Goal: Communication & Community: Answer question/provide support

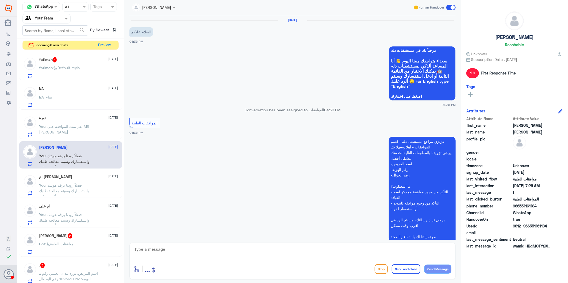
scroll to position [792, 0]
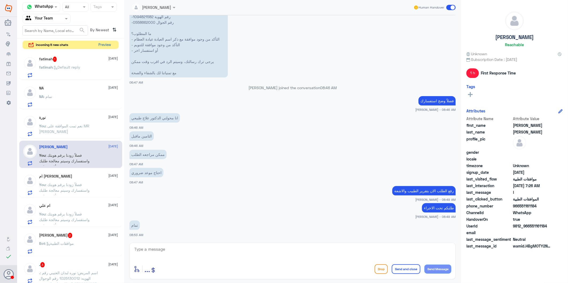
click at [101, 43] on button "Preview" at bounding box center [105, 45] width 17 height 8
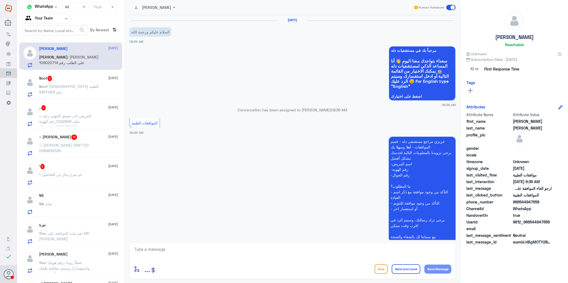
scroll to position [109, 0]
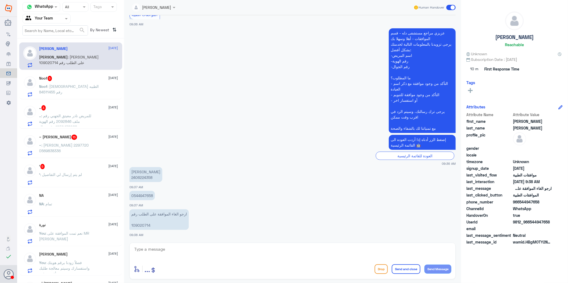
click at [140, 195] on p "0544947658" at bounding box center [141, 195] width 25 height 9
copy p "0544947658"
drag, startPoint x: 140, startPoint y: 195, endPoint x: 137, endPoint y: 225, distance: 30.3
click at [137, 225] on p "ارجو الغاء الموافقة على الطلب رقم 109020714" at bounding box center [158, 220] width 59 height 21
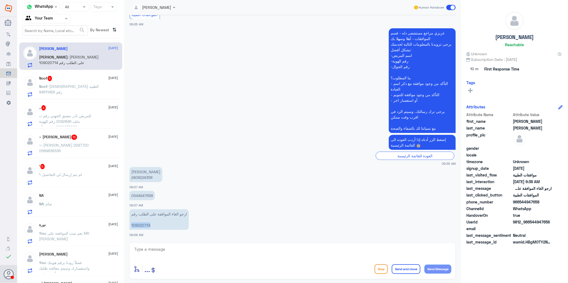
click at [137, 225] on p "ارجو الغاء الموافقة على الطلب رقم 109020714" at bounding box center [158, 220] width 59 height 21
copy p "109020714"
click at [167, 250] on textarea at bounding box center [293, 252] width 318 height 13
type textarea "م"
type textarea "تم الغاءها"
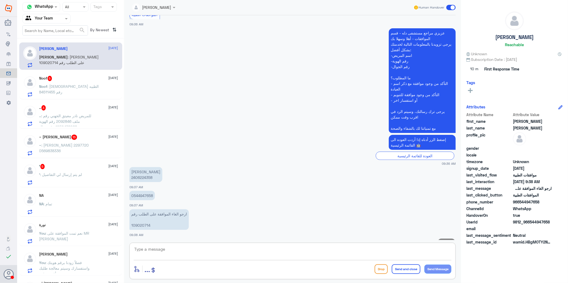
scroll to position [126, 0]
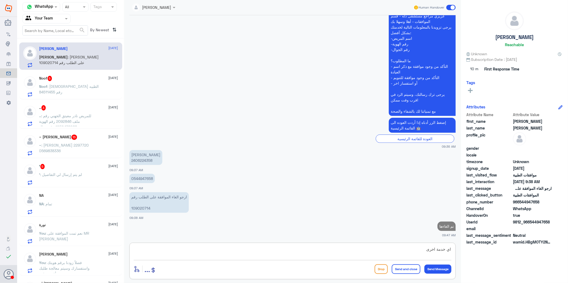
type textarea "اي خدمة اخرى؟"
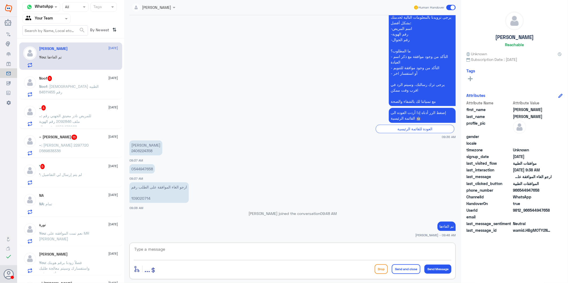
scroll to position [143, 0]
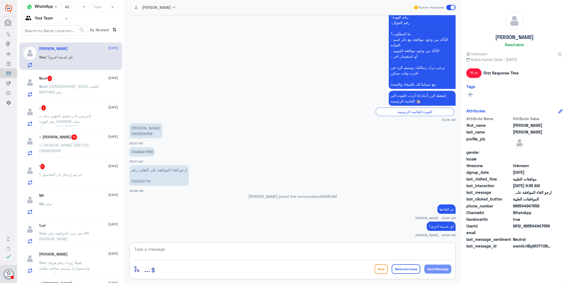
click at [64, 87] on span ": الغاء الموافقة الطبيه رقم 84511455" at bounding box center [69, 89] width 60 height 10
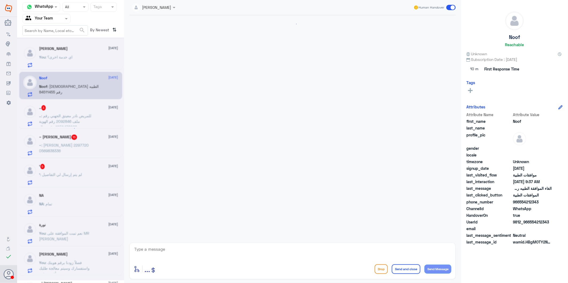
scroll to position [114, 0]
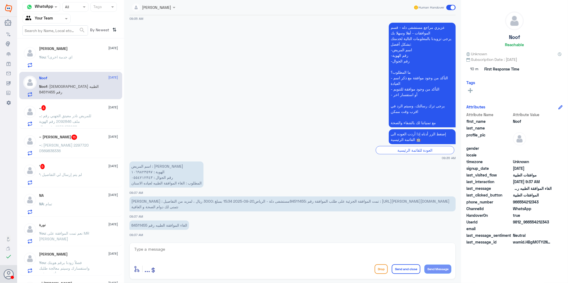
click at [264, 202] on span "عميلنا العزيز : تمت الموافقة الجزئية على طلب الموافقة رقم :84511455مستشفى دلة -…" at bounding box center [290, 204] width 318 height 10
drag, startPoint x: 258, startPoint y: 202, endPoint x: 275, endPoint y: 201, distance: 16.3
click at [275, 201] on span "عميلنا العزيز : تمت الموافقة الجزئية على طلب الموافقة رقم :84511455مستشفى دلة -…" at bounding box center [290, 204] width 318 height 10
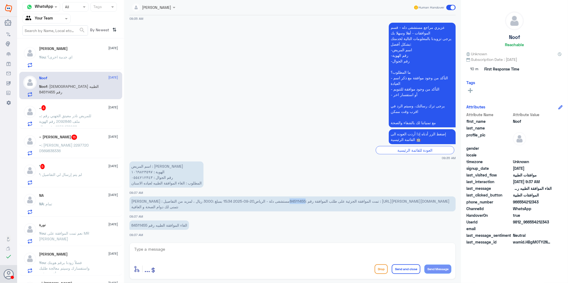
copy span "84511455"
click at [85, 57] on div "Ahmed : شكرا لحضرتك" at bounding box center [78, 62] width 79 height 12
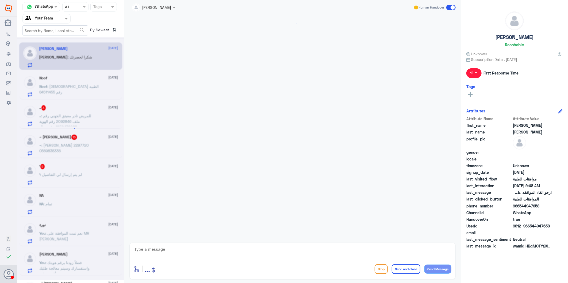
scroll to position [171, 0]
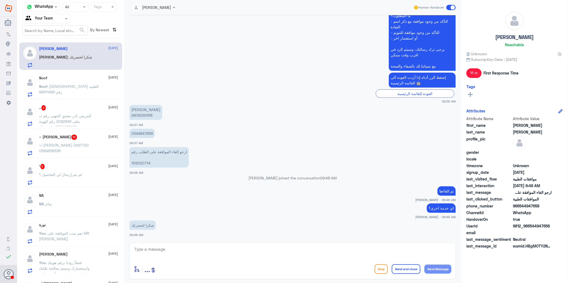
click at [140, 114] on p "أحمد أمير محمد 2406224358" at bounding box center [145, 112] width 33 height 15
copy p "2406224358"
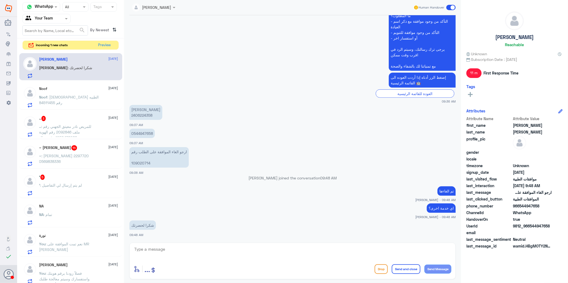
click at [76, 97] on span ": الغاء الموافقة الطبيه رقم 84511455" at bounding box center [69, 100] width 60 height 10
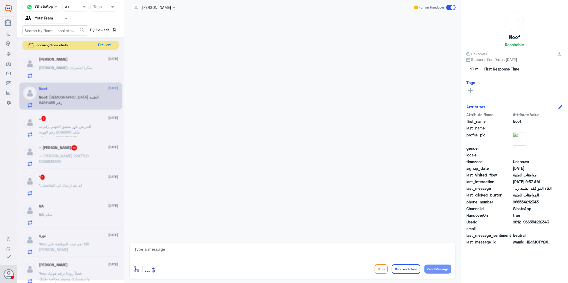
scroll to position [114, 0]
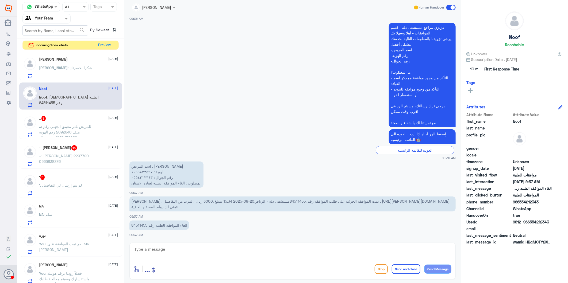
click at [212, 250] on textarea at bounding box center [293, 252] width 318 height 13
type textarea "j"
type textarea "تم الغاءها"
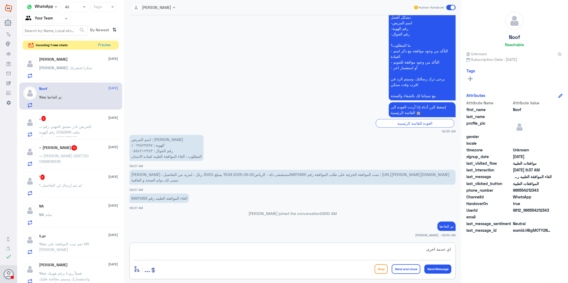
type textarea "اي خدمة اخرى؟"
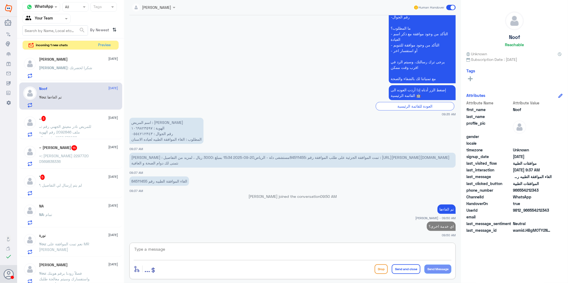
click at [74, 128] on span ": للمريض نادر معيتق الجهني رقم ملف 2092846 رقم الهوية 1050478088 رقم جوال 05326…" at bounding box center [68, 157] width 59 height 66
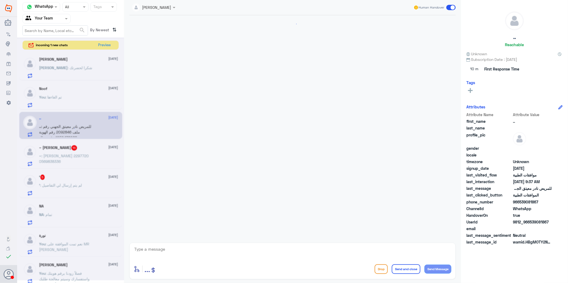
scroll to position [1009, 0]
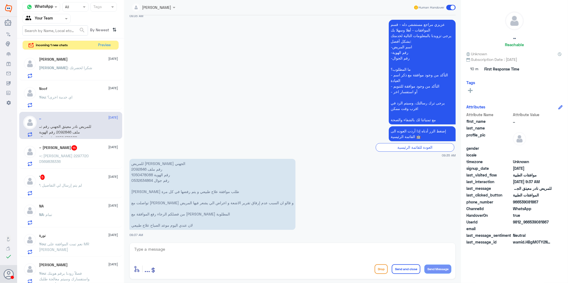
click at [143, 175] on p "للمريض نادر معيتق الجهني رقم ملف 2092846 رقم الهوية 1050478088 رقم جوال 0532634…" at bounding box center [212, 194] width 166 height 71
copy p "1050478088"
click at [135, 167] on p "للمريض نادر معيتق الجهني رقم ملف 2092846 رقم الهوية 1050478088 رقم جوال 0532634…" at bounding box center [212, 194] width 166 height 71
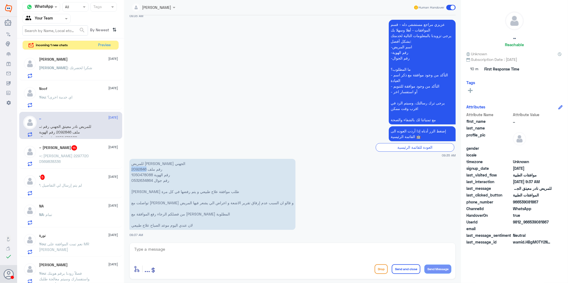
copy p "2092846"
drag, startPoint x: 216, startPoint y: 190, endPoint x: 140, endPoint y: 193, distance: 75.2
click at [140, 193] on p "للمريض نادر معيتق الجهني رقم ملف 2092846 رقم الهوية 1050478088 رقم جوال 0532634…" at bounding box center [212, 194] width 166 height 71
drag, startPoint x: 140, startPoint y: 193, endPoint x: 171, endPoint y: 189, distance: 30.4
click at [162, 191] on p "للمريض نادر معيتق الجهني رقم ملف 2092846 رقم الهوية 1050478088 رقم جوال 0532634…" at bounding box center [212, 194] width 166 height 71
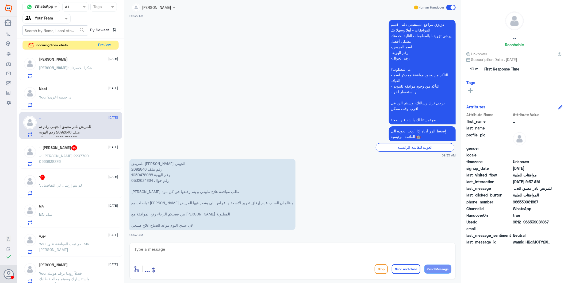
click at [140, 169] on p "للمريض نادر معيتق الجهني رقم ملف 2092846 رقم الهوية 1050478088 رقم جوال 0532634…" at bounding box center [212, 194] width 166 height 71
copy p "2092846"
drag, startPoint x: 217, startPoint y: 190, endPoint x: 151, endPoint y: 193, distance: 65.6
click at [151, 193] on p "للمريض نادر معيتق الجهني رقم ملف 2092846 رقم الهوية 1050478088 رقم جوال 0532634…" at bounding box center [212, 194] width 166 height 71
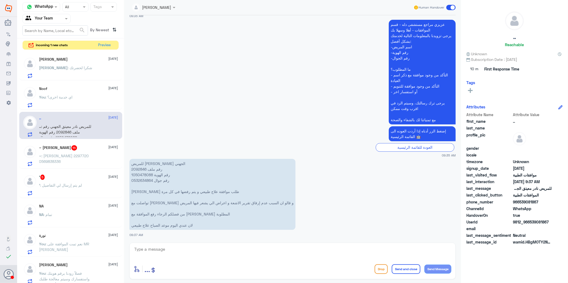
drag, startPoint x: 151, startPoint y: 193, endPoint x: 175, endPoint y: 195, distance: 24.2
click at [175, 195] on p "للمريض نادر معيتق الجهني رقم ملف 2092846 رقم الهوية 1050478088 رقم جوال 0532634…" at bounding box center [212, 194] width 166 height 71
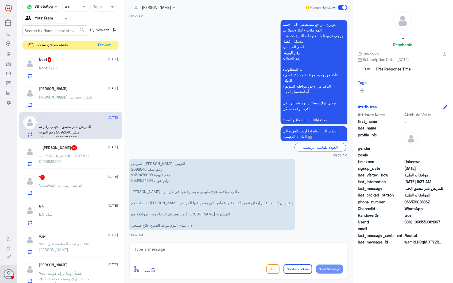
drag, startPoint x: 166, startPoint y: 245, endPoint x: 185, endPoint y: 250, distance: 19.8
click at [178, 250] on div "enter flow name ... Drop Send and close Send Message" at bounding box center [238, 261] width 218 height 37
click at [185, 254] on textarea at bounding box center [239, 252] width 210 height 13
type textarea "j"
type textarea "l"
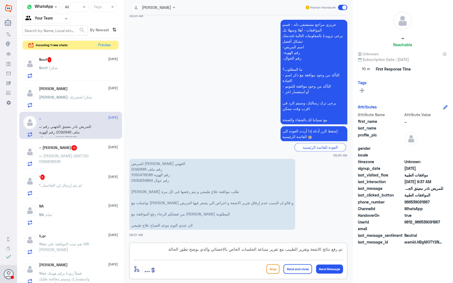
type textarea "تم رفع نتائج الاشعة وتقرير الطبيب مع تقرير متباعة الجلسات الخاص بالاخصائي والذي…"
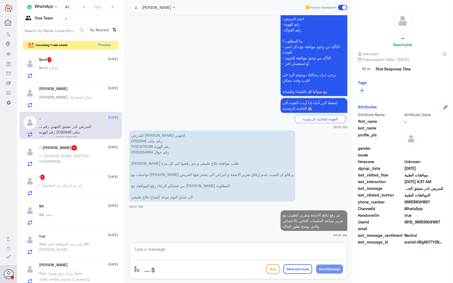
paste textarea "123156187"
type textarea "1"
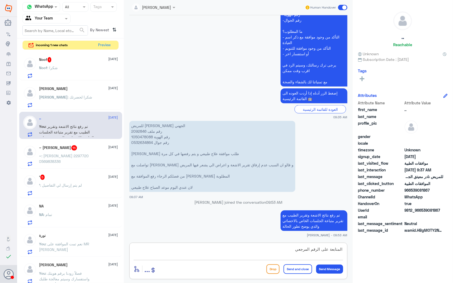
paste textarea "123156187"
type textarea "المتابعة على الرقم المرجعي 123156187 للمرة الثانية"
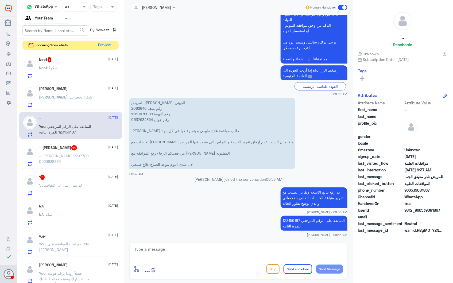
click at [54, 152] on div "~ Malik 15 28 September ~ : Aliza Nadeem Sikandar 2297720 0569838336" at bounding box center [78, 155] width 79 height 21
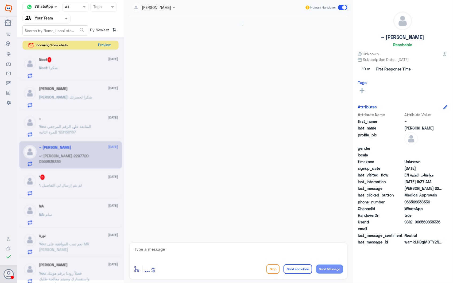
scroll to position [854, 0]
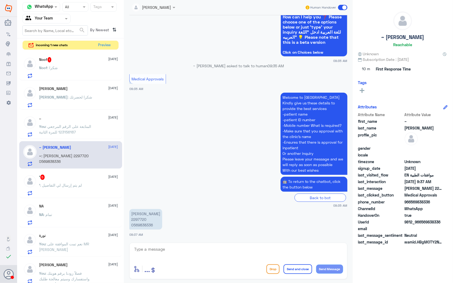
click at [138, 220] on p "Aliza Nadeem Sikandar 2297720 0569838336" at bounding box center [145, 219] width 33 height 21
copy p "2297720"
click at [176, 251] on textarea at bounding box center [239, 252] width 210 height 13
type textarea "ي"
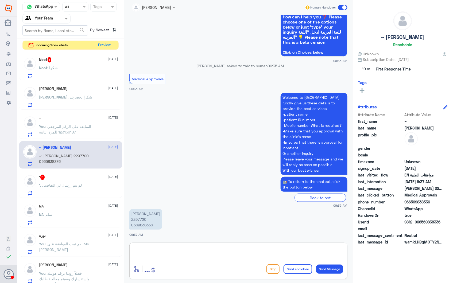
type textarea "ي"
type textarea "h"
type textarea "Dallah alnakhel or Namar?"
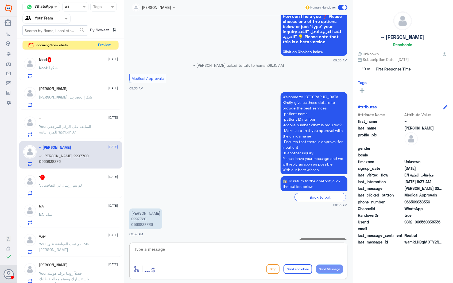
scroll to position [871, 0]
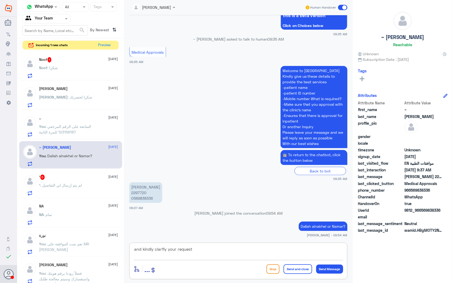
type textarea "and kindly clarify your request"
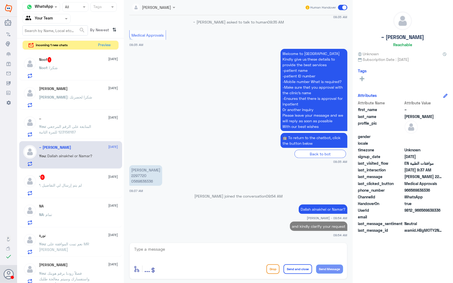
drag, startPoint x: 87, startPoint y: 177, endPoint x: 126, endPoint y: 154, distance: 45.6
click at [87, 178] on div "‘ 5 28 September" at bounding box center [78, 177] width 79 height 5
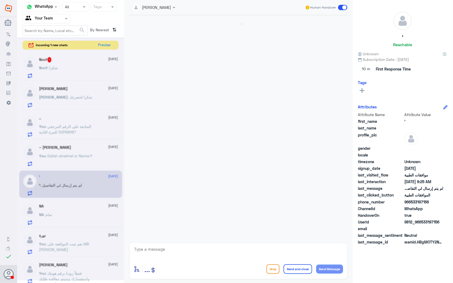
scroll to position [103, 0]
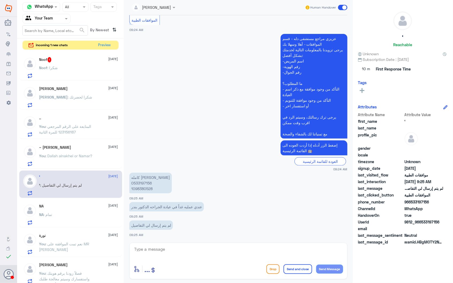
click at [144, 183] on p "كامله موسى البارقي 0533197156 1098380528" at bounding box center [150, 183] width 43 height 21
copy p "0533197156"
drag, startPoint x: 167, startPoint y: 176, endPoint x: 135, endPoint y: 173, distance: 31.9
click at [135, 173] on app-msgs-text "كامله موسى البارقي 0533197156 1098380528" at bounding box center [238, 183] width 218 height 21
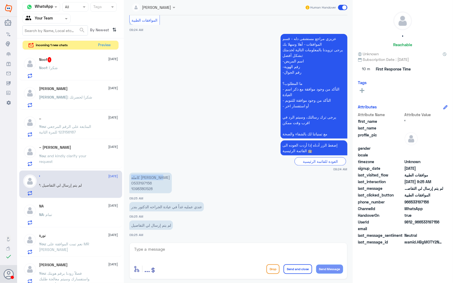
drag, startPoint x: 135, startPoint y: 173, endPoint x: 174, endPoint y: 174, distance: 38.5
click at [153, 177] on p "كامله موسى البارقي 0533197156 1098380528" at bounding box center [150, 183] width 43 height 21
click at [162, 248] on textarea at bounding box center [239, 252] width 210 height 13
type textarea "]"
type textarea "ل"
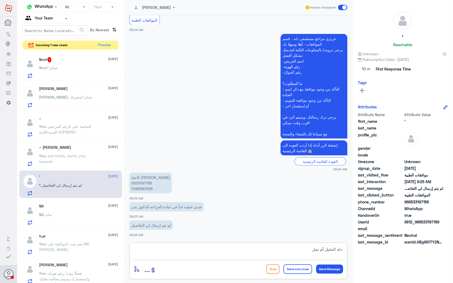
type textarea "دلة النخيل أم نمار؟"
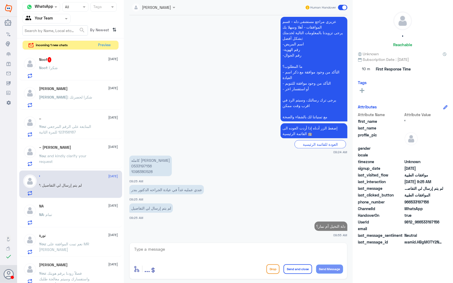
click at [82, 218] on div "NA : تمام" at bounding box center [78, 219] width 79 height 12
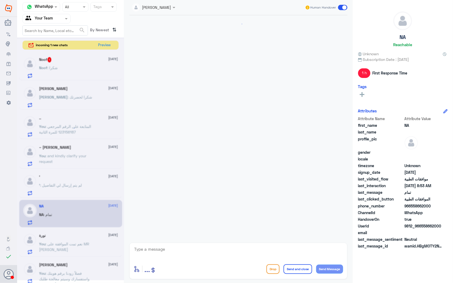
scroll to position [792, 0]
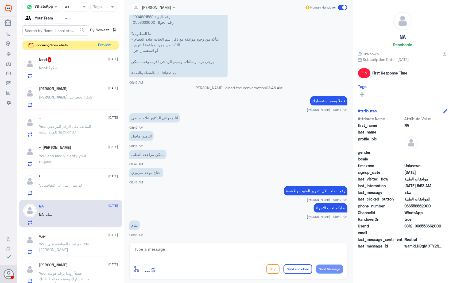
click at [79, 191] on p "‘ : لم يتم إرسال لي التفاصيل" at bounding box center [60, 189] width 43 height 13
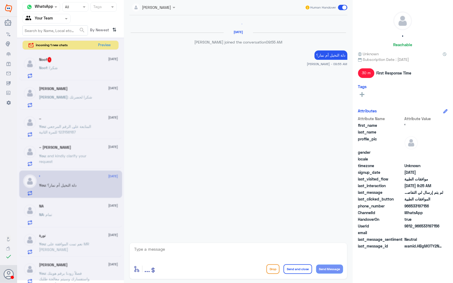
scroll to position [157, 0]
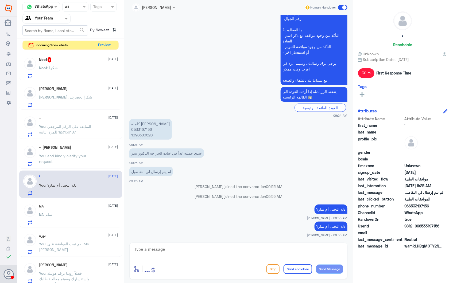
click at [69, 65] on div "Noof 1 28 September Noof : شكرا" at bounding box center [78, 67] width 79 height 21
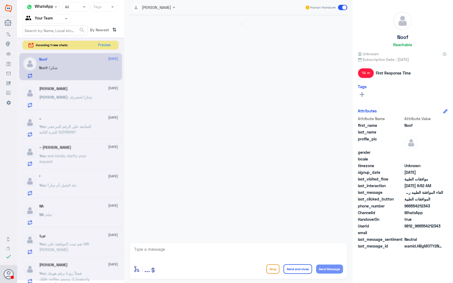
scroll to position [177, 0]
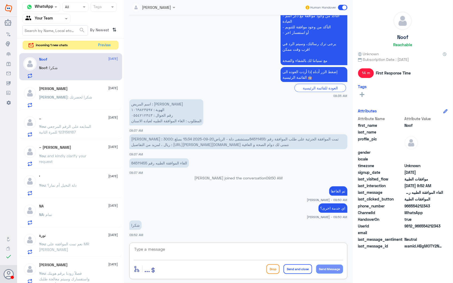
click at [158, 255] on textarea at bounding box center [239, 252] width 210 height 13
drag, startPoint x: 332, startPoint y: 244, endPoint x: 425, endPoint y: 247, distance: 93.6
click at [403, 242] on div "Channel WhatsApp Status × All Tags Agent Filter Your Team search By Newest ⇅ in…" at bounding box center [235, 142] width 436 height 285
type textarea "العفو . تمنياتنا لكم دوام الصحة."
click at [307, 270] on button "Send and close" at bounding box center [298, 270] width 29 height 10
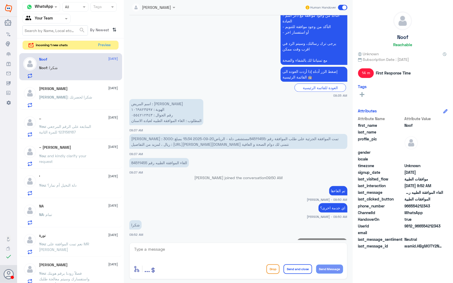
scroll to position [194, 0]
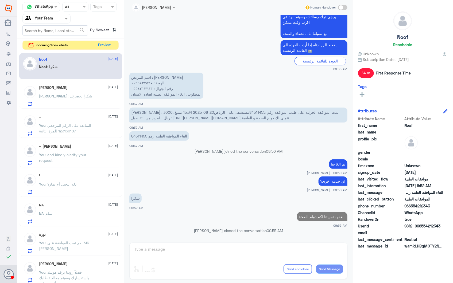
click at [73, 96] on span ": شكرا لحضرتك" at bounding box center [80, 96] width 25 height 5
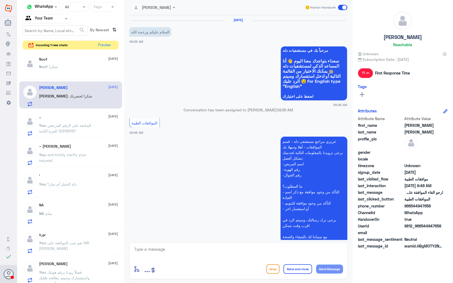
scroll to position [171, 0]
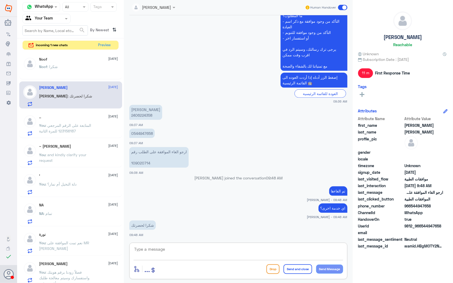
click at [162, 250] on textarea at bounding box center [239, 252] width 210 height 13
paste textarea "العفو . تمنياتنا لكم دوام الصحة."
type textarea "العفو . تمنياتنا لكم دوام الصحة."
click at [299, 269] on button "Send and close" at bounding box center [298, 270] width 29 height 10
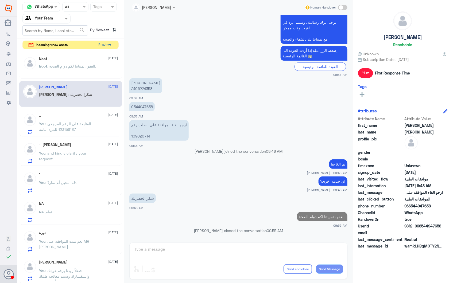
click at [101, 46] on button "Preview" at bounding box center [105, 45] width 17 height 8
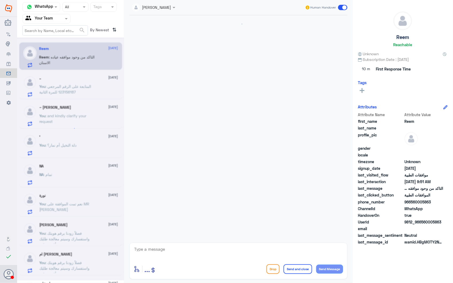
scroll to position [85, 0]
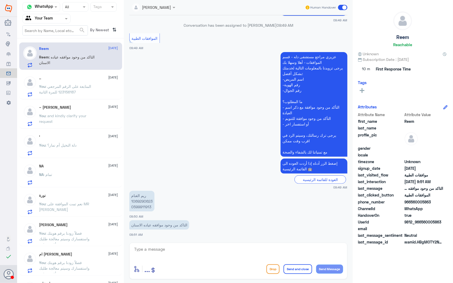
click at [136, 198] on p "ريم الغنام 1069290623 0599911913" at bounding box center [141, 201] width 25 height 21
drag, startPoint x: 136, startPoint y: 198, endPoint x: 144, endPoint y: 200, distance: 7.5
click at [144, 200] on p "ريم الغنام 1069290623 0599911913" at bounding box center [141, 201] width 25 height 21
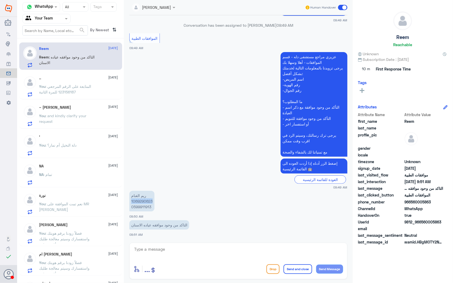
copy p "1069290623"
click at [169, 252] on textarea at bounding box center [239, 252] width 210 height 13
type textarea "نعم يوجد عملية جراحية للاسنان"
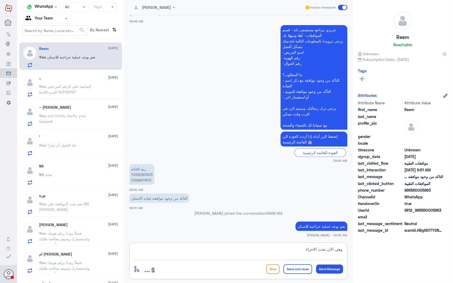
type textarea "وهي الان تحت الاجراء"
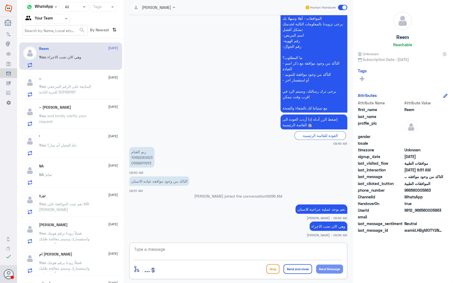
click at [58, 90] on span ": المتابعة على الرقم المرجعي 123156187 للمرة الثانية" at bounding box center [65, 89] width 52 height 10
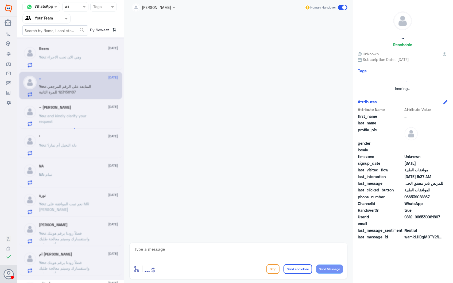
click at [59, 63] on div at bounding box center [70, 158] width 107 height 243
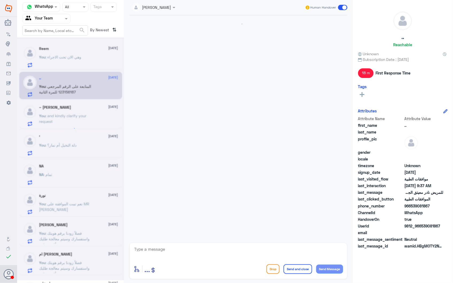
scroll to position [774, 0]
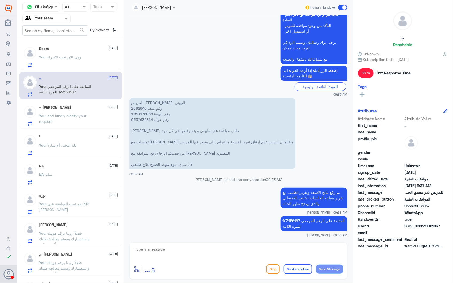
click at [62, 54] on p "You : وهي الان تحت الاجراء" at bounding box center [60, 60] width 42 height 13
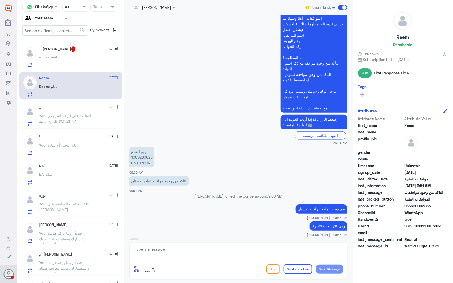
scroll to position [147, 0]
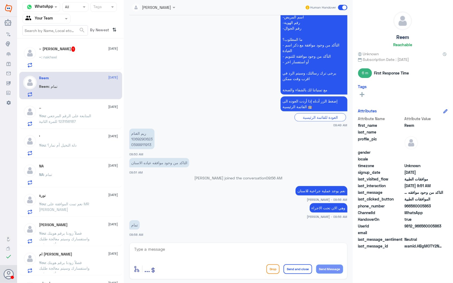
click at [86, 60] on div "~ : nakheel" at bounding box center [78, 62] width 79 height 12
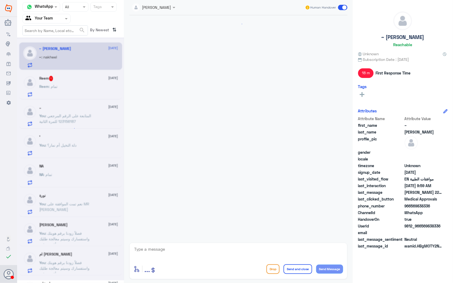
scroll to position [753, 0]
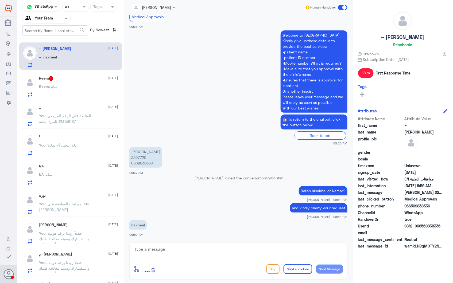
click at [143, 157] on p "Aliza Nadeem Sikandar 2297720 0569838336" at bounding box center [145, 157] width 33 height 21
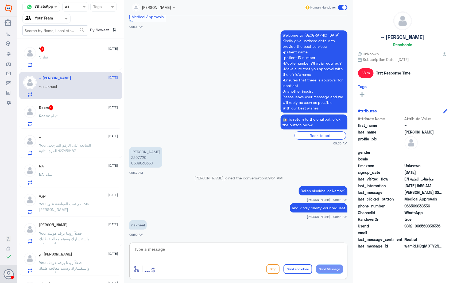
click at [168, 256] on textarea at bounding box center [239, 252] width 210 height 13
type textarea "we followed your request it si under process now"
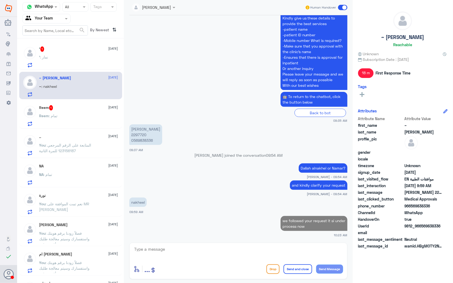
click at [70, 62] on div "‘ : نمار" at bounding box center [78, 62] width 79 height 12
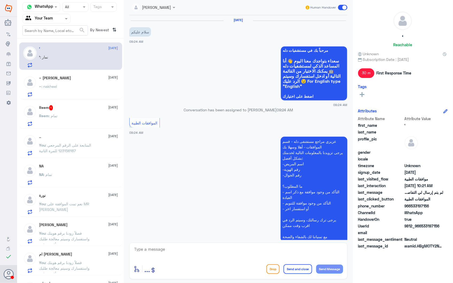
scroll to position [148, 0]
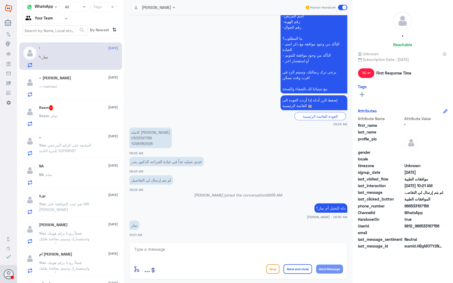
click at [172, 245] on div "enter flow name ... Drop Send and close Send Message" at bounding box center [238, 261] width 218 height 37
click at [178, 248] on textarea at bounding box center [239, 252] width 210 height 13
paste textarea "للتواصل مع دلة نمار يرجى التواصل من خلال الارقام التالية: 0112995104 0546022896"
type textarea "للتواصل مع دلة نمار يرجى التواصل من خلال الارقام التالية: 0112995104 0546022896"
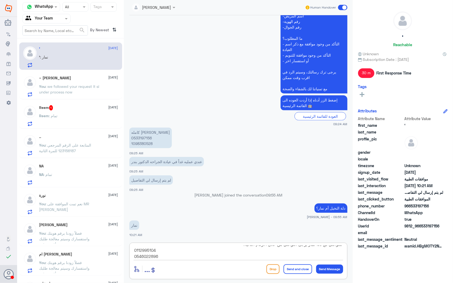
click at [293, 270] on button "Send and close" at bounding box center [298, 270] width 29 height 10
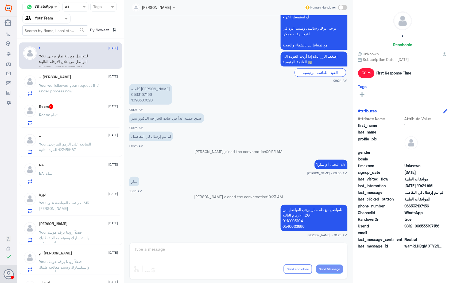
click at [61, 117] on div "Reem : تمام" at bounding box center [78, 119] width 79 height 12
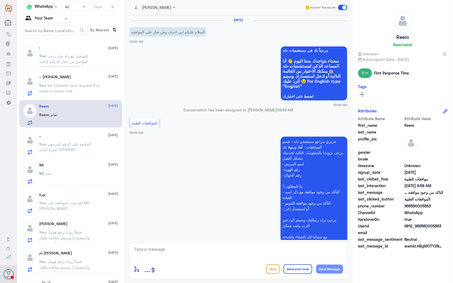
scroll to position [147, 0]
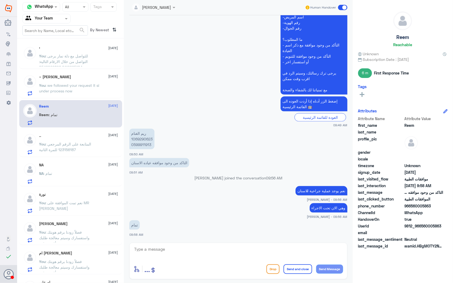
click at [139, 139] on p "ريم الغنام 1069290623 0599911913" at bounding box center [141, 139] width 25 height 21
click at [272, 253] on textarea at bounding box center [239, 252] width 210 height 13
type textarea "j"
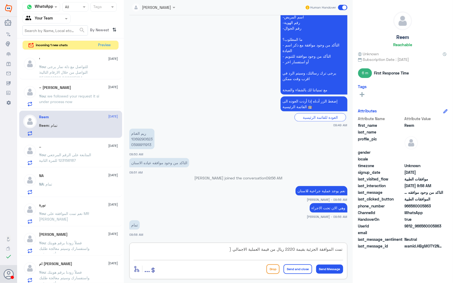
paste textarea "14555"
type textarea "تمت الموافقة الجزئية بقيمة 2220 ريال من قيمة العملية الاجمالي (14555 ريال)"
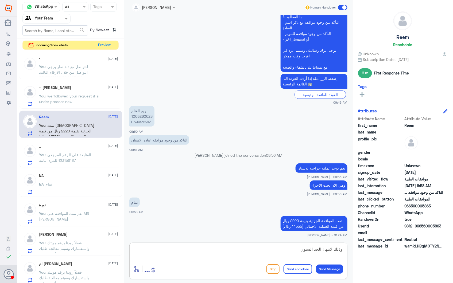
type textarea "وذلك لانتهاء الحد السنوية"
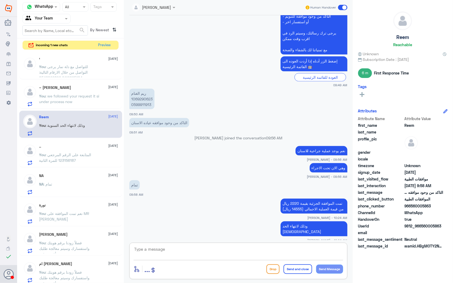
type textarea "ا"
type textarea "وذلك لانتهاء الحد السنوي الخاص بالاسنان"
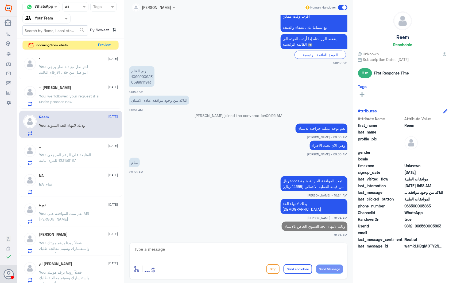
click at [90, 153] on span ": المتابعة على الرقم المرجعي 123156187 للمرة الثانية" at bounding box center [65, 158] width 52 height 10
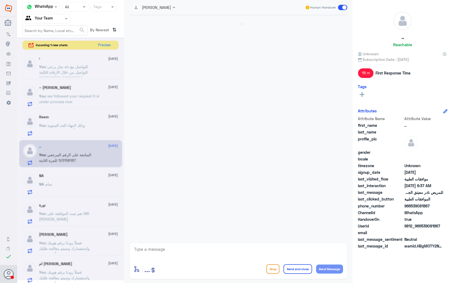
scroll to position [774, 0]
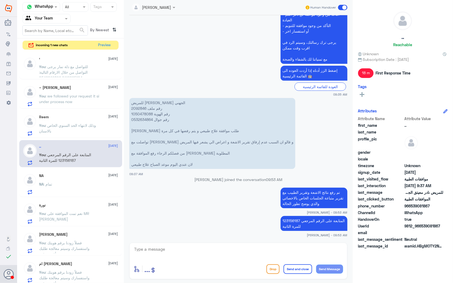
click at [136, 105] on p "للمريض نادر معيتق الجهني رقم ملف 2092846 رقم الهوية 1050478088 رقم جوال 0532634…" at bounding box center [212, 133] width 166 height 71
click at [137, 106] on p "للمريض نادر معيتق الجهني رقم ملف 2092846 رقم الهوية 1050478088 رقم جوال 0532634…" at bounding box center [212, 133] width 166 height 71
click at [235, 248] on textarea at bounding box center [239, 252] width 210 height 13
type textarea "تمت الموافقة"
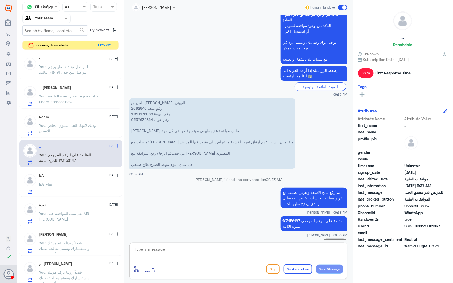
scroll to position [792, 0]
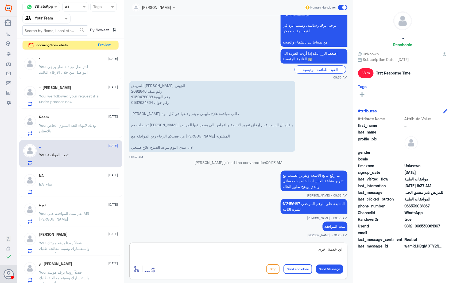
type textarea "اي خدمة اخرى؟"
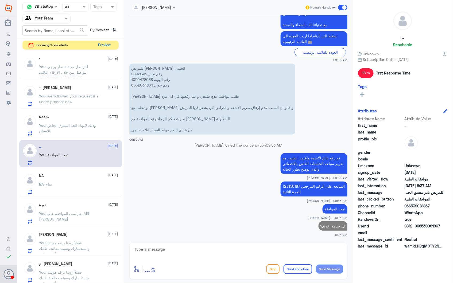
click at [59, 177] on div "NA 28 September" at bounding box center [78, 176] width 79 height 5
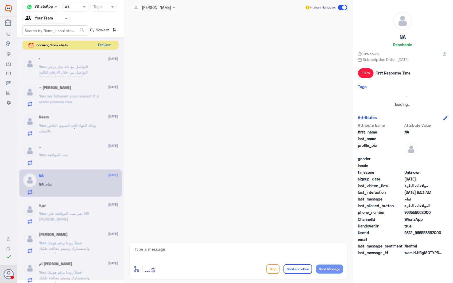
click at [105, 45] on div at bounding box center [70, 158] width 107 height 243
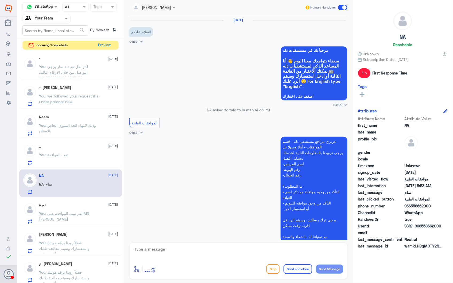
scroll to position [792, 0]
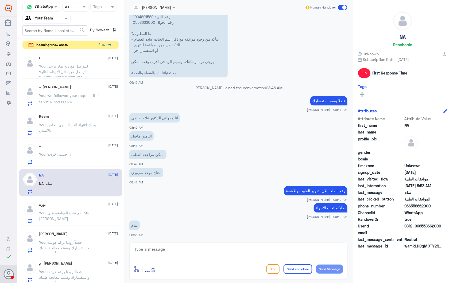
click at [106, 46] on button "Preview" at bounding box center [105, 45] width 17 height 8
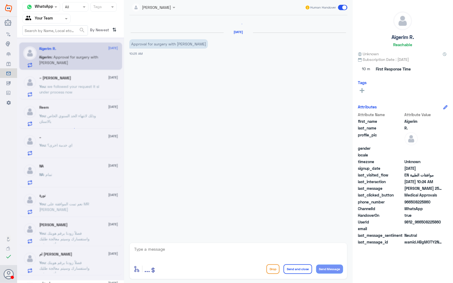
scroll to position [243, 0]
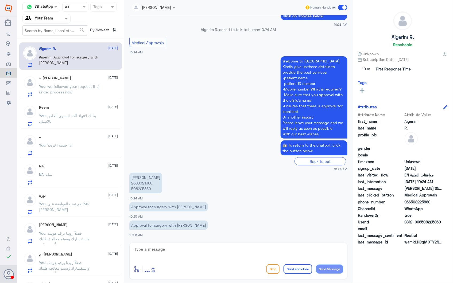
click at [139, 183] on p "Aigerim Russaliyeva 2568021360 508225860" at bounding box center [145, 183] width 33 height 21
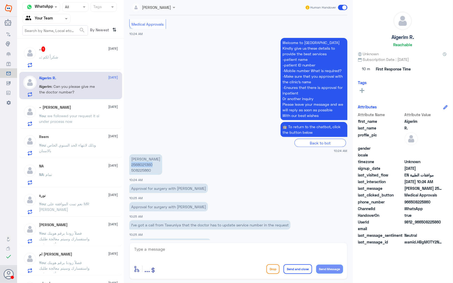
scroll to position [280, 0]
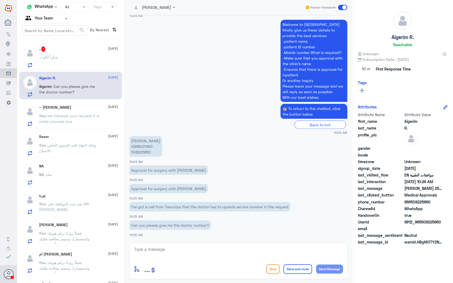
click at [172, 251] on textarea at bounding box center [239, 252] width 210 height 13
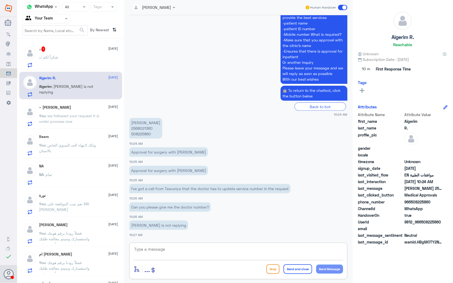
drag, startPoint x: 152, startPoint y: 245, endPoint x: 181, endPoint y: 247, distance: 29.8
click at [154, 246] on div "enter flow name ... Drop Send and close Send Message" at bounding box center [238, 261] width 218 height 37
click at [177, 253] on textarea at bounding box center [239, 252] width 210 height 13
drag, startPoint x: 147, startPoint y: 250, endPoint x: 183, endPoint y: 254, distance: 36.4
click at [189, 255] on textarea "unfortunally" at bounding box center [239, 252] width 210 height 13
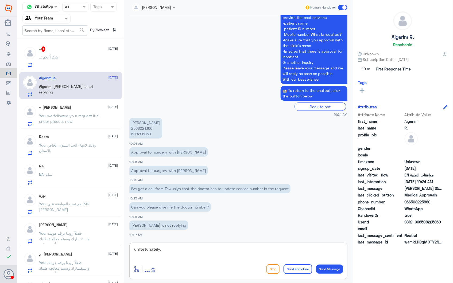
click at [171, 252] on textarea "unfortunately," at bounding box center [239, 252] width 210 height 13
click at [165, 254] on textarea "unfortunately, we do not have the contact numbers of the drs. however, your req…" at bounding box center [239, 252] width 210 height 13
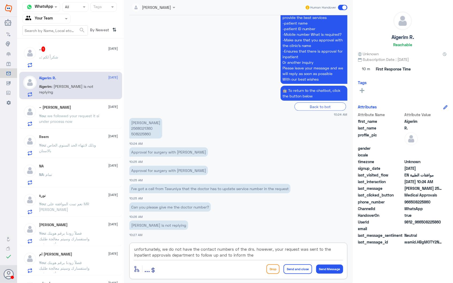
paste textarea "coordinator"
type textarea "unfortunately, we do not have the contact numbers of the drs. however, your req…"
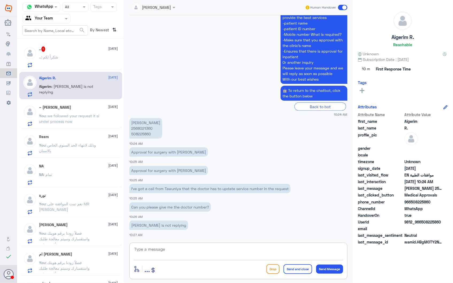
scroll to position [343, 0]
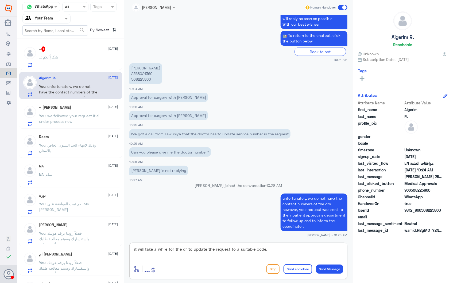
click at [286, 246] on textarea "it will take a while for the dr to update the request to a suitable code." at bounding box center [239, 252] width 210 height 13
type textarea "it will take a while for the dr to update the request to a suitable code."
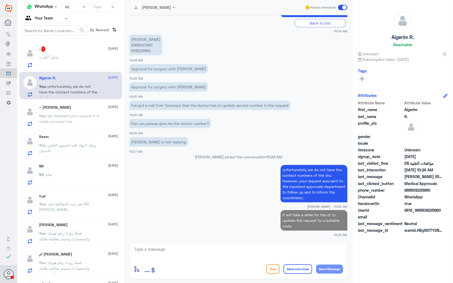
click at [77, 64] on div ".. : شكراً لكم" at bounding box center [78, 62] width 79 height 12
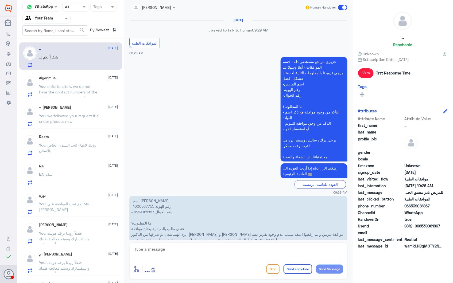
scroll to position [736, 0]
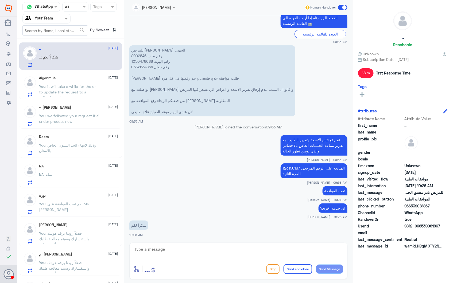
click at [188, 247] on textarea at bounding box center [239, 252] width 210 height 13
type textarea "h"
type textarea "العفو"
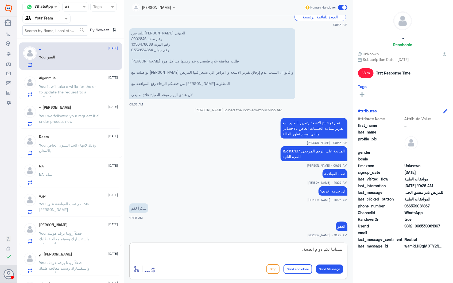
type textarea "تمنياتنا لكم دوام الصحة."
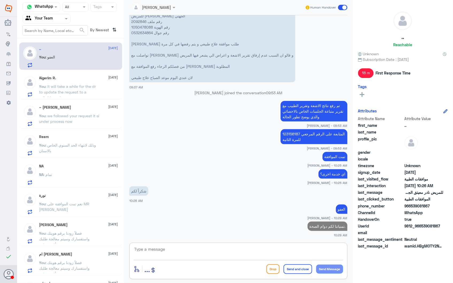
click at [194, 250] on textarea at bounding box center [239, 252] width 210 height 13
click at [320, 227] on p "تمنياتنا لكم دوام الصحة." at bounding box center [328, 226] width 40 height 9
click at [271, 252] on textarea at bounding box center [239, 252] width 210 height 13
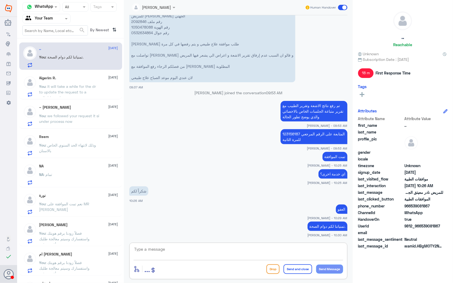
paste textarea "تمنياتنا لكم دوام الصحة."
type textarea "تمنياتنا لكم دوام الصحة."
click at [302, 269] on button "Send and close" at bounding box center [298, 270] width 29 height 10
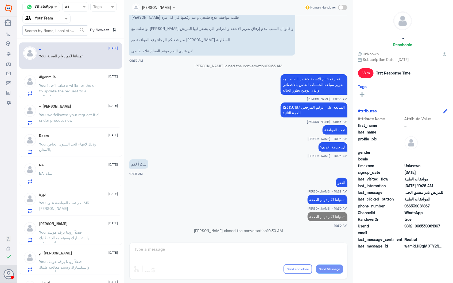
scroll to position [787, 0]
click at [64, 76] on div "Aigerim R. 28 September" at bounding box center [78, 77] width 79 height 5
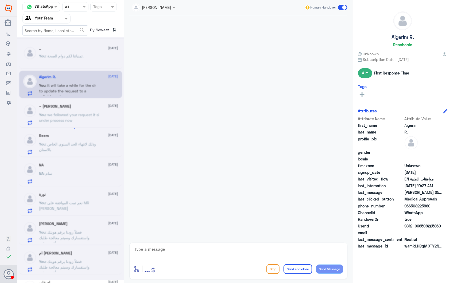
scroll to position [363, 0]
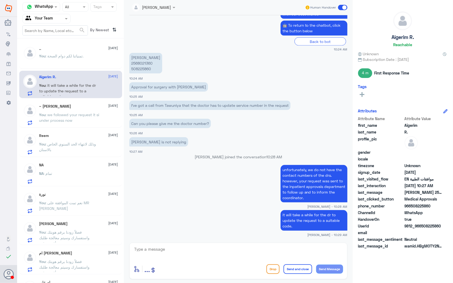
click at [79, 113] on span ": we followed your request it si under process now" at bounding box center [69, 118] width 60 height 10
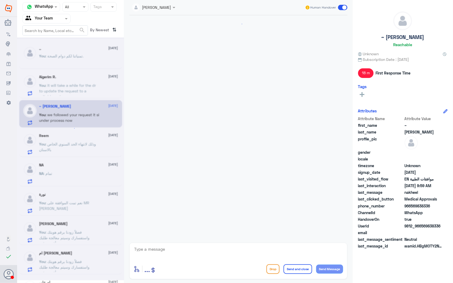
scroll to position [715, 0]
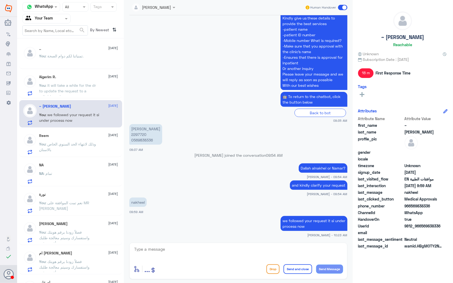
click at [79, 145] on span ": وذلك لانتهاء الحد السنوي الخاص بالاسنان" at bounding box center [67, 147] width 57 height 10
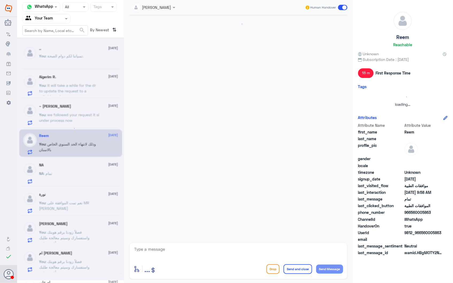
click at [72, 177] on div at bounding box center [70, 158] width 107 height 243
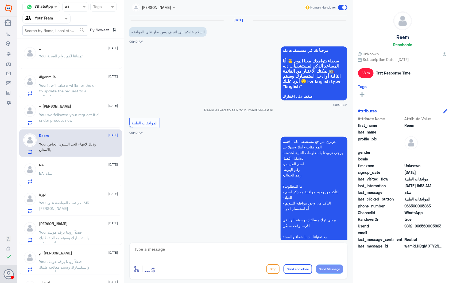
scroll to position [210, 0]
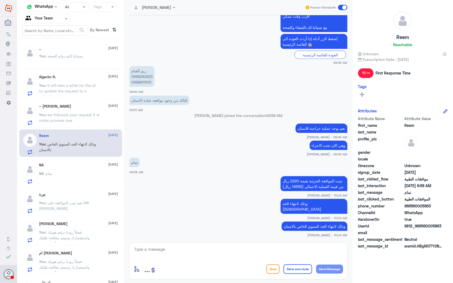
click at [72, 177] on div "NA : تمام" at bounding box center [78, 178] width 79 height 12
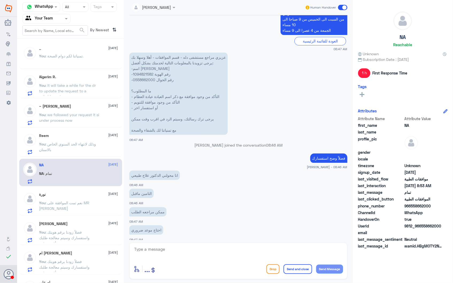
scroll to position [733, 0]
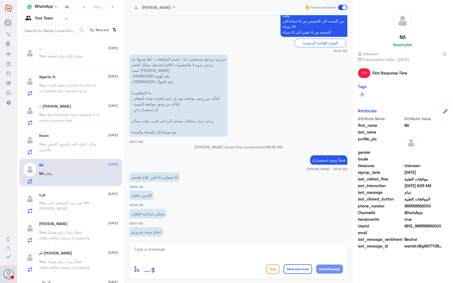
click at [140, 72] on p "عزيزي مراجع مستشفى دله - قسم الموافقات - أهلا وسهلا بك يرجى تزويدنا بالمعلومات …" at bounding box center [178, 96] width 98 height 82
click at [141, 75] on p "عزيزي مراجع مستشفى دله - قسم الموافقات - أهلا وسهلا بك يرجى تزويدنا بالمعلومات …" at bounding box center [178, 96] width 98 height 82
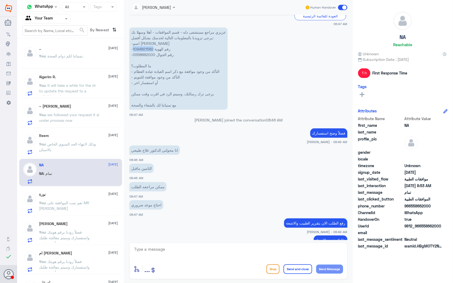
scroll to position [792, 0]
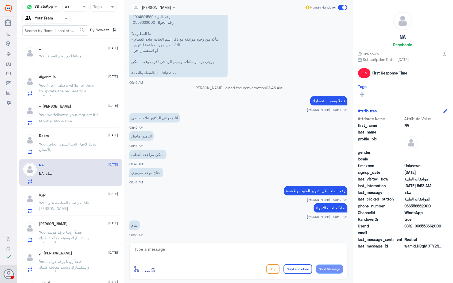
click at [191, 246] on div "enter flow name ... Drop Send and close Send Message" at bounding box center [238, 261] width 218 height 37
click at [173, 252] on textarea at bounding box center [239, 252] width 210 height 13
type textarea "g"
type textarea "لا زال الطلب مرفوض رغم رفع التقارير المطلوبة"
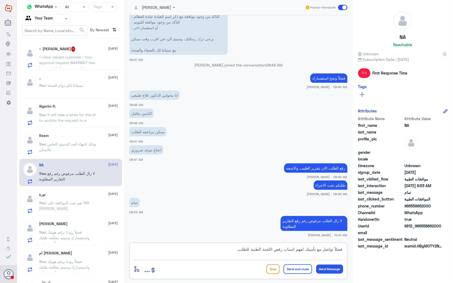
type textarea "فضلاً تواصل مع تأمينك لفهم اسباب رفض اللجنة الطبية للطلب."
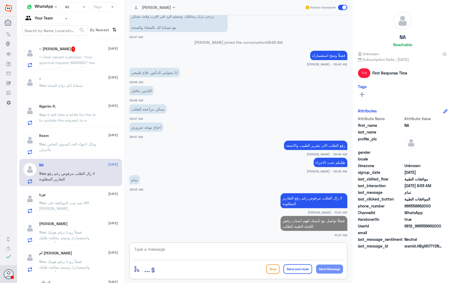
click at [70, 44] on div "~ Malik 1 28 September ~ : Dear valued customer : Your approval request :844169…" at bounding box center [70, 57] width 103 height 28
click at [77, 58] on span ": Dear valued customer : Your approval request :84416907 has been partially app…" at bounding box center [69, 85] width 60 height 61
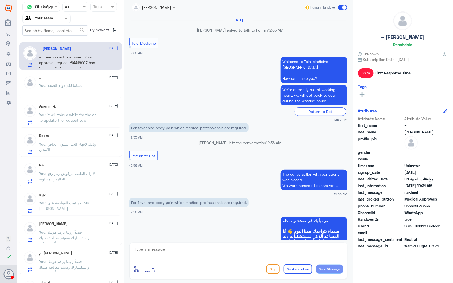
scroll to position [744, 0]
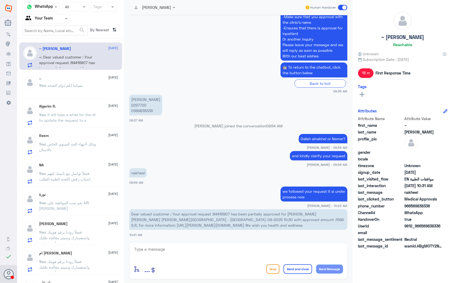
click at [221, 215] on span "Dear valued customer : Your approval request :84416907 has been partially appro…" at bounding box center [237, 220] width 213 height 16
click at [221, 214] on span "Dear valued customer : Your approval request :84416907 has been partially appro…" at bounding box center [237, 220] width 213 height 16
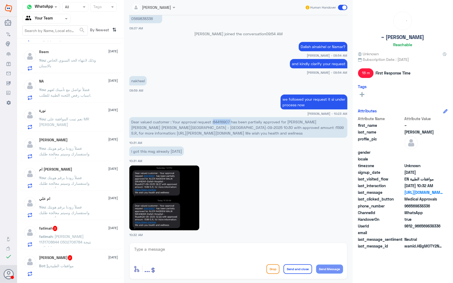
scroll to position [62, 0]
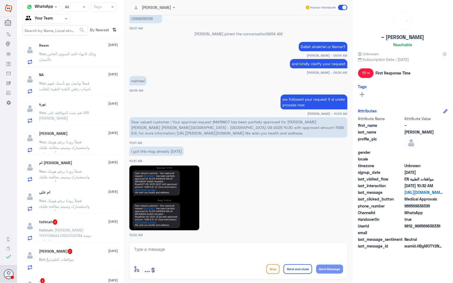
click at [84, 196] on div "ام علي 28 September You : فضلاً زودنا برقم هويتك واستفسارك وسيتم معالجة طلبك بأ…" at bounding box center [78, 200] width 79 height 21
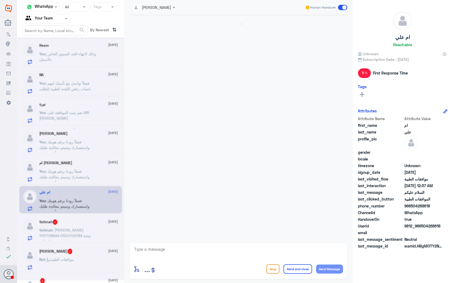
scroll to position [215, 0]
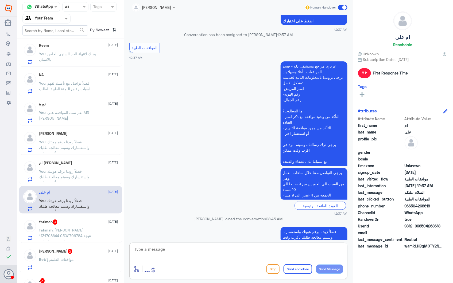
click at [191, 249] on textarea at bounding box center [239, 252] width 210 height 13
drag, startPoint x: 275, startPoint y: 252, endPoint x: 356, endPoint y: 247, distance: 81.2
click at [356, 247] on div "Channel WhatsApp Status × All Tags Agent Filter Your Team search By Newest ⇅ ~ …" at bounding box center [235, 142] width 436 height 285
type textarea "نشكر تواصلكم مع مستشفيات دلة."
click at [297, 268] on button "Send and close" at bounding box center [298, 270] width 29 height 10
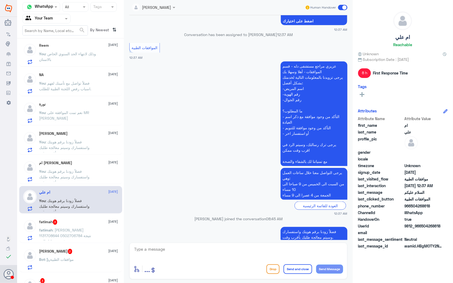
scroll to position [232, 0]
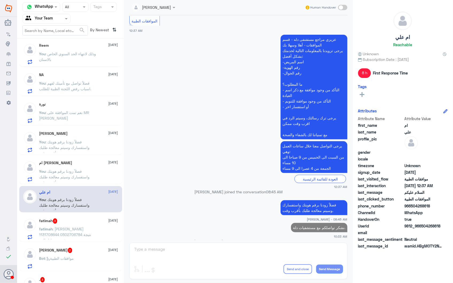
click at [79, 170] on span ": فضلاً زودنا برقم هويتك واستفسارك وسيتم معالجة طلبك بأقرب وقت." at bounding box center [64, 177] width 51 height 16
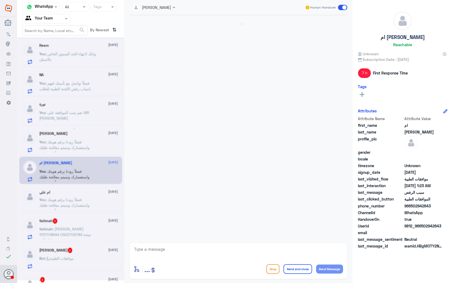
scroll to position [406, 0]
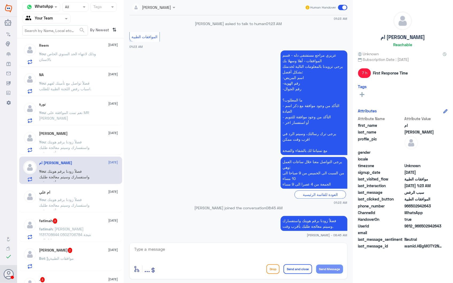
click at [193, 250] on textarea at bounding box center [239, 252] width 210 height 13
paste textarea "نشكر تواصلكم مع مستشفيات دلة."
type textarea "نشكر تواصلكم مع مستشفيات دلة."
click at [293, 272] on button "Send and close" at bounding box center [298, 270] width 29 height 10
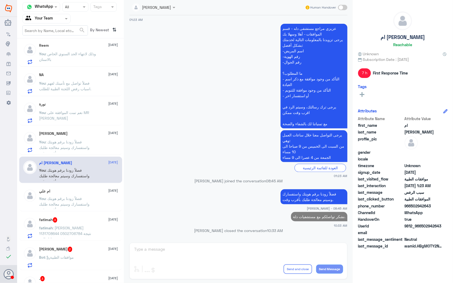
scroll to position [422, 0]
click at [74, 143] on span ": فضلاً زودنا برقم هويتك واستفسارك وسيتم معالجة طلبك بأقرب وقت." at bounding box center [64, 148] width 51 height 16
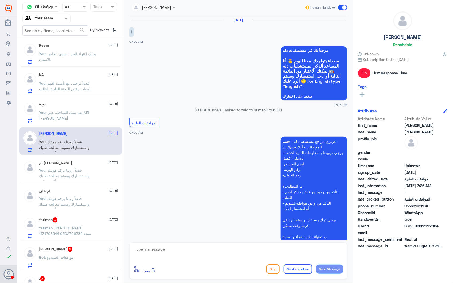
scroll to position [86, 0]
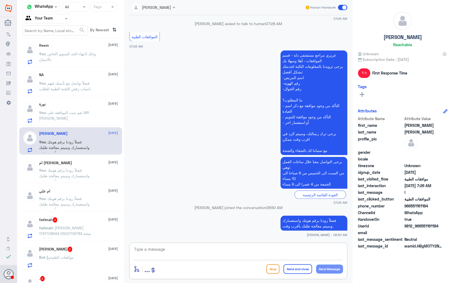
click at [215, 253] on textarea at bounding box center [239, 252] width 210 height 13
paste textarea "نشكر تواصلكم مع مستشفيات دلة."
type textarea "نشكر تواصلكم مع مستشفيات دلة."
click at [294, 269] on button "Send and close" at bounding box center [298, 270] width 29 height 10
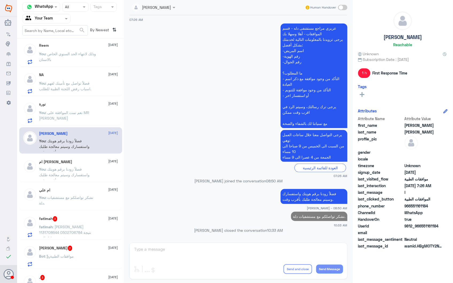
scroll to position [32, 0]
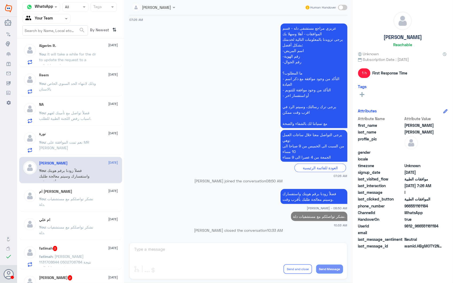
click at [84, 149] on p "You : نعم تمت الموافقة على MR CHOLANGIOGRAM" at bounding box center [69, 146] width 60 height 13
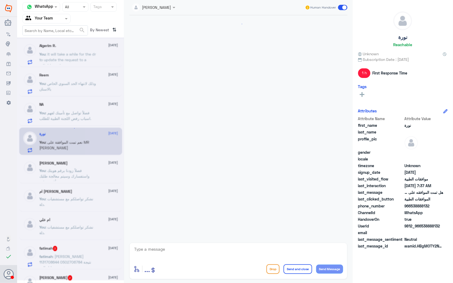
scroll to position [582, 0]
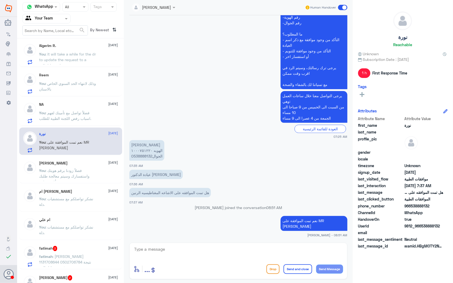
click at [184, 251] on textarea at bounding box center [239, 252] width 210 height 13
paste textarea "نشكر تواصلكم مع مستشفيات دلة."
type textarea "نشكر تواصلكم مع مستشفيات دلة."
click at [293, 269] on button "Send and close" at bounding box center [298, 270] width 29 height 10
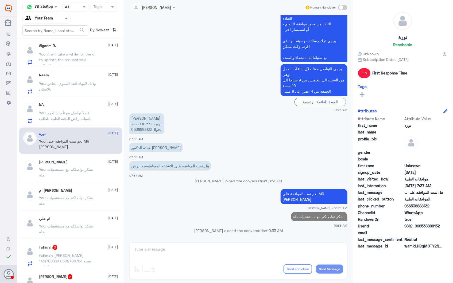
scroll to position [0, 0]
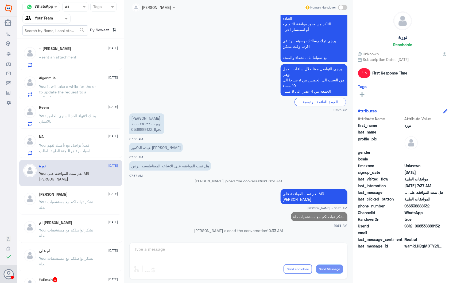
click at [91, 147] on span ": فضلاً تواصل مع تأمينك لفهم اسباب رفض اللجنة الطبية للطلب." at bounding box center [65, 148] width 52 height 10
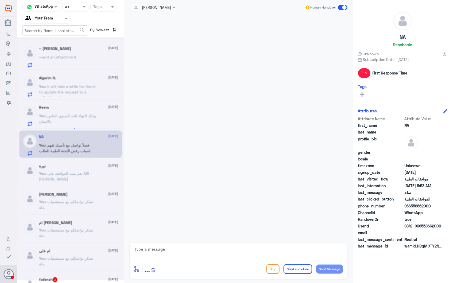
scroll to position [838, 0]
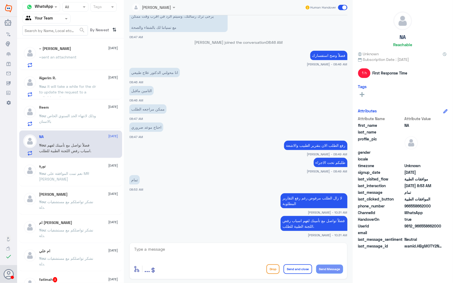
click at [56, 118] on span ": وذلك لانتهاء الحد السنوي الخاص بالاسنان" at bounding box center [67, 119] width 57 height 10
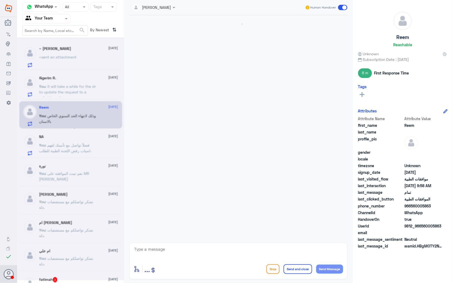
scroll to position [210, 0]
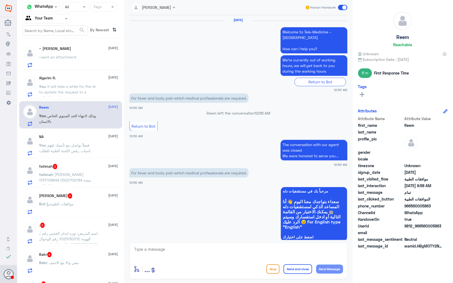
scroll to position [807, 0]
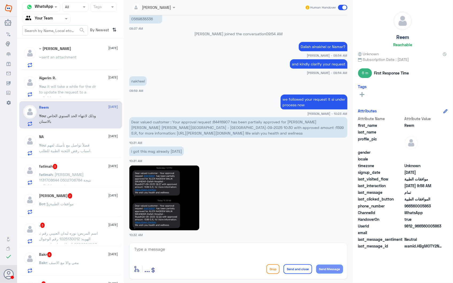
click at [83, 172] on p "fatimah : فاطمة المنسف 1131708644 0502706784 نتيجة فحص تحليل الدم" at bounding box center [69, 178] width 60 height 13
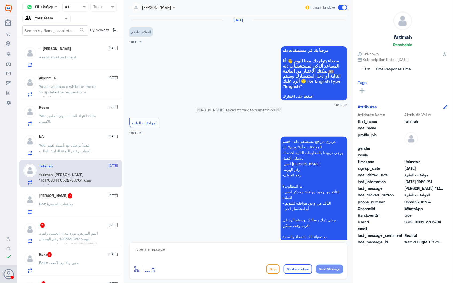
scroll to position [89, 0]
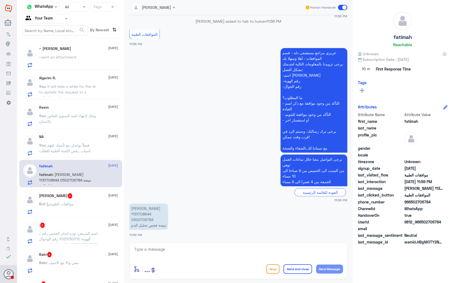
click at [73, 205] on span ": موافقات الطبية" at bounding box center [59, 204] width 29 height 5
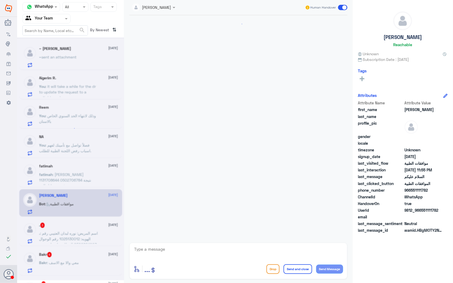
scroll to position [445, 0]
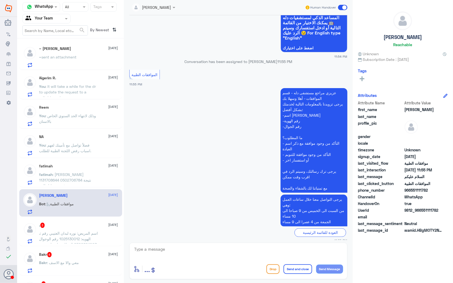
click at [79, 228] on div ". 3 27 September" at bounding box center [78, 225] width 79 height 5
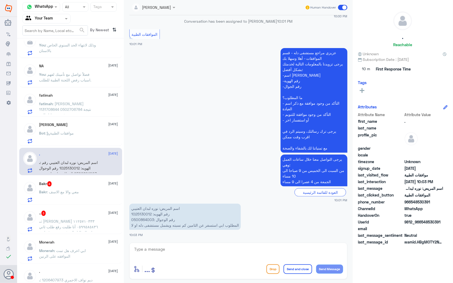
scroll to position [89, 0]
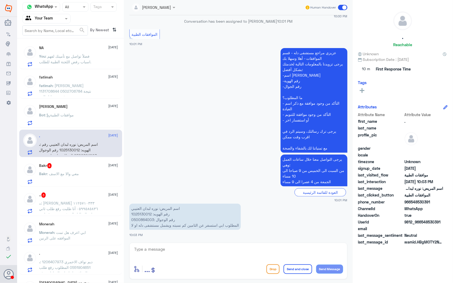
click at [67, 173] on span ": معي والا مع الاسف" at bounding box center [63, 174] width 32 height 5
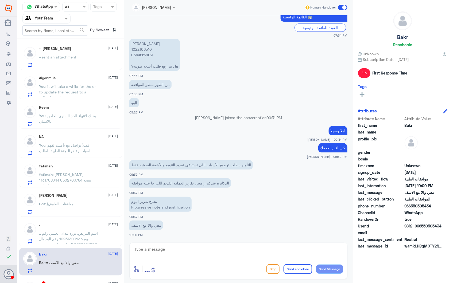
click at [66, 57] on span "sent an attachment" at bounding box center [59, 57] width 35 height 5
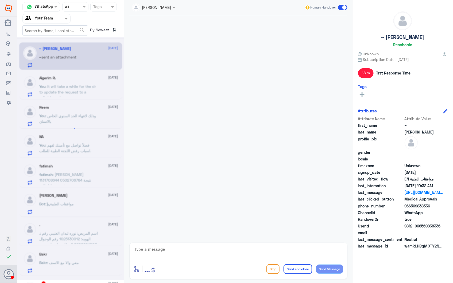
scroll to position [807, 0]
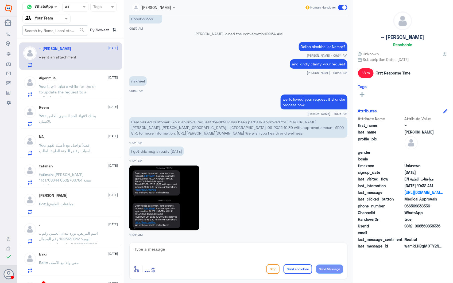
click at [92, 258] on div "Bakr 27 September Bakr : معي والا مع الاسف" at bounding box center [78, 262] width 79 height 21
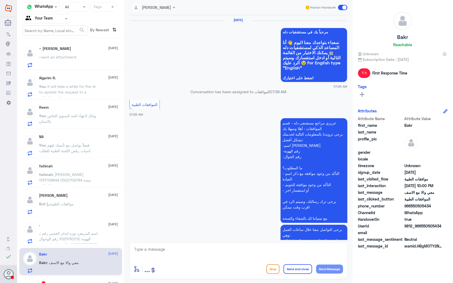
scroll to position [691, 0]
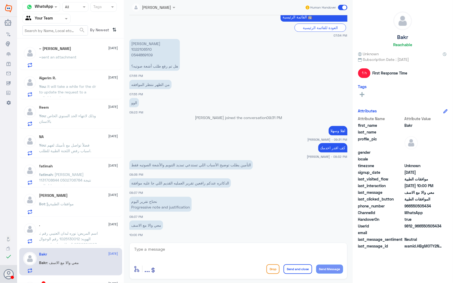
click at [73, 59] on span "sent an attachment" at bounding box center [59, 57] width 35 height 5
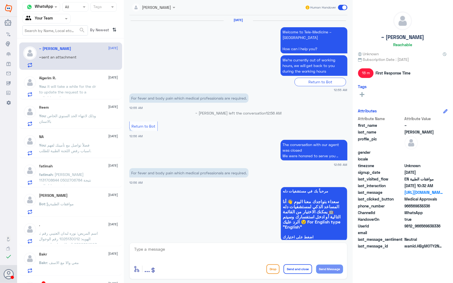
scroll to position [807, 0]
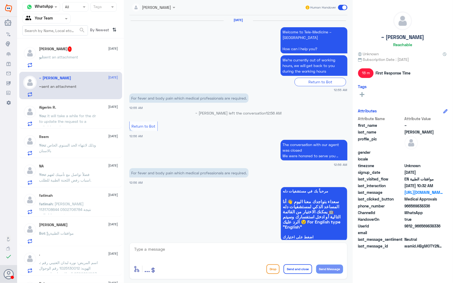
scroll to position [807, 0]
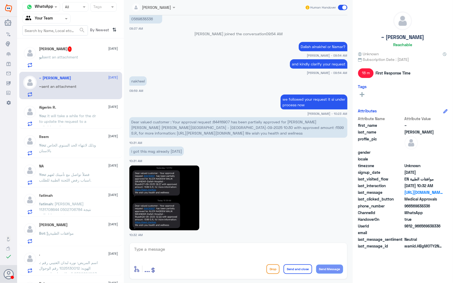
click at [71, 55] on span "sent an attachment" at bounding box center [60, 57] width 35 height 5
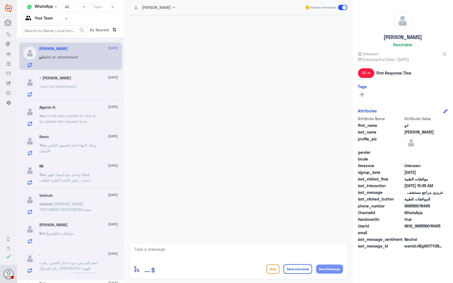
scroll to position [178, 0]
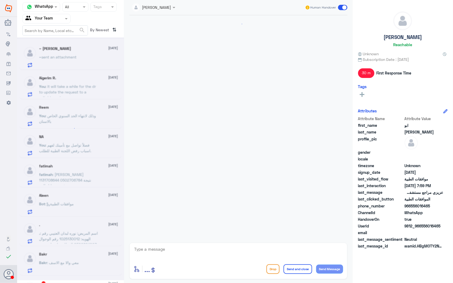
scroll to position [807, 0]
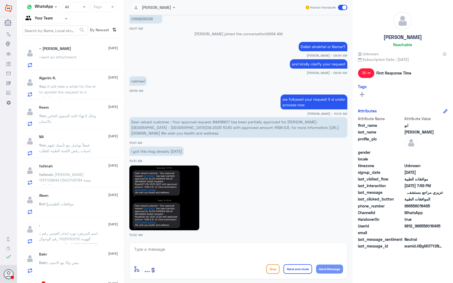
click at [73, 58] on span "sent an attachment" at bounding box center [59, 57] width 35 height 5
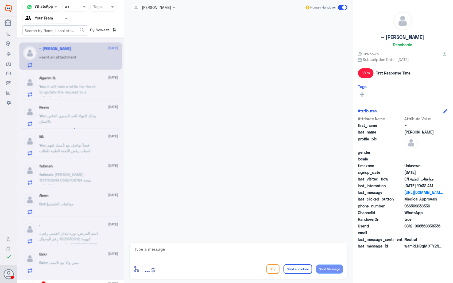
scroll to position [807, 0]
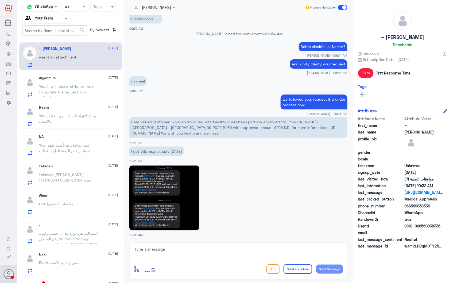
click at [79, 86] on span ": it will take a while for the dr to update the request to a suitable code." at bounding box center [67, 92] width 57 height 16
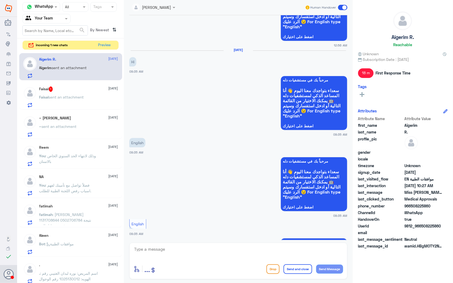
scroll to position [807, 0]
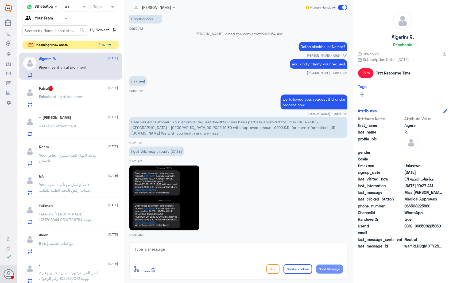
click at [103, 45] on button "Preview" at bounding box center [105, 45] width 17 height 8
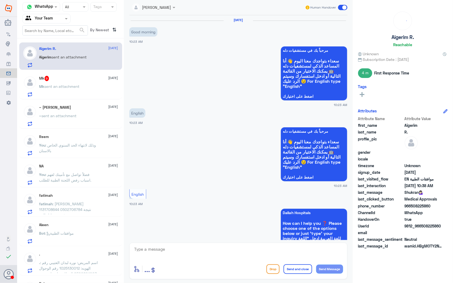
scroll to position [381, 0]
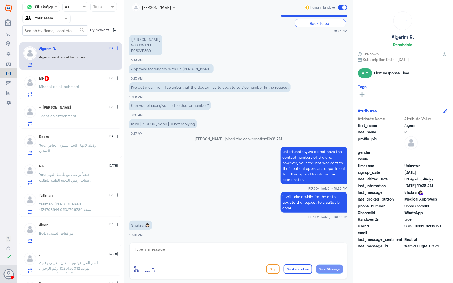
click at [77, 80] on div "Mk 9 28 September" at bounding box center [78, 78] width 79 height 5
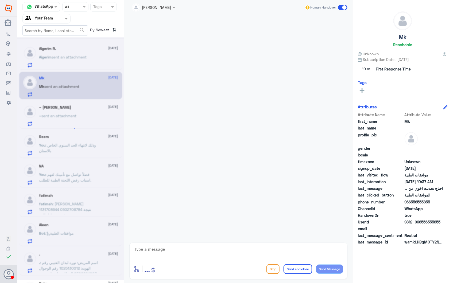
scroll to position [909, 0]
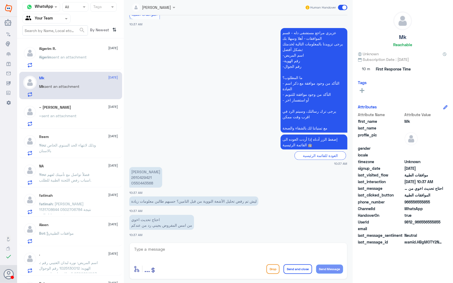
click at [147, 179] on p "Kaoutar Elgarai 2610429421 0550443568" at bounding box center [145, 177] width 33 height 21
copy p "2610429421"
drag, startPoint x: 255, startPoint y: 200, endPoint x: 191, endPoint y: 205, distance: 64.4
click at [191, 205] on p "ليش تم رفض تحليل الأشعة النووية من قبل التامين؟ حسبهم طالبن معلومات زيادة" at bounding box center [193, 201] width 129 height 9
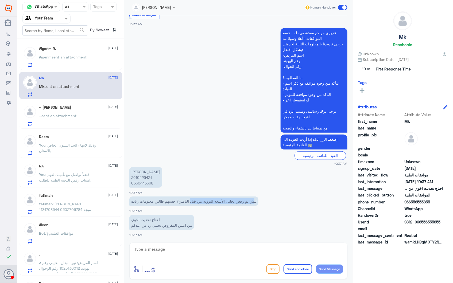
drag, startPoint x: 191, startPoint y: 205, endPoint x: 213, endPoint y: 207, distance: 22.8
click at [213, 206] on app-msgs-text "ليش تم رفض تحليل الأشعة النووية من قبل التامين؟ حسبهم طالبن معلومات زيادة" at bounding box center [238, 202] width 218 height 10
click at [145, 178] on p "Kaoutar Elgarai 2610429421 0550443568" at bounding box center [145, 177] width 33 height 21
copy p "2610429421"
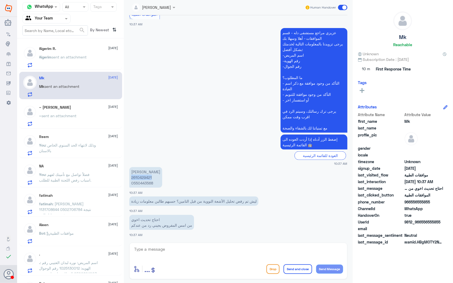
copy p "2610429421"
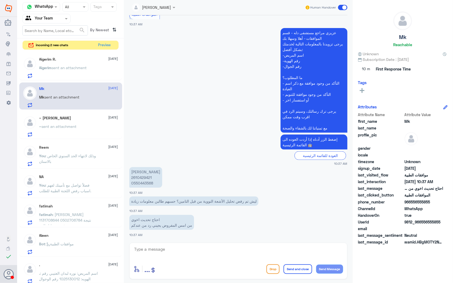
click at [185, 250] on textarea at bounding box center [239, 252] width 210 height 13
drag, startPoint x: 176, startPoint y: 253, endPoint x: 71, endPoint y: 240, distance: 105.6
click at [71, 240] on div "Channel WhatsApp Status × All Tags Agent Filter Your Team search By Newest ⇅ in…" at bounding box center [235, 142] width 436 height 285
type textarea "ل"
type textarea "حسب رد التأمين محتاجين نتائج الاشعة الصوتية السابقة ونتائج التحاليل اللي سويتها…"
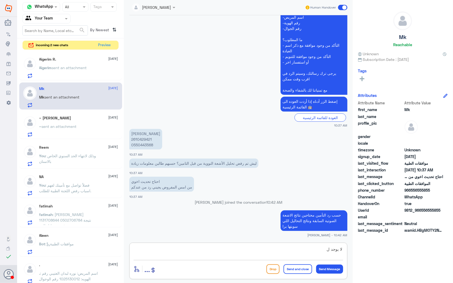
scroll to position [936, 0]
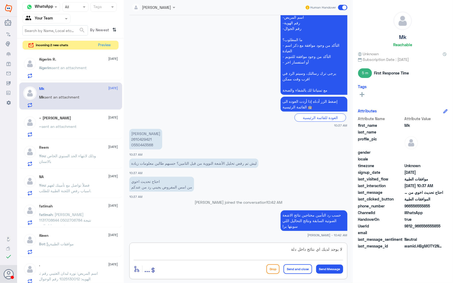
type textarea "لا يوجد لديك اي نتائج داخل دلة"
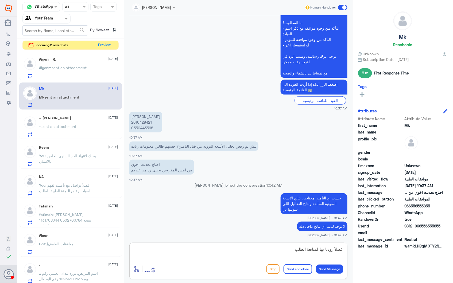
type textarea "فضلاً زودنا بها لمتابعة الطلب"
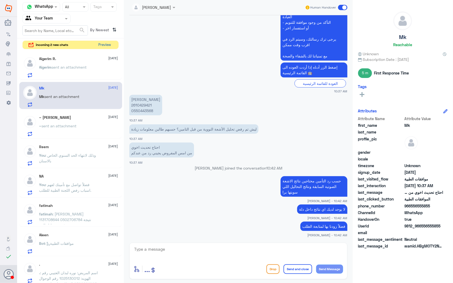
click at [101, 43] on button "Preview" at bounding box center [105, 45] width 17 height 8
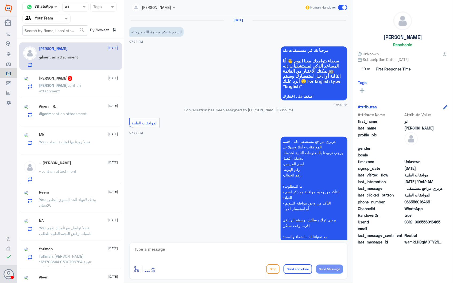
scroll to position [621, 0]
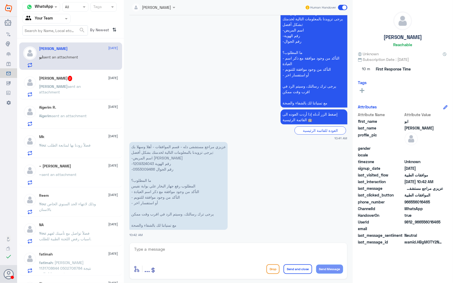
click at [145, 162] on p "عزيزي مراجع مستشفى دله - قسم الموافقات - أهلا وسهلا بك يرجى تزويدنا بالمعلومات …" at bounding box center [178, 186] width 98 height 88
click at [144, 163] on p "عزيزي مراجع مستشفى دله - قسم الموافقات - أهلا وسهلا بك يرجى تزويدنا بالمعلومات …" at bounding box center [178, 186] width 98 height 88
copy p "1209324043"
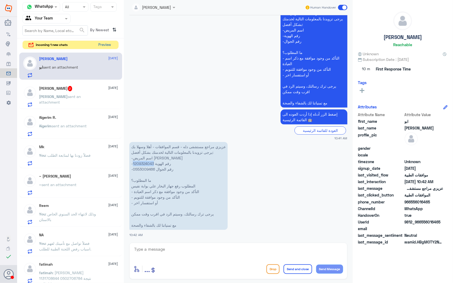
click at [102, 47] on button "Preview" at bounding box center [105, 45] width 17 height 8
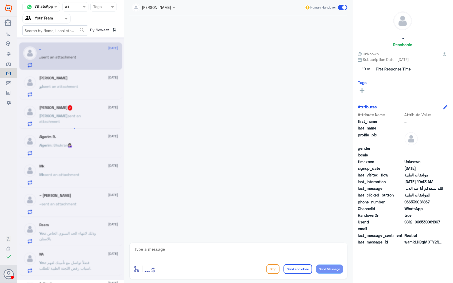
scroll to position [674, 0]
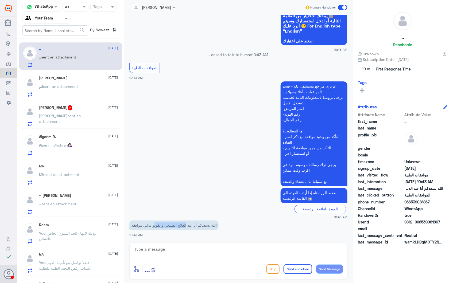
drag, startPoint x: 191, startPoint y: 225, endPoint x: 144, endPoint y: 224, distance: 47.1
click at [145, 224] on p "الله يسعدكم أنا عند العلاج الطبيعي و يقولو مافي موافقه" at bounding box center [173, 225] width 89 height 9
drag, startPoint x: 144, startPoint y: 224, endPoint x: 160, endPoint y: 226, distance: 16.0
click at [160, 226] on p "الله يسعدكم أنا عند العلاج الطبيعي و يقولو مافي موافقه" at bounding box center [173, 225] width 89 height 9
click at [164, 250] on textarea at bounding box center [239, 252] width 210 height 13
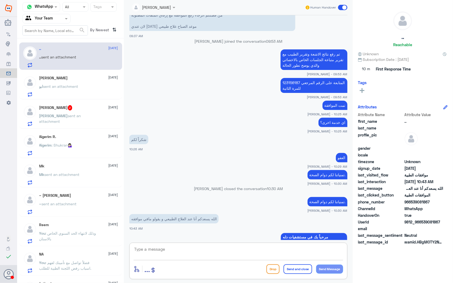
scroll to position [288, 0]
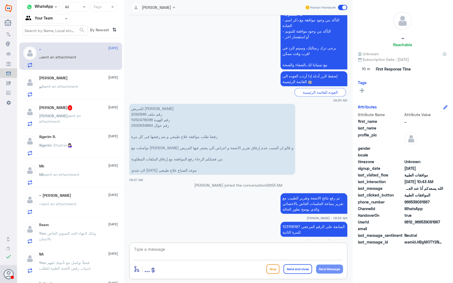
click at [143, 113] on p "للمريض نادر معيتق الجهني رقم ملف 2092846 رقم الهوية 1050478088 رقم جوال 0532634…" at bounding box center [212, 139] width 166 height 71
copy p "2092846"
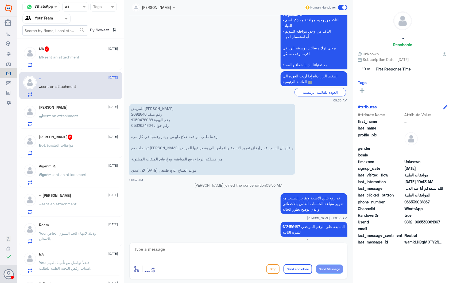
click at [225, 254] on textarea at bounding box center [239, 252] width 210 height 13
type textarea "ش"
type textarea "فضلاً قلهم يشيكون الان"
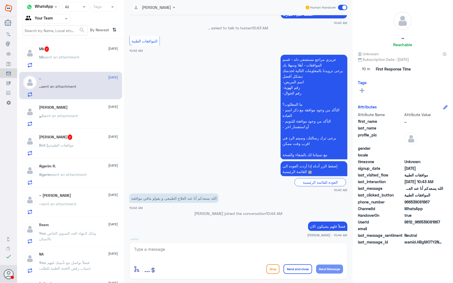
scroll to position [710, 0]
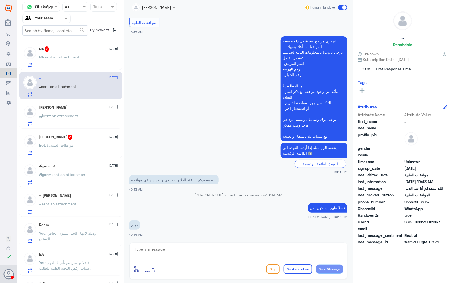
drag, startPoint x: 238, startPoint y: 100, endPoint x: 224, endPoint y: 100, distance: 14.4
click at [238, 100] on app-msgs-text "عزيزي مراجع مستشفى دله - قسم الموافقات - أهلا وسهلا بك يرجى تزويدنا بالمعلومات …" at bounding box center [238, 88] width 218 height 105
click at [73, 69] on div "Mk 2 28 September Mk sent an attachment" at bounding box center [70, 57] width 103 height 28
click at [76, 59] on span "sent an attachment" at bounding box center [62, 57] width 35 height 5
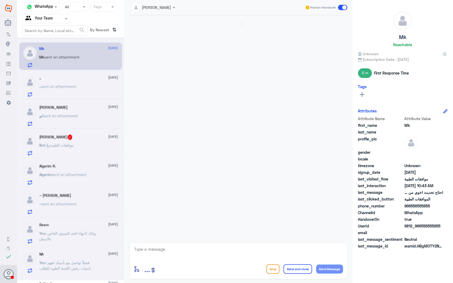
scroll to position [848, 0]
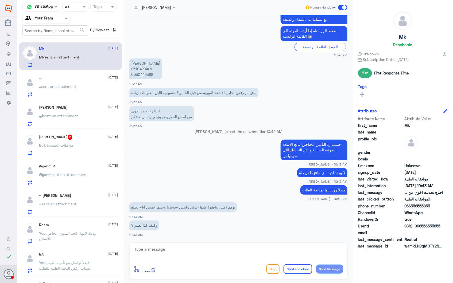
drag, startPoint x: 209, startPoint y: 205, endPoint x: 203, endPoint y: 208, distance: 7.3
click at [206, 207] on p "توهم امس وافقوا عليها جزئي وامس سويناها ويبيلها خمس ايام تطلع" at bounding box center [183, 207] width 108 height 9
click at [182, 208] on p "توهم امس وافقوا عليها جزئي وامس سويناها ويبيلها خمس ايام تطلع" at bounding box center [183, 207] width 108 height 9
click at [163, 255] on textarea at bounding box center [239, 252] width 210 height 13
type textarea "نعم لان التأمين مصر على الاطلاع على النتائج"
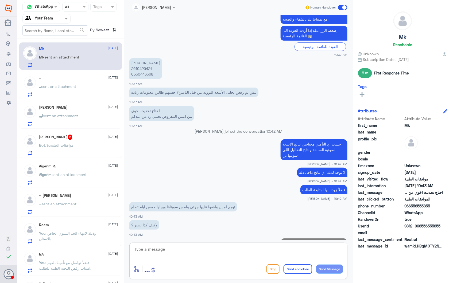
scroll to position [871, 0]
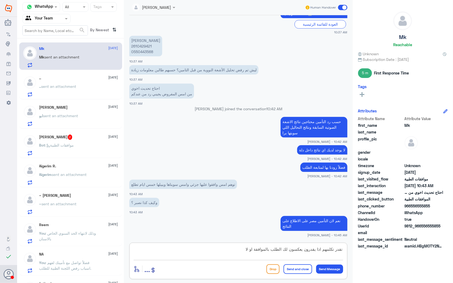
type textarea "تقدر تكلمهم اذا يقدرون يعكسون لك الطلب بالموافقة او لا"
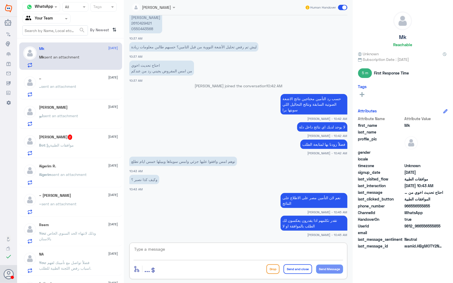
click at [76, 83] on div ".. 28 September .. sent an attachment" at bounding box center [78, 86] width 79 height 21
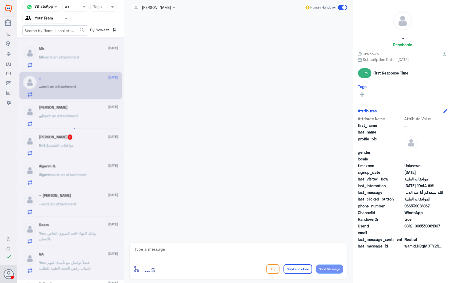
scroll to position [656, 0]
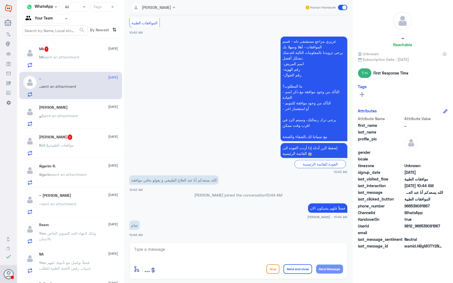
click at [71, 117] on span "sent an attachment" at bounding box center [60, 116] width 35 height 5
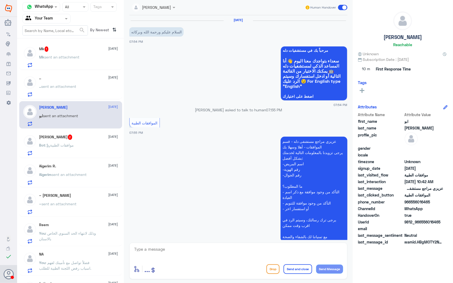
scroll to position [621, 0]
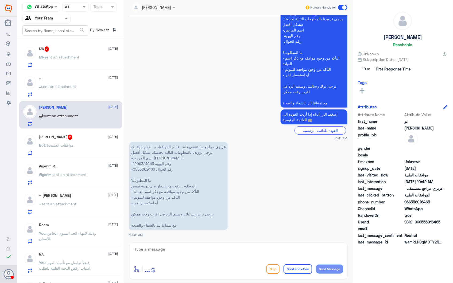
click at [145, 161] on p "عزيزي مراجع مستشفى دله - قسم الموافقات - أهلا وسهلا بك يرجى تزويدنا بالمعلومات …" at bounding box center [178, 186] width 98 height 88
copy p "1209324043"
drag, startPoint x: 191, startPoint y: 187, endPoint x: 133, endPoint y: 187, distance: 57.5
click at [133, 187] on p "عزيزي مراجع مستشفى دله - قسم الموافقات - أهلا وسهلا بك يرجى تزويدنا بالمعلومات …" at bounding box center [178, 186] width 98 height 88
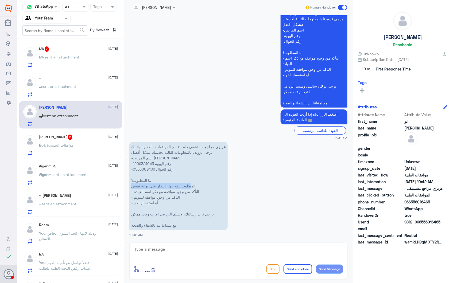
drag, startPoint x: 133, startPoint y: 187, endPoint x: 145, endPoint y: 186, distance: 11.6
click at [135, 186] on p "عزيزي مراجع مستشفى دله - قسم الموافقات - أهلا وسهلا بك يرجى تزويدنا بالمعلومات …" at bounding box center [178, 186] width 98 height 88
drag, startPoint x: 160, startPoint y: 246, endPoint x: 169, endPoint y: 251, distance: 9.9
click at [166, 251] on textarea at bounding box center [239, 252] width 210 height 13
type textarea "الجهاز مرفوض لعدم وجود اتفاقية على صرفه"
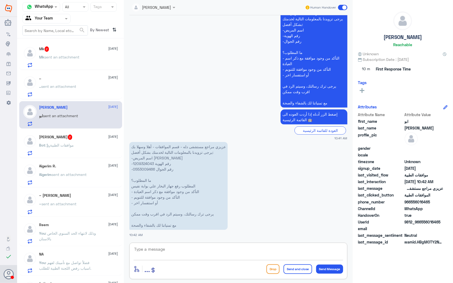
scroll to position [644, 0]
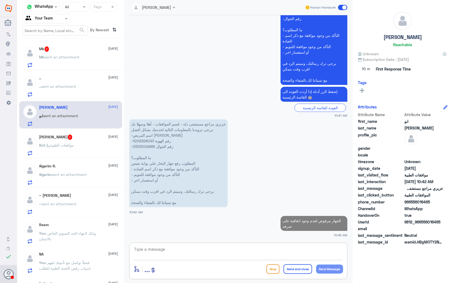
click at [61, 62] on p "Mk sent an attachment" at bounding box center [59, 60] width 40 height 13
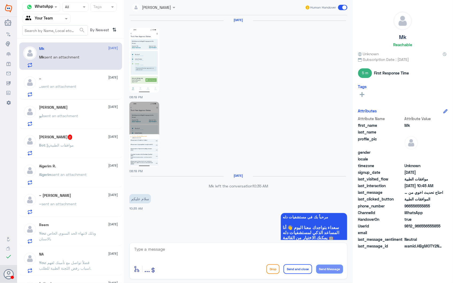
scroll to position [803, 0]
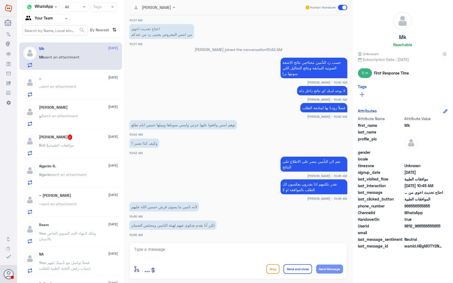
drag, startPoint x: 190, startPoint y: 208, endPoint x: 187, endPoint y: 208, distance: 3.2
click at [187, 208] on p "لأنه تامين ما يسوى قرش حسبي الله عليهم" at bounding box center [164, 206] width 70 height 9
drag, startPoint x: 187, startPoint y: 208, endPoint x: 168, endPoint y: 208, distance: 18.7
click at [168, 208] on p "لأنه تامين ما يسوى قرش حسبي الله عليهم" at bounding box center [164, 206] width 70 height 9
click at [182, 206] on p "لأنه تامين ما يسوى قرش حسبي الله عليهم" at bounding box center [164, 206] width 70 height 9
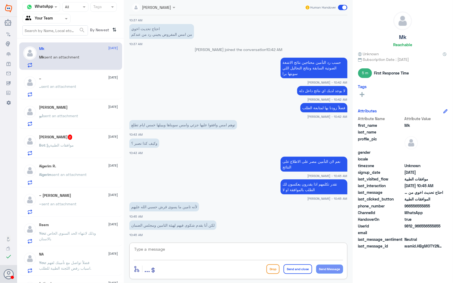
click at [167, 248] on textarea at bounding box center [239, 252] width 210 height 13
type textarea "ا"
type textarea "ما تشوف شر وهذا حق من حقوقك."
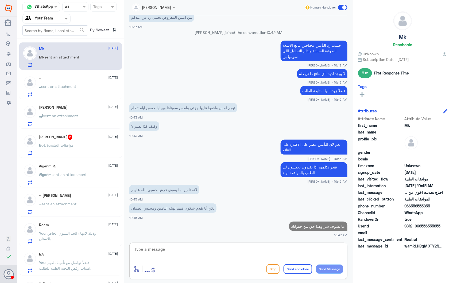
click at [66, 115] on span "sent an attachment" at bounding box center [60, 116] width 35 height 5
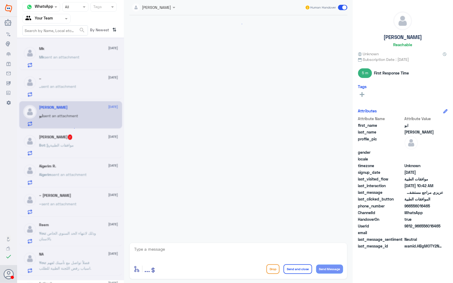
scroll to position [654, 0]
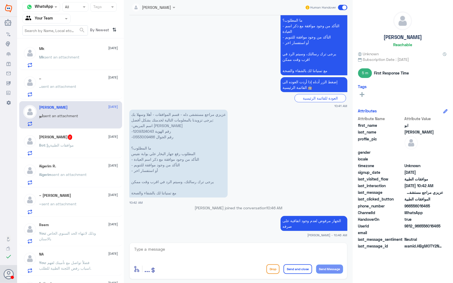
click at [71, 139] on div "عبدالله 2 28 September" at bounding box center [78, 137] width 79 height 5
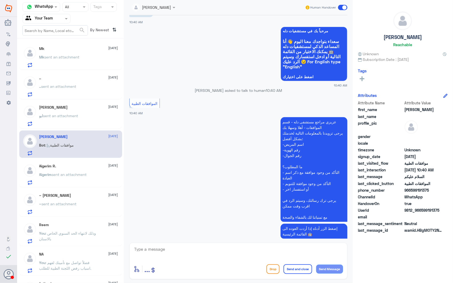
scroll to position [37, 0]
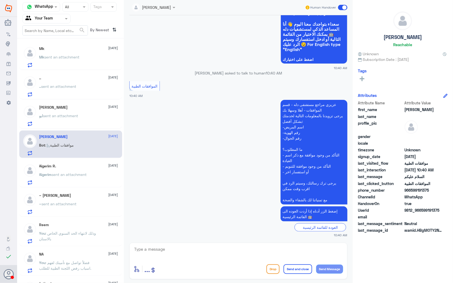
click at [154, 255] on textarea at bounding box center [239, 252] width 210 height 13
paste textarea "للتواصل مع دلة نمار يرجى التواصل من خلال الارقام التالية: 0112995104 0546022896"
drag, startPoint x: 206, startPoint y: 253, endPoint x: 39, endPoint y: 162, distance: 189.8
click at [39, 165] on div "Channel WhatsApp Status × All Tags Agent Filter Your Team search By Newest ⇅ Mk…" at bounding box center [235, 142] width 436 height 285
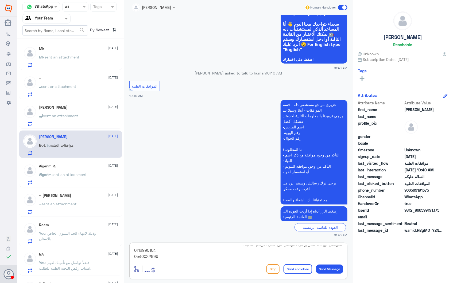
scroll to position [0, 0]
drag, startPoint x: 162, startPoint y: 258, endPoint x: 68, endPoint y: 205, distance: 107.5
click at [68, 205] on div "Channel WhatsApp Status × All Tags Agent Filter Your Team search By Newest ⇅ Mk…" at bounding box center [235, 142] width 436 height 285
drag, startPoint x: 239, startPoint y: 251, endPoint x: 332, endPoint y: 246, distance: 93.5
click at [328, 246] on textarea "للتواصل مع دلة نمار يرجى التواصل من خلال الارقام التالية:" at bounding box center [239, 252] width 210 height 13
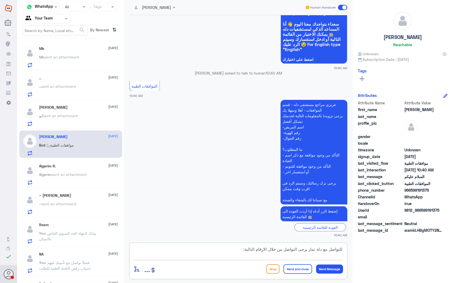
type textarea "للتواصل"
drag, startPoint x: 319, startPoint y: 252, endPoint x: 388, endPoint y: 253, distance: 68.7
click at [375, 253] on div "Channel WhatsApp Status × All Tags Agent Filter Your Team search By Newest ⇅ Mk…" at bounding box center [235, 142] width 436 height 285
paste textarea "فضلاً زودنا برقم هويتك واستفسارك وسيتم معالجة طلبك بأقرب وقت."
type textarea "فضلاً زودنا برقم هويتك واستفسارك وسيتم معالجة طلبك بأقرب وقت."
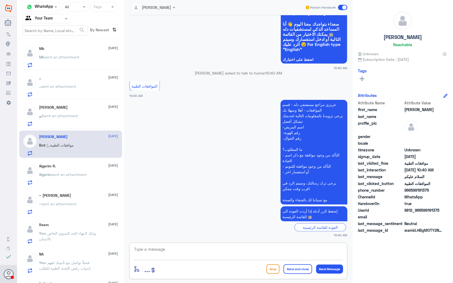
scroll to position [60, 0]
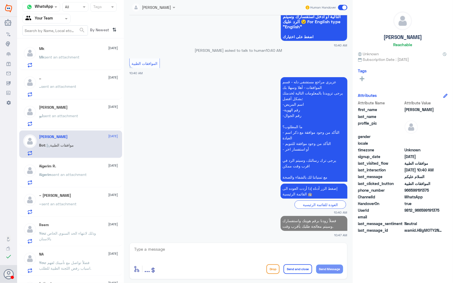
click at [69, 173] on span "sent an attachment" at bounding box center [69, 174] width 35 height 5
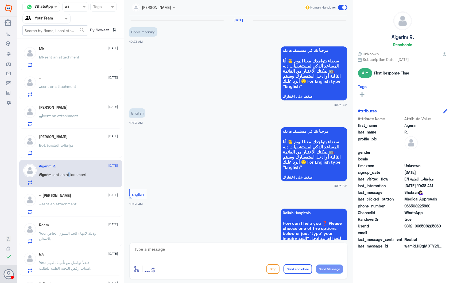
scroll to position [381, 0]
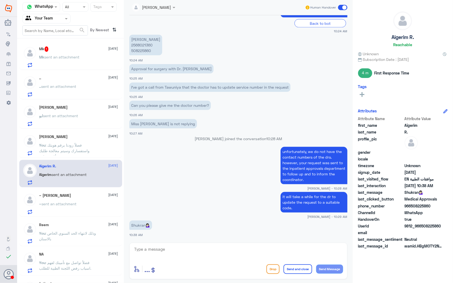
click at [56, 45] on div "Mk 1 28 September Mk sent an attachment" at bounding box center [70, 57] width 103 height 28
click at [65, 58] on span "sent an attachment" at bounding box center [62, 57] width 35 height 5
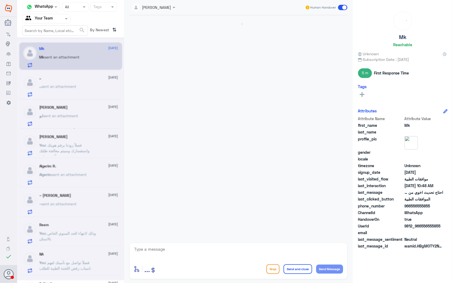
scroll to position [682, 0]
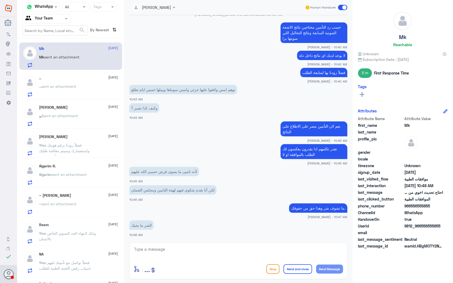
click at [70, 86] on span "sent an attachment" at bounding box center [58, 86] width 35 height 5
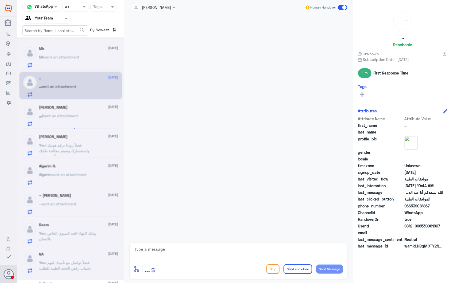
scroll to position [656, 0]
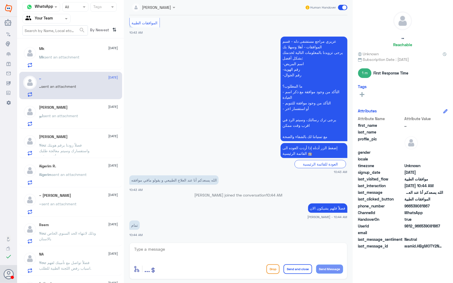
drag, startPoint x: 333, startPoint y: 211, endPoint x: 311, endPoint y: 209, distance: 22.1
click at [311, 209] on p "فضلاً قلهم يشيكون الان" at bounding box center [327, 208] width 39 height 9
drag, startPoint x: 311, startPoint y: 209, endPoint x: 293, endPoint y: 212, distance: 18.8
click at [298, 207] on app-msgs-text "فضلاً قلهم يشيكون الان" at bounding box center [238, 209] width 218 height 10
click at [59, 60] on p "Mk sent an attachment" at bounding box center [59, 60] width 40 height 13
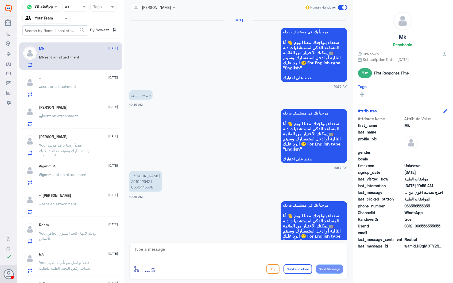
scroll to position [650, 0]
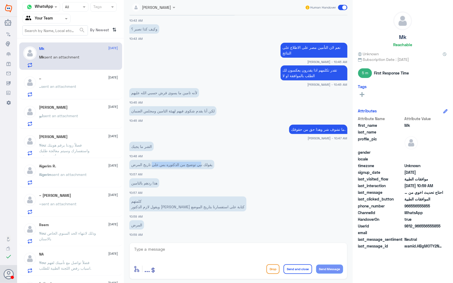
drag, startPoint x: 199, startPoint y: 164, endPoint x: 146, endPoint y: 165, distance: 53.2
click at [146, 165] on p "يقولك نبي توضيح من الدكتوره بس على تاريخ المرض" at bounding box center [171, 164] width 85 height 9
click at [148, 165] on p "يقولك نبي توضيح من الدكتوره بس على تاريخ المرض" at bounding box center [171, 164] width 85 height 9
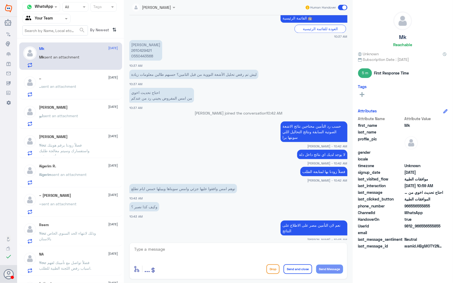
scroll to position [472, 0]
click at [141, 52] on p "Kaoutar Elgarai 2610429421 0550443568" at bounding box center [145, 50] width 33 height 21
copy p "2610429421"
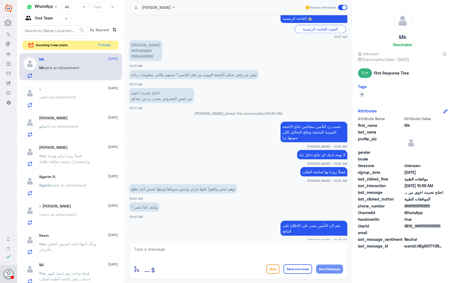
drag, startPoint x: 178, startPoint y: 252, endPoint x: 218, endPoint y: 258, distance: 40.0
click at [185, 254] on textarea at bounding box center [239, 252] width 210 height 13
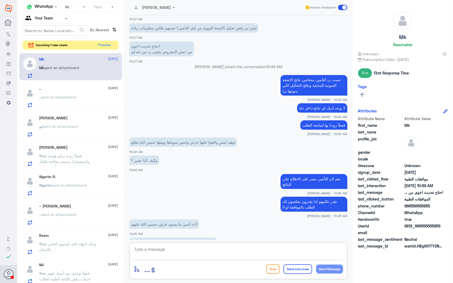
scroll to position [650, 0]
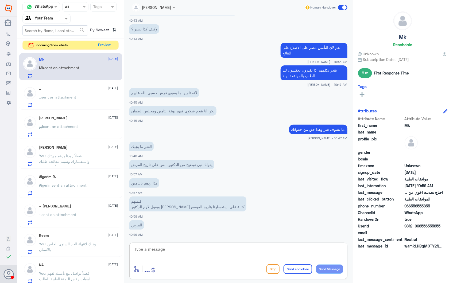
click at [191, 252] on textarea at bounding box center [239, 252] width 210 height 13
type textarea "تم رفع تقرير الطبيب للتأمين الان"
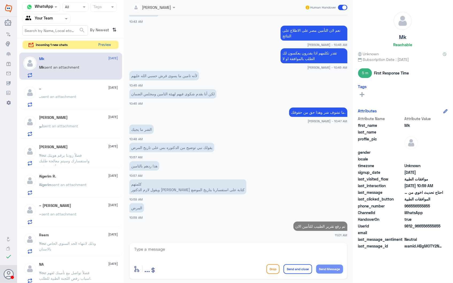
click at [101, 44] on button "Preview" at bounding box center [105, 45] width 17 height 8
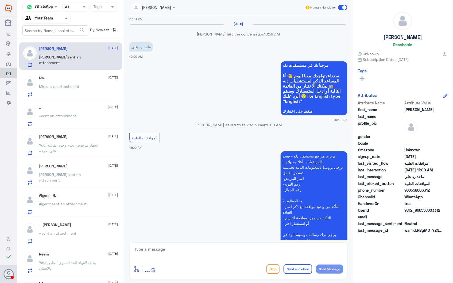
scroll to position [415, 0]
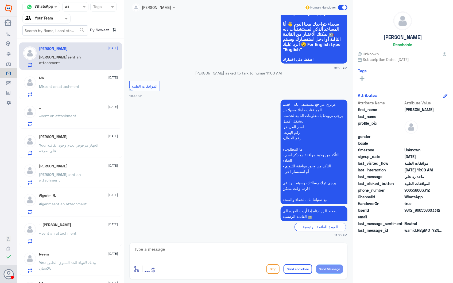
click at [175, 246] on textarea at bounding box center [239, 252] width 210 height 13
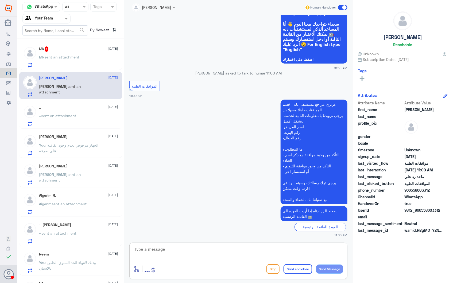
paste textarea "فضلاً زودنا برقم هويتك واستفسارك وسيتم معالجة طلبك بأقرب وقت."
type textarea "فضلاً زودنا برقم هويتك واستفسارك وسيتم معالجة طلبك بأقرب وقت."
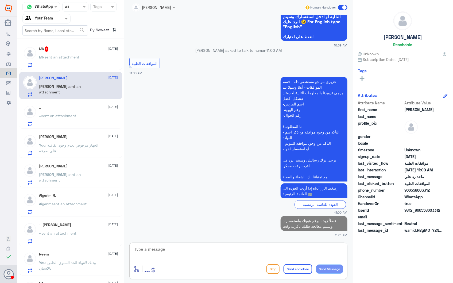
click at [66, 55] on span "sent an attachment" at bounding box center [62, 57] width 35 height 5
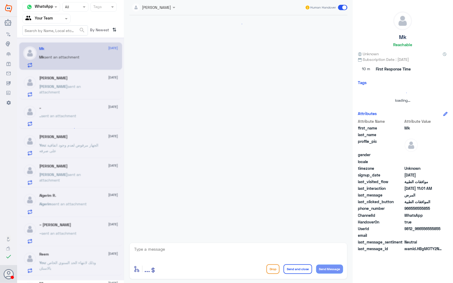
scroll to position [605, 0]
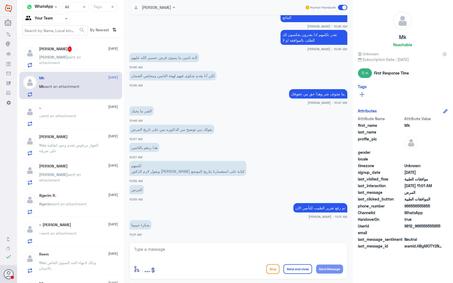
click at [74, 53] on div "Abdullah 1 28 September Abdullah sent an attachment" at bounding box center [78, 57] width 79 height 21
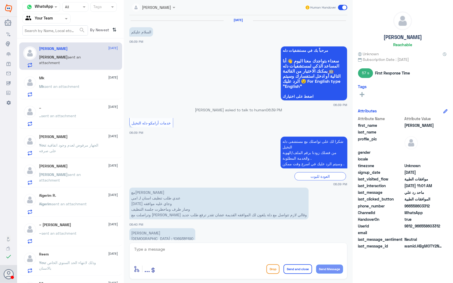
scroll to position [488, 0]
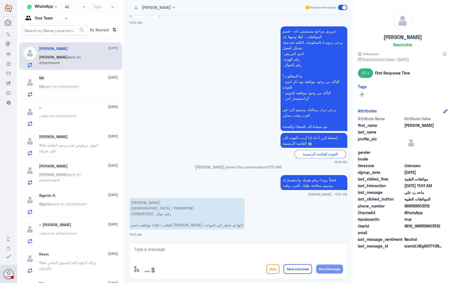
click at [139, 209] on p "نورة فالح الدوسري الهوية : 1069381190 رقم جوال : 0555263323 . الطلب : إلغاء موا…" at bounding box center [187, 214] width 116 height 32
click at [139, 206] on p "نورة فالح الدوسري الهوية : 1069381190 رقم جوال : 0555263323 . الطلب : إلغاء موا…" at bounding box center [187, 214] width 116 height 32
copy p "1069381190"
click at [199, 255] on textarea at bounding box center [239, 252] width 210 height 13
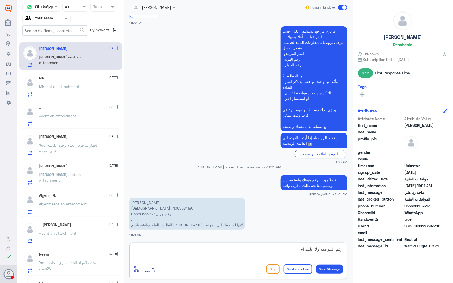
type textarea "رقم الموافقة ولا عليك امر"
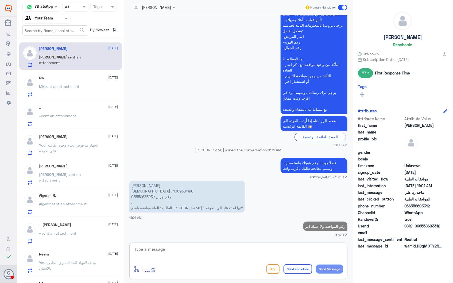
click at [144, 189] on p "نورة فالح الدوسري الهوية : 1069381190 رقم جوال : 0555263323 . الطلب : إلغاء موا…" at bounding box center [187, 197] width 116 height 32
copy p "1069381190"
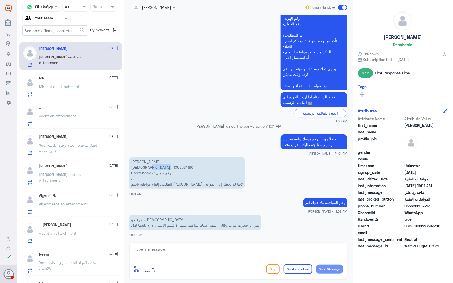
scroll to position [548, 0]
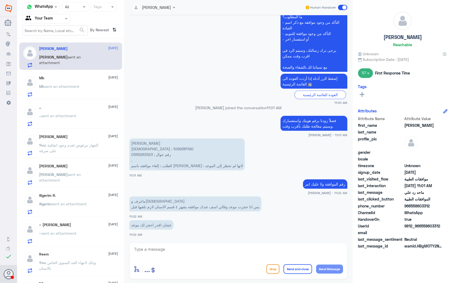
click at [196, 250] on textarea at bounding box center [239, 252] width 210 height 13
type textarea "تمام"
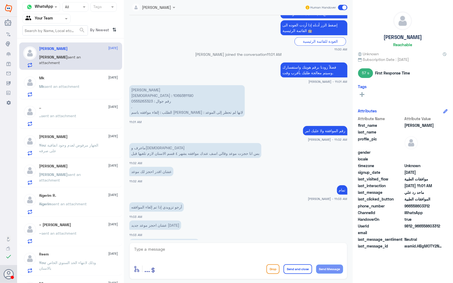
scroll to position [620, 0]
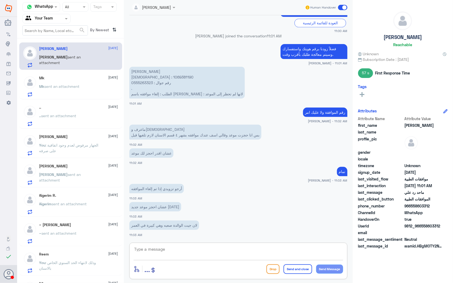
drag, startPoint x: 191, startPoint y: 251, endPoint x: 214, endPoint y: 261, distance: 25.0
click at [200, 255] on textarea at bounding box center [239, 252] width 210 height 13
type textarea "تم الالغاء"
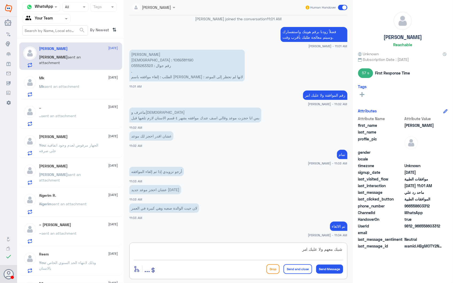
type textarea "شيك معهم ولا عليك امر"
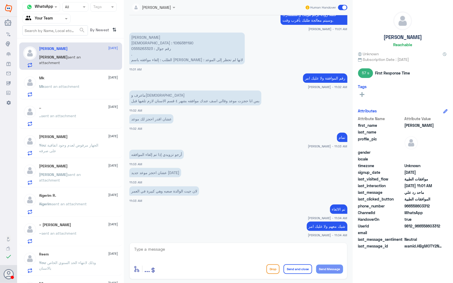
click at [74, 86] on span "sent an attachment" at bounding box center [62, 86] width 35 height 5
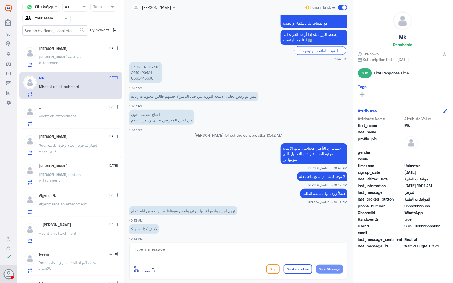
scroll to position [367, 0]
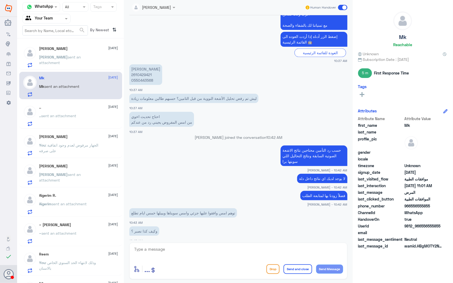
click at [144, 74] on p "Kaoutar Elgarai 2610429421 0550443568" at bounding box center [145, 74] width 33 height 21
copy p "2610429421"
click at [73, 113] on div ".. 28 September .. sent an attachment" at bounding box center [78, 115] width 79 height 21
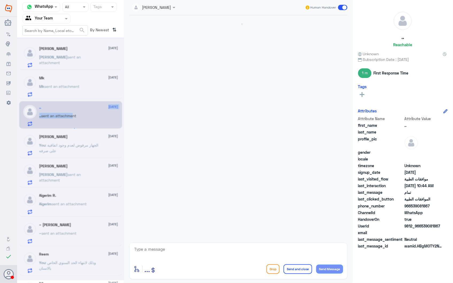
scroll to position [656, 0]
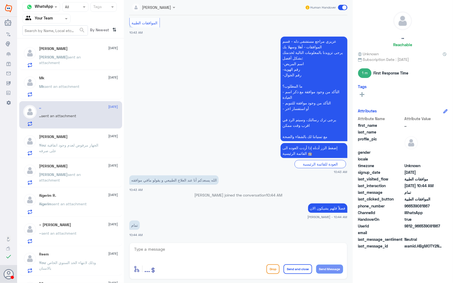
click at [197, 184] on p "الله يسعدكم أنا عند العلاج الطبيعي و يقولو مافي موافقه" at bounding box center [173, 180] width 89 height 9
drag, startPoint x: 159, startPoint y: 248, endPoint x: 219, endPoint y: 255, distance: 60.3
click at [167, 253] on textarea at bounding box center [239, 252] width 210 height 13
type textarea "م"
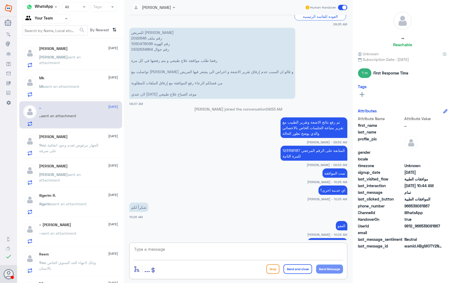
scroll to position [270, 0]
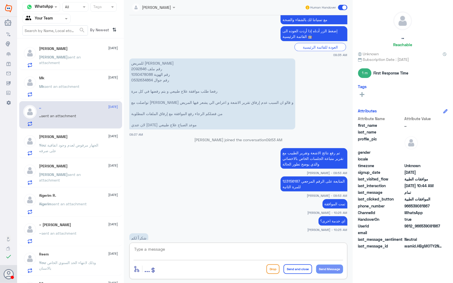
click at [139, 68] on p "للمريض نادر معيتق الجهني رقم ملف 2092846 رقم الهوية 1050478088 رقم جوال 0532634…" at bounding box center [212, 94] width 166 height 71
drag, startPoint x: 181, startPoint y: 252, endPoint x: 210, endPoint y: 251, distance: 29.5
click at [186, 254] on textarea at bounding box center [239, 252] width 210 height 13
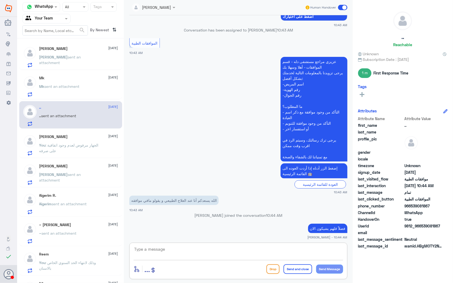
scroll to position [656, 0]
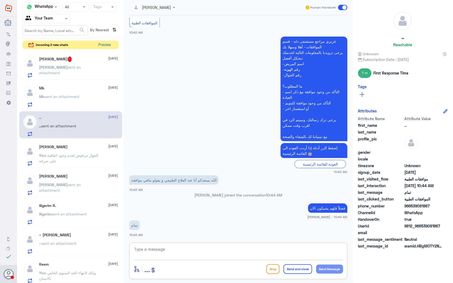
click at [106, 42] on button "Preview" at bounding box center [105, 45] width 17 height 8
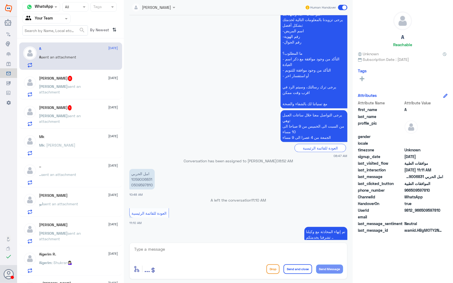
scroll to position [341, 0]
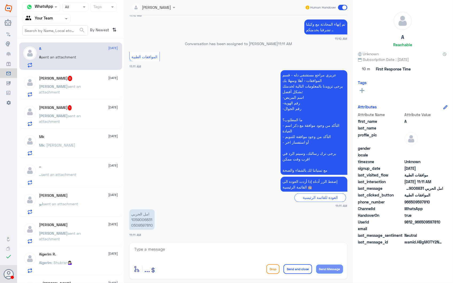
click at [61, 81] on h5 "Abdulaziz Alshaye 6" at bounding box center [55, 78] width 33 height 5
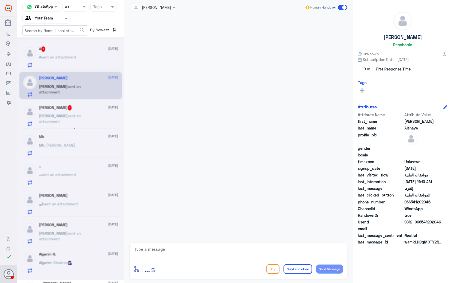
scroll to position [731, 0]
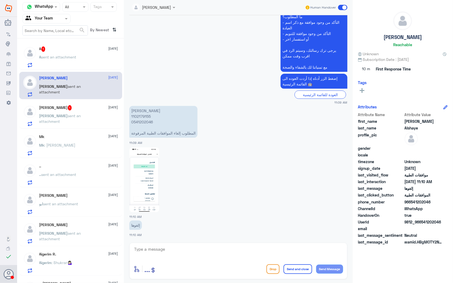
click at [144, 114] on p "عبدالعزيز سعود الشايع 1102179155 0541202046 المطلوب إلغاء الموافقات الطبية المر…" at bounding box center [163, 122] width 68 height 32
click at [144, 159] on img at bounding box center [144, 180] width 30 height 65
click at [164, 255] on textarea at bounding box center [239, 252] width 210 height 13
type textarea "g"
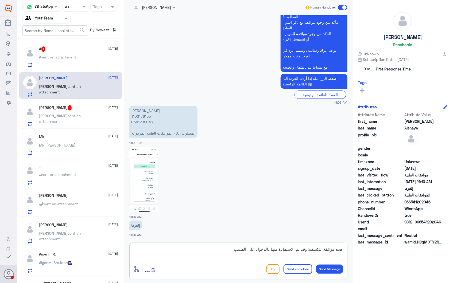
type textarea "هذه موافقة للكشفية وقد تم الاستفادة منها بالدخول على الطبيب"
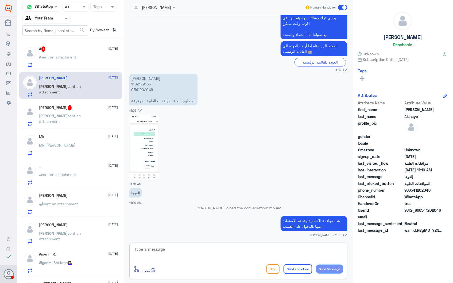
scroll to position [752, 0]
click at [67, 106] on div "Abdullah 1 28 September" at bounding box center [78, 107] width 79 height 5
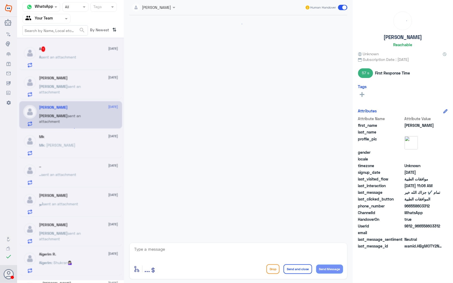
scroll to position [568, 0]
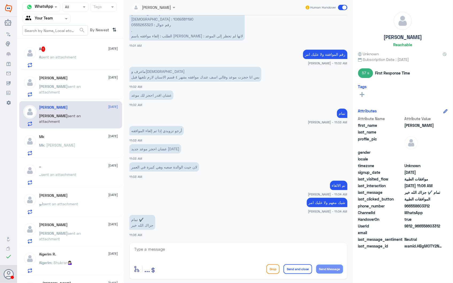
click at [57, 55] on span "sent an attachment" at bounding box center [58, 57] width 35 height 5
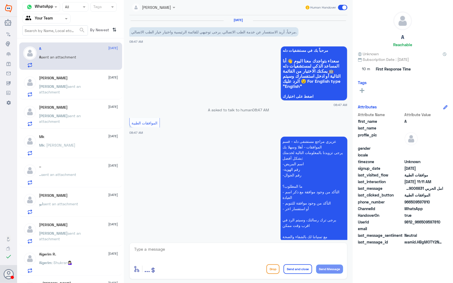
scroll to position [341, 0]
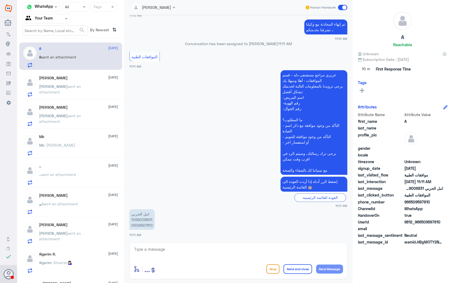
click at [143, 219] on p "امل الحربي 1059006831 0509597810" at bounding box center [141, 220] width 25 height 21
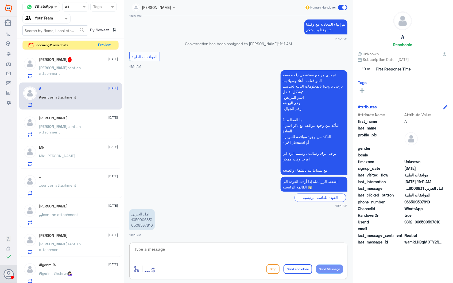
click at [187, 251] on textarea at bounding box center [239, 252] width 210 height 13
type textarea "u"
type textarea "عندك نتائج اشعة للصدر من خارج دلة؟"
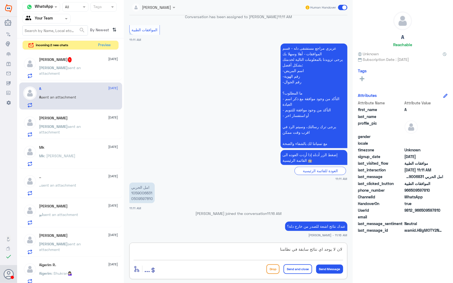
type textarea "لان لا يوجد اي نتائج سابقة في نظامنا"
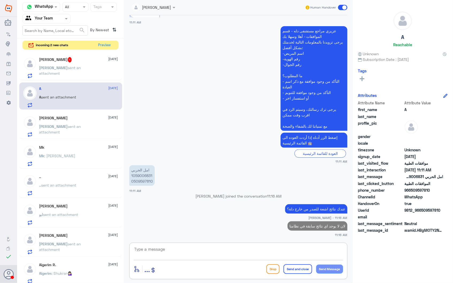
click at [67, 61] on h5 "Abdulaziz Alshaye 1" at bounding box center [55, 59] width 33 height 5
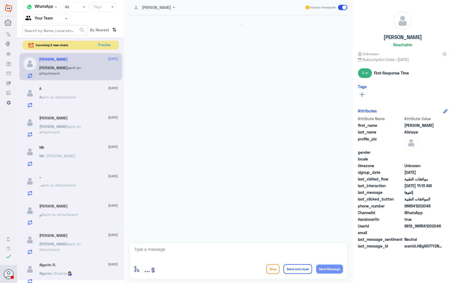
scroll to position [736, 0]
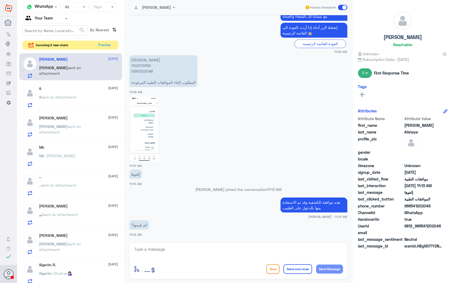
click at [143, 115] on img at bounding box center [144, 129] width 30 height 65
click at [142, 67] on p "عبدالعزيز سعود الشايع 1102179155 0541202046 المطلوب إلغاء الموافقات الطبية المر…" at bounding box center [163, 71] width 68 height 32
click at [141, 63] on p "عبدالعزيز سعود الشايع 1102179155 0541202046 المطلوب إلغاء الموافقات الطبية المر…" at bounding box center [163, 71] width 68 height 32
drag, startPoint x: 246, startPoint y: 250, endPoint x: 255, endPoint y: 251, distance: 8.9
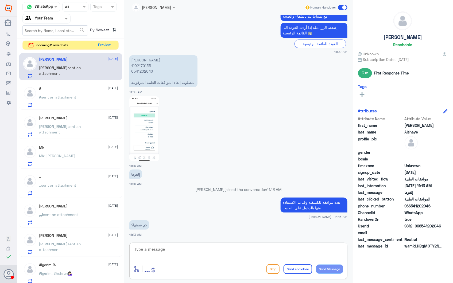
click at [247, 251] on textarea at bounding box center [239, 252] width 210 height 13
type textarea "2"
type textarea "424 ريال"
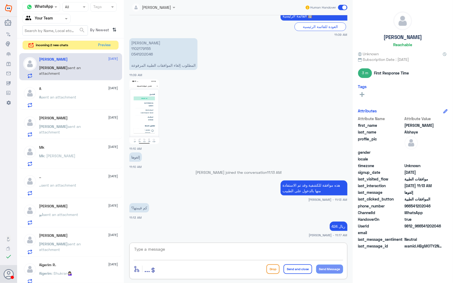
click at [62, 90] on div "A 28 September" at bounding box center [78, 89] width 79 height 5
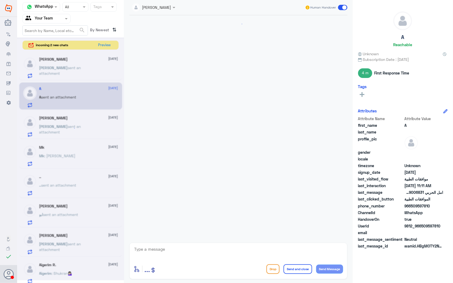
scroll to position [385, 0]
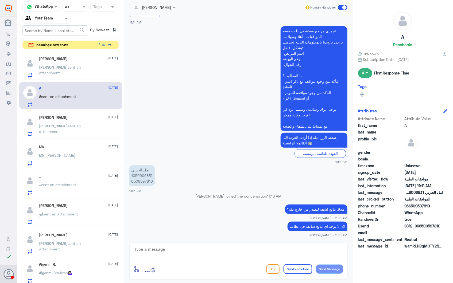
click at [96, 46] on div "incoming 2 new chats Preview" at bounding box center [70, 45] width 96 height 9
click at [104, 45] on button "Preview" at bounding box center [105, 45] width 17 height 8
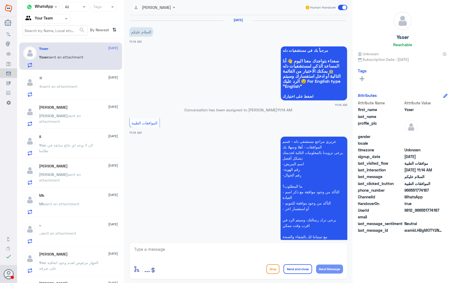
scroll to position [37, 0]
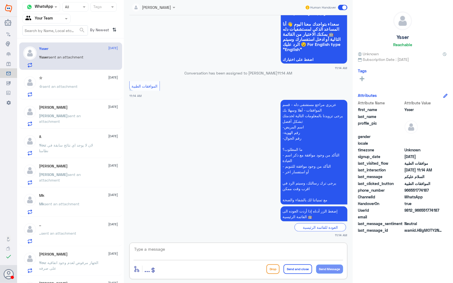
click at [172, 246] on textarea at bounding box center [239, 252] width 210 height 13
paste textarea "فضلاً زودنا برقم هويتك واستفسارك وسيتم معالجة طلبك بأقرب وقت."
type textarea "فضلاً زودنا برقم هويتك واستفسارك وسيتم معالجة طلبك بأقرب وقت."
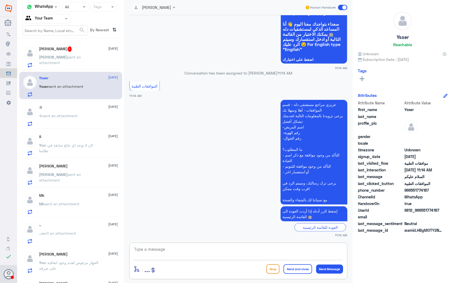
scroll to position [60, 0]
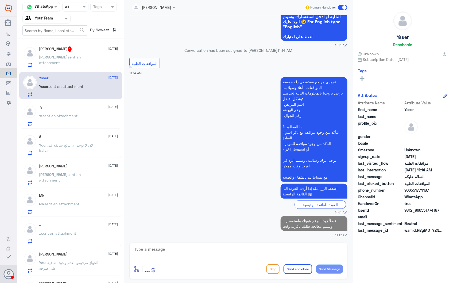
click at [72, 57] on span "sent an attachment" at bounding box center [60, 60] width 42 height 10
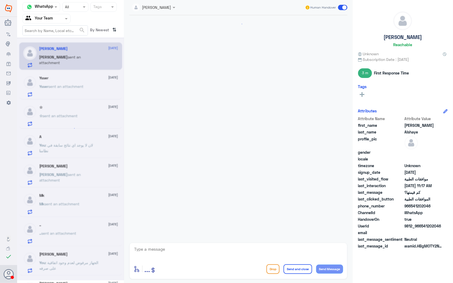
scroll to position [735, 0]
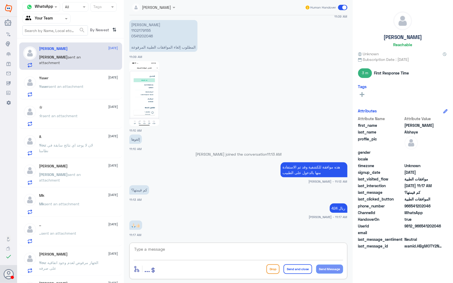
click at [154, 252] on textarea at bounding box center [239, 252] width 210 height 13
type textarea "ت"
click at [61, 85] on span "sent an attachment" at bounding box center [66, 86] width 35 height 5
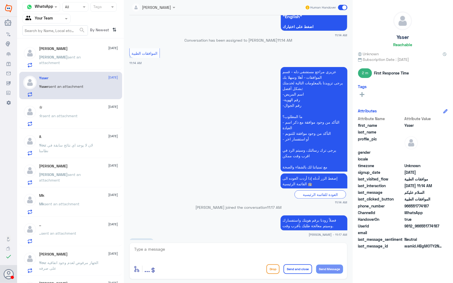
scroll to position [88, 0]
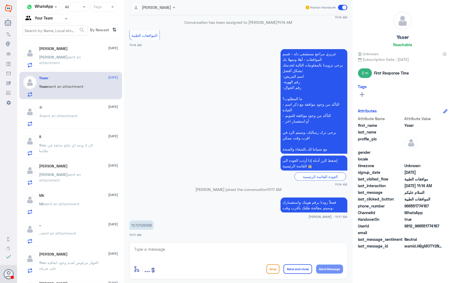
drag, startPoint x: 78, startPoint y: 215, endPoint x: 80, endPoint y: 217, distance: 3.1
click at [78, 216] on div "Mk 28 September Mk sent an attachment" at bounding box center [70, 204] width 103 height 28
click at [68, 243] on p ".. sent an attachment" at bounding box center [57, 237] width 37 height 13
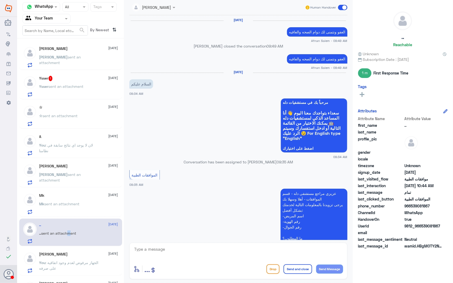
scroll to position [656, 0]
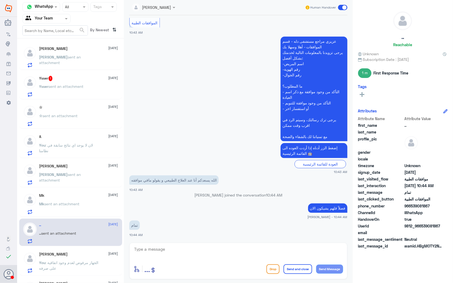
drag, startPoint x: 68, startPoint y: 243, endPoint x: 97, endPoint y: 145, distance: 102.4
click at [97, 145] on p "You : لان لا يوجد اي نتائج سابقة في نظامنا" at bounding box center [69, 149] width 60 height 13
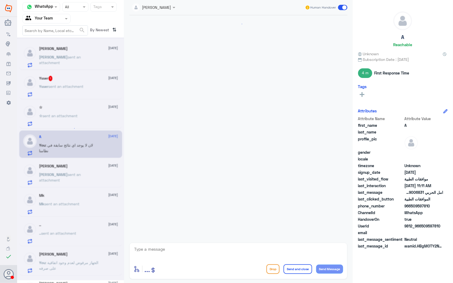
scroll to position [385, 0]
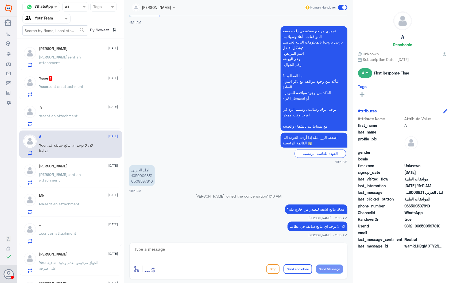
click at [75, 200] on div "Mk 28 September Mk sent an attachment" at bounding box center [78, 204] width 79 height 21
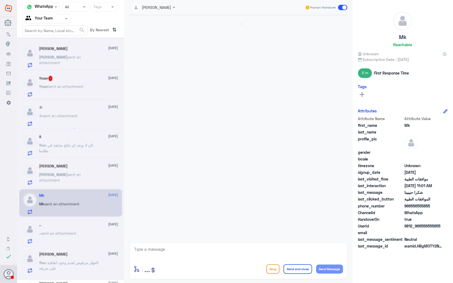
scroll to position [605, 0]
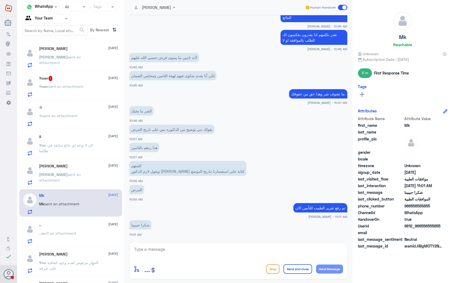
click at [75, 228] on div ".. 28 September .. sent an attachment" at bounding box center [78, 233] width 79 height 21
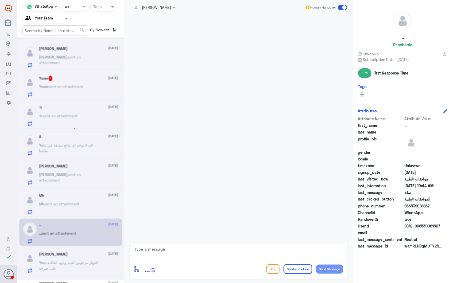
scroll to position [656, 0]
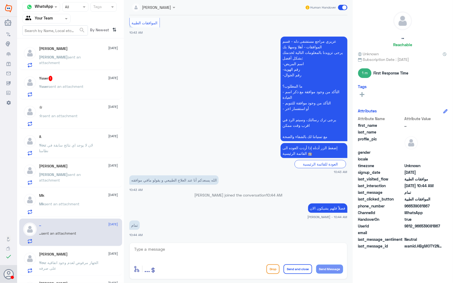
click at [151, 252] on textarea at bounding box center [239, 252] width 210 height 13
type textarea "م"
paste textarea "فضلاً زودنا برقم هويتك واستفسارك وسيتم معالجة طلبك بأقرب وقت."
drag, startPoint x: 321, startPoint y: 248, endPoint x: 406, endPoint y: 248, distance: 84.8
click at [406, 248] on div "Channel WhatsApp Status × All Tags Agent Filter Your Team search By Newest ⇅ Ab…" at bounding box center [235, 142] width 436 height 285
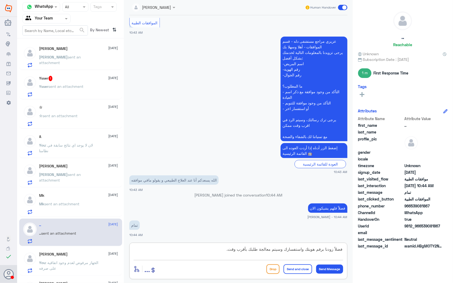
paste textarea "شكر تواصلكم مع مستشفيات دلة."
type textarea "نشكر تواصلكم مع مستشفيات دلة."
click at [305, 272] on button "Send and close" at bounding box center [298, 270] width 29 height 10
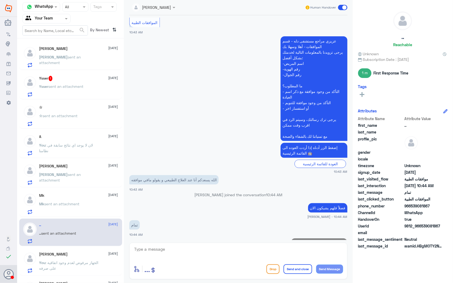
scroll to position [673, 0]
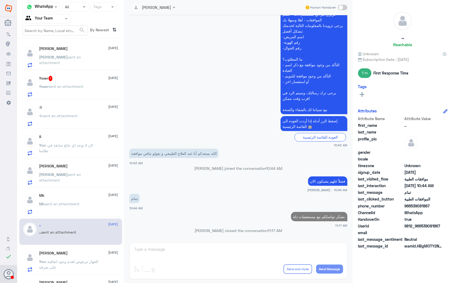
click at [83, 208] on div "Mk sent an attachment" at bounding box center [78, 209] width 79 height 12
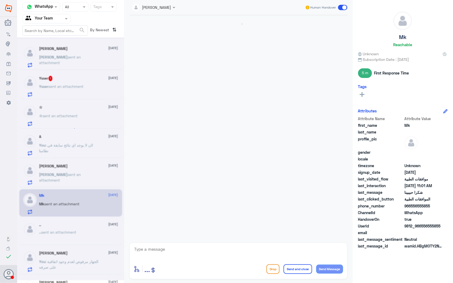
scroll to position [605, 0]
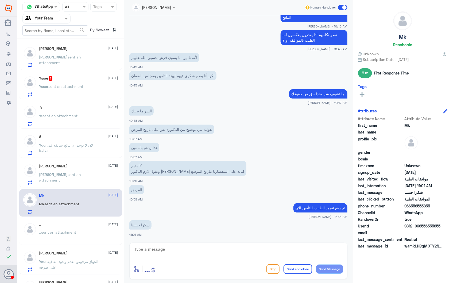
click at [74, 234] on span "sent an attachment" at bounding box center [58, 232] width 35 height 5
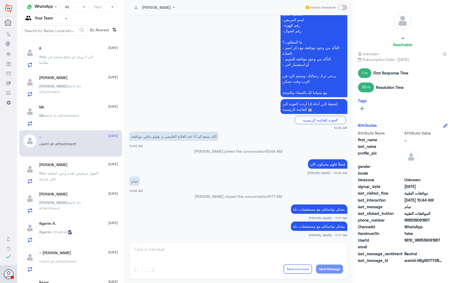
scroll to position [89, 0]
click at [74, 196] on div "عبدالله 28 September عبدالله sent an attachment" at bounding box center [78, 202] width 79 height 21
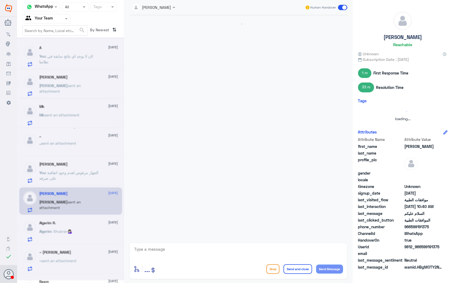
scroll to position [70, 0]
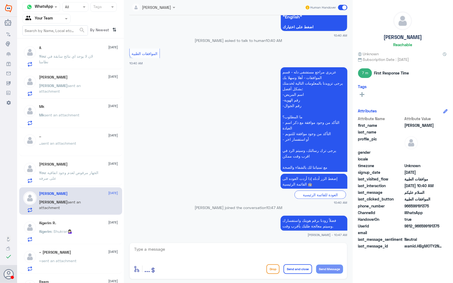
click at [78, 178] on p "You : الجهاز مرفوض لعدم وجود اتفاقية على صرفه" at bounding box center [69, 176] width 60 height 13
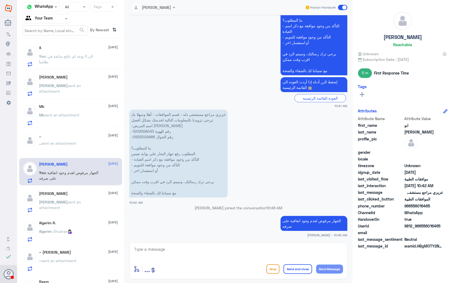
click at [167, 258] on textarea at bounding box center [239, 252] width 210 height 13
paste textarea "نشكر تواصلكم مع مستشفيات دلة."
type textarea "نشكر تواصلكم مع مستشفيات دلة."
click at [299, 269] on button "Send and close" at bounding box center [298, 270] width 29 height 10
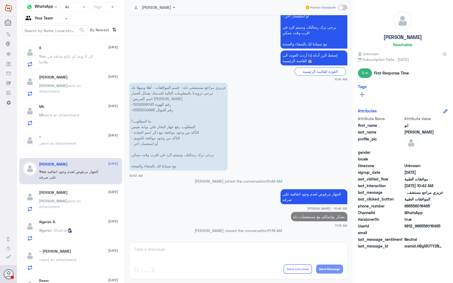
click at [71, 204] on p "عبدالله sent an attachment" at bounding box center [69, 204] width 60 height 13
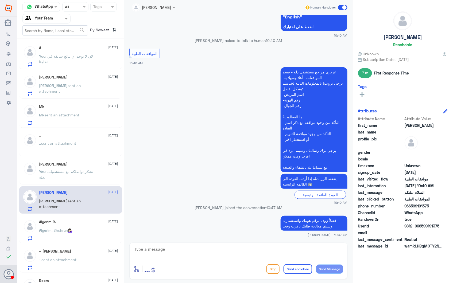
click at [275, 248] on textarea at bounding box center [239, 252] width 210 height 13
paste textarea "نشكر تواصلكم مع مستشفيات دلة."
type textarea "نشكر تواصلكم مع مستشفيات دلة."
click at [300, 270] on button "Send and close" at bounding box center [298, 270] width 29 height 10
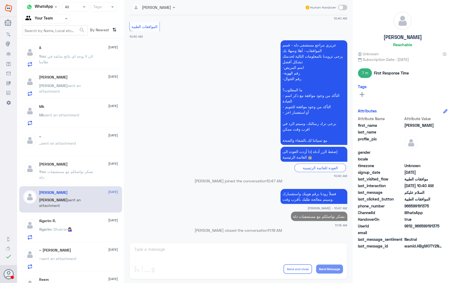
click at [72, 228] on span ": Shukran💁🏻‍♀️" at bounding box center [62, 229] width 21 height 5
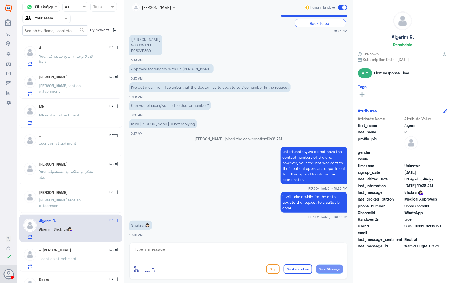
click at [74, 254] on div "~ Malik 28 September ~ sent an attachment" at bounding box center [78, 258] width 79 height 21
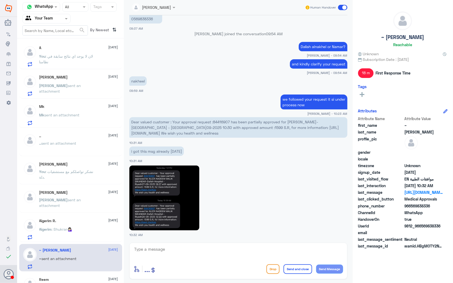
click at [221, 120] on span "Dear valued customer : Your approval request :84416907 has been partially appro…" at bounding box center [235, 128] width 208 height 16
click at [165, 250] on textarea at bounding box center [239, 252] width 210 height 13
drag, startPoint x: 165, startPoint y: 250, endPoint x: 196, endPoint y: 252, distance: 30.9
click at [196, 252] on textarea "As per the insutcnace" at bounding box center [239, 252] width 210 height 13
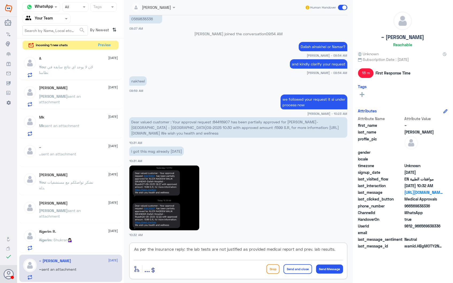
type textarea "As per the insurance reply: the lab tests are not justified as provided medical…"
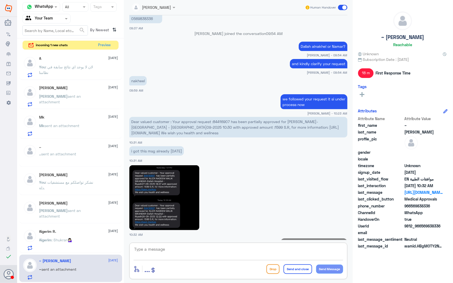
scroll to position [841, 0]
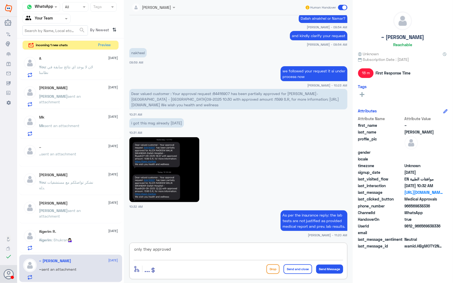
paste textarea "HOLTER MONITORING"
type textarea "only they approved HOLTER MONITORING, ECG & ECHO"
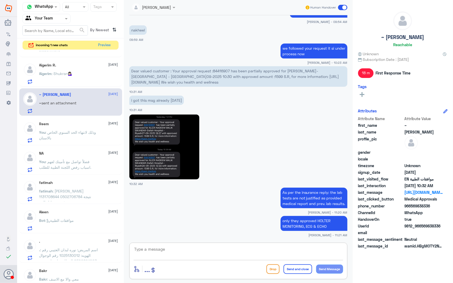
scroll to position [267, 0]
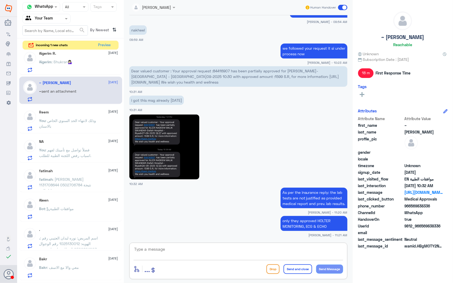
click at [76, 122] on span ": وذلك لانتهاء الحد السنوي الخاص بالاسنان" at bounding box center [67, 123] width 57 height 10
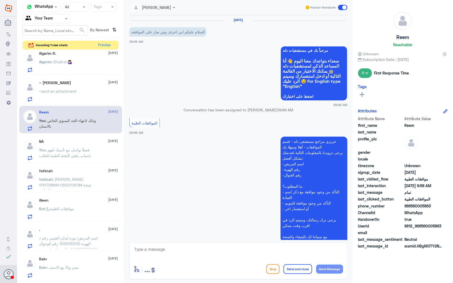
scroll to position [210, 0]
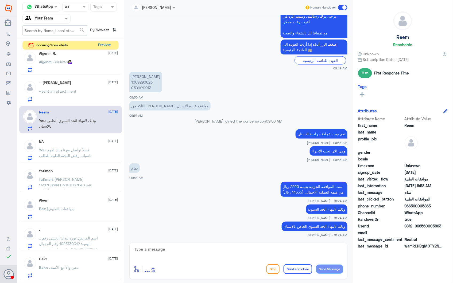
drag, startPoint x: 181, startPoint y: 250, endPoint x: 186, endPoint y: 250, distance: 4.3
click at [181, 250] on textarea at bounding box center [239, 252] width 210 height 13
paste textarea "نشكر تواصلكم مع مستشفيات دلة."
type textarea "نشكر تواصلكم مع مستشفيات دلة."
click at [293, 271] on button "Send and close" at bounding box center [298, 270] width 29 height 10
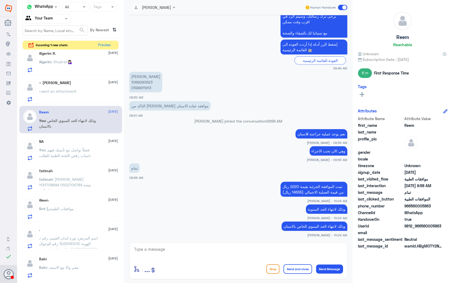
scroll to position [227, 0]
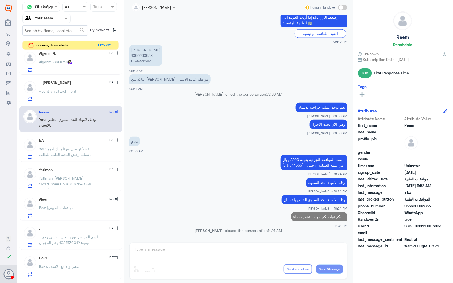
click at [63, 142] on div "NA 28 September" at bounding box center [78, 141] width 79 height 5
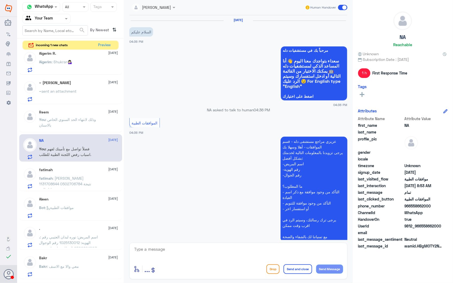
scroll to position [838, 0]
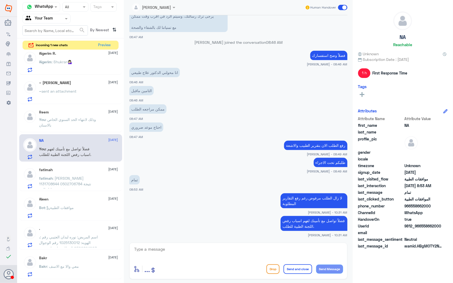
click at [264, 244] on div "enter flow name ... Drop Send and close Send Message" at bounding box center [238, 261] width 218 height 37
click at [265, 251] on textarea at bounding box center [239, 252] width 210 height 13
paste textarea "نشكر تواصلكم مع مستشفيات دلة."
type textarea "نشكر تواصلكم مع مستشفيات دلة."
click at [298, 268] on button "Send and close" at bounding box center [298, 270] width 29 height 10
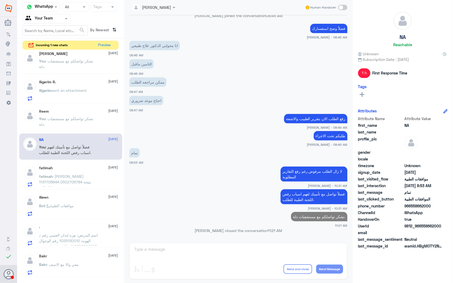
scroll to position [268, 0]
click at [68, 180] on span ": فاطمة المنسف 1131708644 0502706784 نتيجة فحص تحليل الدم" at bounding box center [65, 182] width 52 height 16
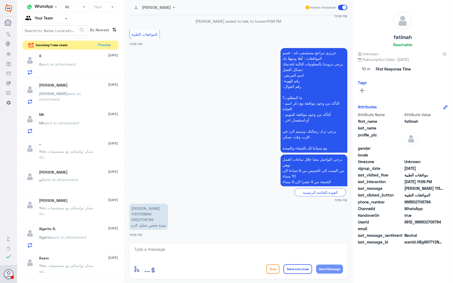
scroll to position [120, 0]
click at [85, 192] on div "ابو ابراهيم 28 September ابو sent an attachment" at bounding box center [70, 181] width 103 height 26
click at [79, 174] on div "ابو ابراهيم 28 September" at bounding box center [78, 174] width 79 height 5
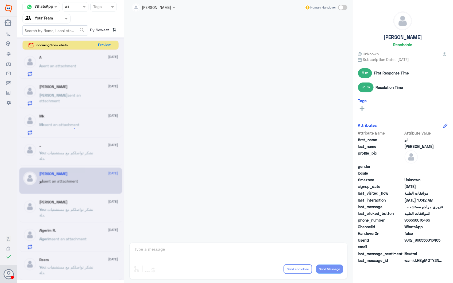
scroll to position [681, 0]
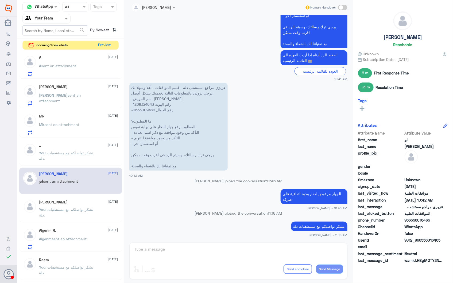
click at [84, 151] on span ": نشكر تواصلكم مع مستشفيات دلة." at bounding box center [66, 156] width 54 height 10
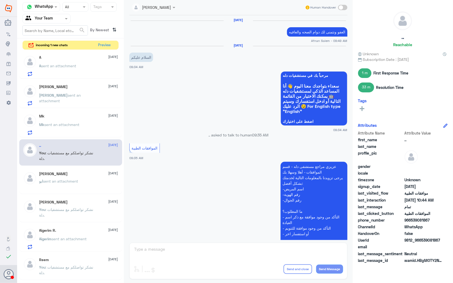
scroll to position [656, 0]
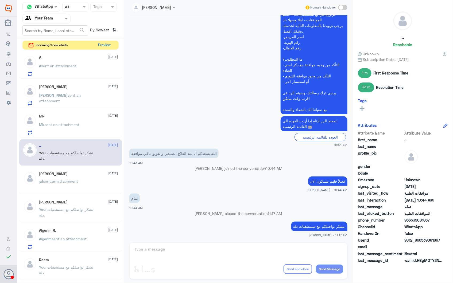
click at [54, 116] on div "Mk 28 September" at bounding box center [78, 116] width 79 height 5
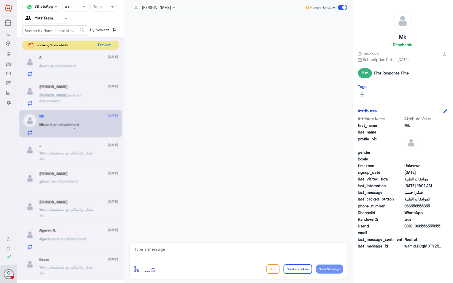
scroll to position [605, 0]
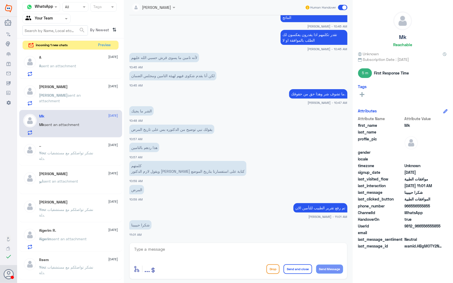
click at [61, 93] on span "sent an attachment" at bounding box center [60, 98] width 42 height 10
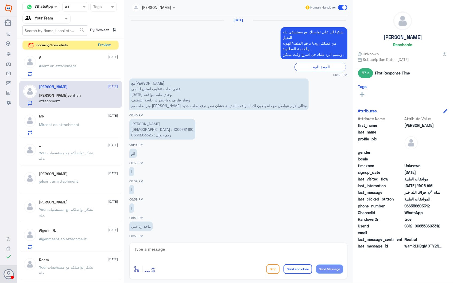
scroll to position [568, 0]
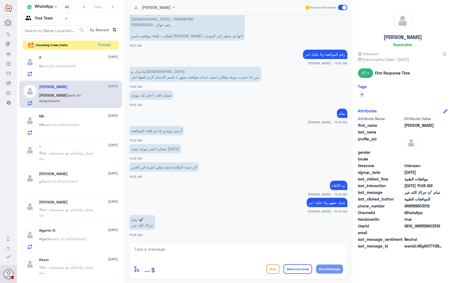
click at [182, 252] on textarea at bounding box center [239, 252] width 210 height 13
type textarea ","
type textarea "ومن يقول يا رب"
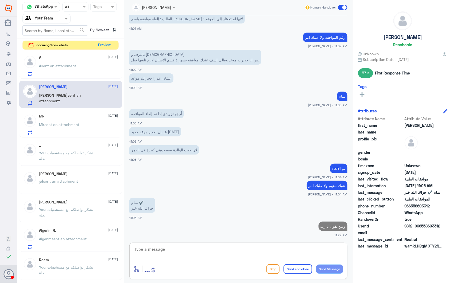
paste textarea "نشكر تواصلكم مع مستشفيات دلة."
type textarea "نشكر تواصلكم مع مستشفيات دلة."
click at [293, 272] on button "Send and close" at bounding box center [298, 270] width 29 height 10
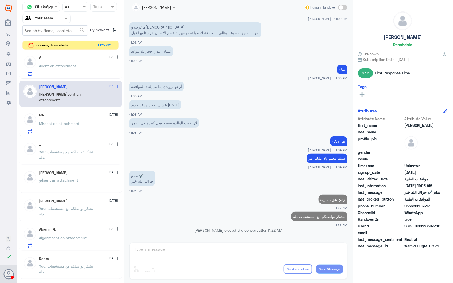
scroll to position [601, 0]
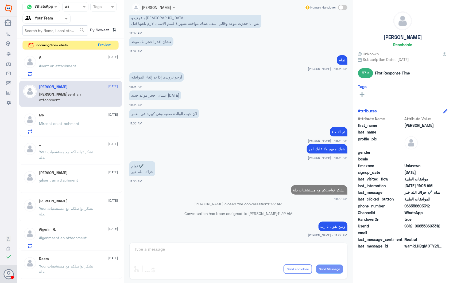
click at [244, 249] on div "Ahlam Alshehri Human Handover 23 Sep 2025 شكرا لك على تواصلك مع مستشفى دله النخ…" at bounding box center [238, 142] width 229 height 285
click at [262, 253] on div "Ahlam Alshehri Human Handover 23 Sep 2025 شكرا لك على تواصلك مع مستشفى دله النخ…" at bounding box center [238, 142] width 229 height 285
click at [343, 5] on span at bounding box center [342, 7] width 9 height 5
click at [0, 0] on input "checkbox" at bounding box center [0, 0] width 0 height 0
click at [248, 249] on textarea at bounding box center [239, 252] width 210 height 13
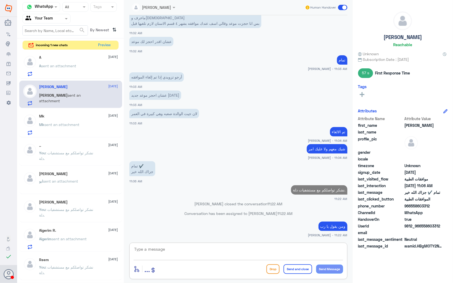
paste textarea "نشكر تواصلكم مع مستشفيات دلة."
type textarea "نشكر تواصلكم مع مستشفيات دلة."
click at [296, 271] on button "Send and close" at bounding box center [298, 270] width 29 height 10
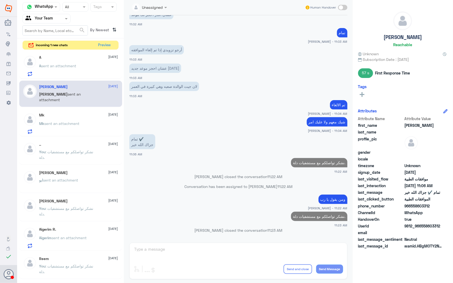
click at [69, 60] on div "A 28 September A sent an attachment" at bounding box center [78, 65] width 79 height 21
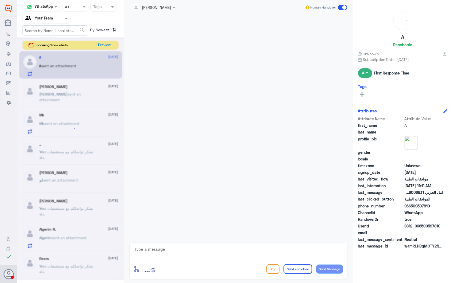
scroll to position [385, 0]
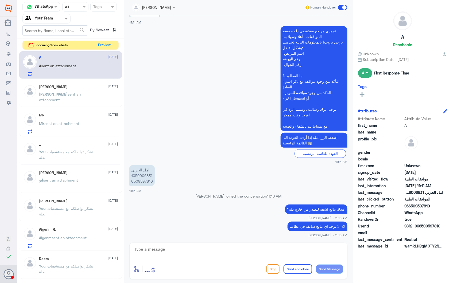
drag, startPoint x: 330, startPoint y: 211, endPoint x: 303, endPoint y: 208, distance: 27.2
click at [307, 208] on p "عندك نتائج اشعة للصدر من خارج دلة؟" at bounding box center [316, 209] width 62 height 9
drag, startPoint x: 303, startPoint y: 208, endPoint x: 296, endPoint y: 208, distance: 7.2
click at [296, 208] on p "عندك نتائج اشعة للصدر من خارج دلة؟" at bounding box center [316, 209] width 62 height 9
drag, startPoint x: 296, startPoint y: 208, endPoint x: 328, endPoint y: 207, distance: 31.8
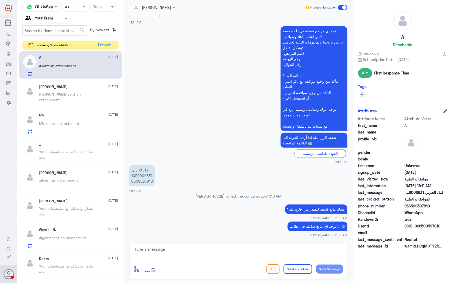
click at [328, 207] on p "عندك نتائج اشعة للصدر من خارج دلة؟" at bounding box center [316, 209] width 62 height 9
click at [97, 46] on button "Preview" at bounding box center [105, 45] width 17 height 8
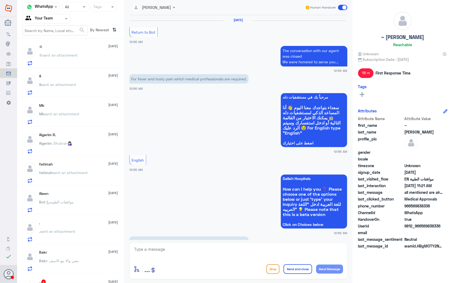
scroll to position [788, 0]
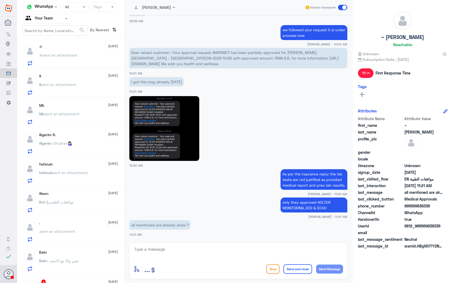
click at [155, 137] on img at bounding box center [164, 128] width 70 height 65
click at [219, 50] on span "Dear valued customer : Your approval request :84416907 has been partially appro…" at bounding box center [235, 58] width 208 height 16
click at [209, 250] on textarea at bounding box center [239, 252] width 210 height 13
type textarea "غ"
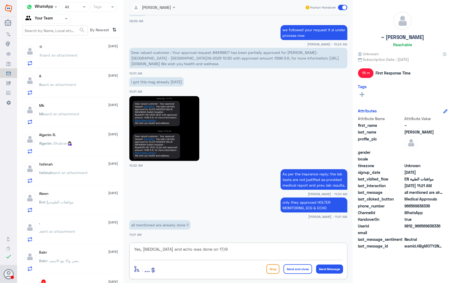
type textarea "Yes, ecg and echo was done on 17/9"
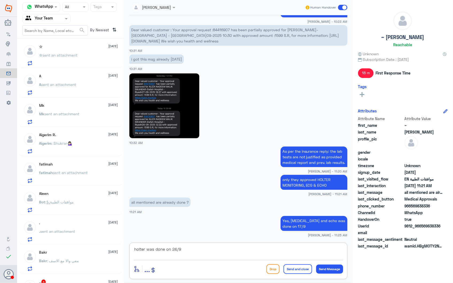
type textarea "holter was done on 24/9"
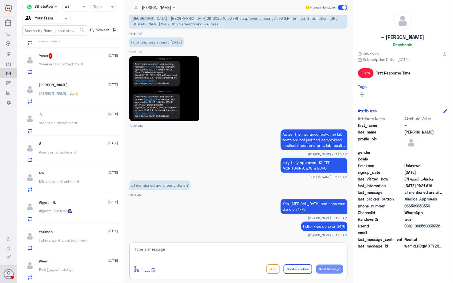
scroll to position [0, 0]
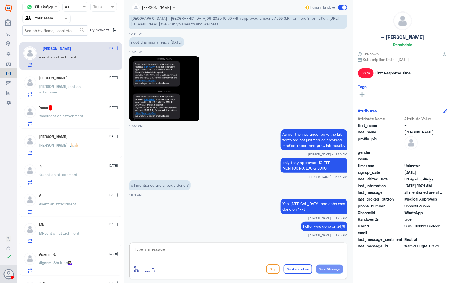
click at [75, 114] on span "sent an attachment" at bounding box center [66, 116] width 35 height 5
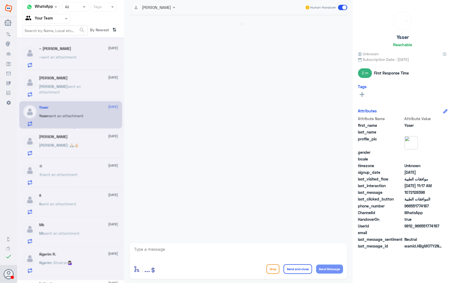
scroll to position [88, 0]
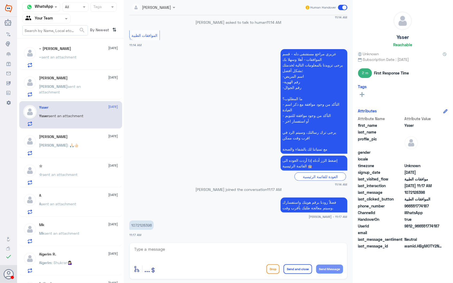
click at [137, 225] on p "1072128398" at bounding box center [141, 225] width 24 height 9
drag, startPoint x: 207, startPoint y: 245, endPoint x: 215, endPoint y: 252, distance: 11.0
click at [207, 248] on div "enter flow name ... Drop Send and close Send Message" at bounding box center [238, 261] width 218 height 37
click at [216, 253] on textarea at bounding box center [239, 252] width 210 height 13
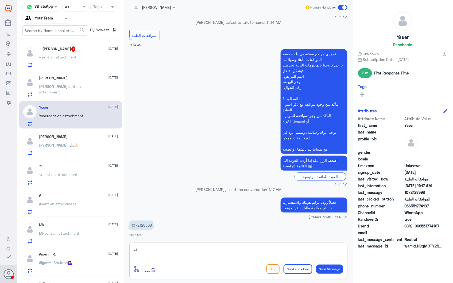
type textarea ","
type textarea "l"
type textarea "كيف نقدر نساعدك؟"
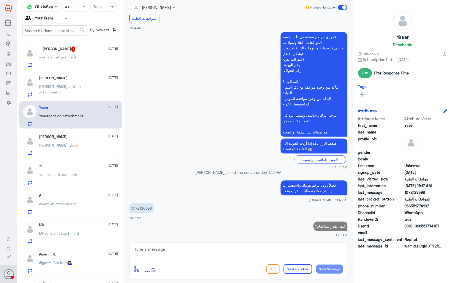
click at [55, 76] on div "Salman 28 September" at bounding box center [78, 78] width 79 height 5
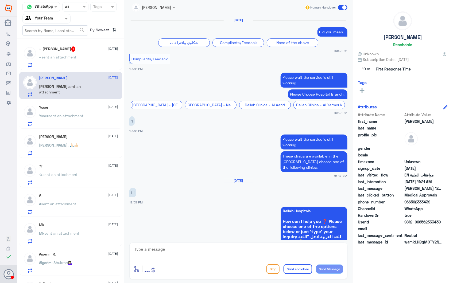
scroll to position [796, 0]
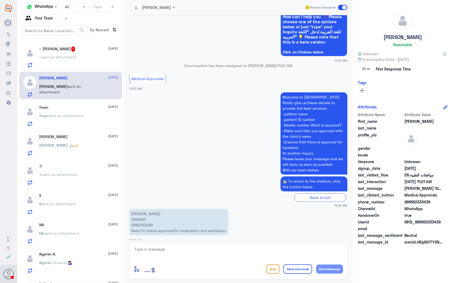
click at [136, 213] on p "Fareeha Masood 1240693 0562333439 Need to check approval.for medication and adm…" at bounding box center [178, 222] width 99 height 26
drag, startPoint x: 136, startPoint y: 213, endPoint x: 191, endPoint y: 175, distance: 66.7
click at [191, 180] on app-msgs-text "🤖 To return to the chatbot, click the button below" at bounding box center [238, 185] width 218 height 16
drag, startPoint x: 140, startPoint y: 224, endPoint x: 218, endPoint y: 225, distance: 77.8
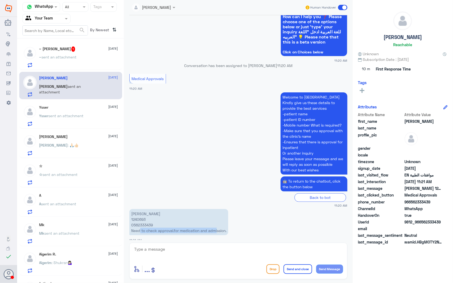
click at [218, 225] on p "Fareeha Masood 1240693 0562333439 Need to check approval.for medication and adm…" at bounding box center [178, 222] width 99 height 26
drag, startPoint x: 218, startPoint y: 225, endPoint x: 224, endPoint y: 227, distance: 6.6
click at [218, 226] on p "Fareeha Masood 1240693 0562333439 Need to check approval.for medication and adm…" at bounding box center [178, 222] width 99 height 26
click at [217, 229] on p "Fareeha Masood 1240693 0562333439 Need to check approval.for medication and adm…" at bounding box center [178, 222] width 99 height 26
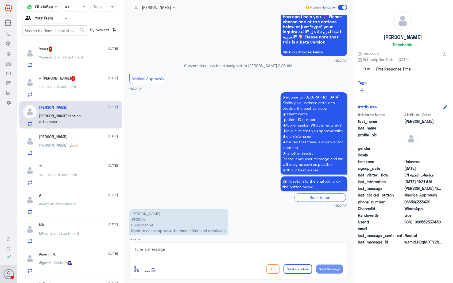
click at [172, 252] on textarea at bounding box center [239, 252] width 210 height 13
type textarea "غ"
type textarea "T"
type textarea "your request was sent to Inpat. approvals department for further follow up."
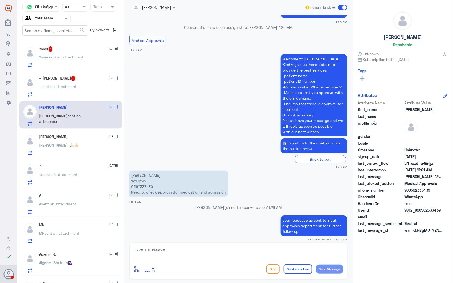
click at [71, 84] on span "sent an attachment" at bounding box center [59, 86] width 35 height 5
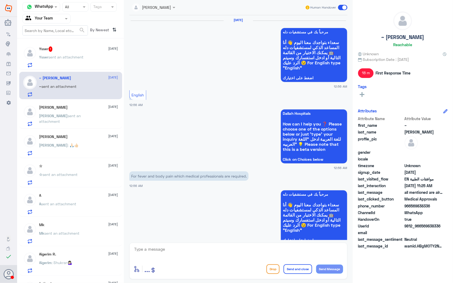
scroll to position [780, 0]
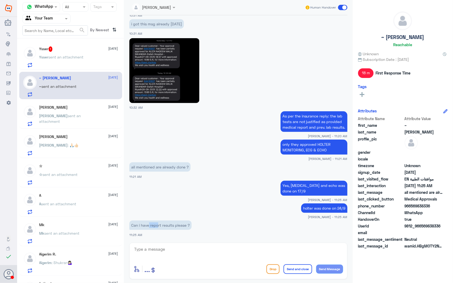
drag, startPoint x: 149, startPoint y: 227, endPoint x: 194, endPoint y: 226, distance: 44.7
click at [194, 226] on app-msgs-text "Can i have report results please ?" at bounding box center [238, 226] width 218 height 10
drag, startPoint x: 194, startPoint y: 226, endPoint x: 202, endPoint y: 226, distance: 8.8
click at [203, 226] on app-msgs-text "Can i have report results please ?" at bounding box center [238, 226] width 218 height 10
click at [172, 255] on textarea at bounding box center [239, 252] width 210 height 13
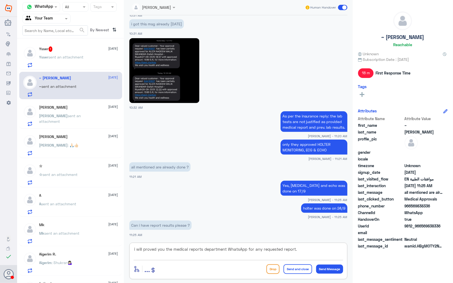
type textarea "i will proved you the medical reports department WhatsApp for any requested rep…"
click at [308, 245] on div "i will proved you the medical reports department WhatsApp for any requested rep…" at bounding box center [238, 261] width 218 height 37
click at [304, 250] on textarea "i will proved you the medical reports department WhatsApp for any requested rep…" at bounding box center [239, 252] width 210 height 13
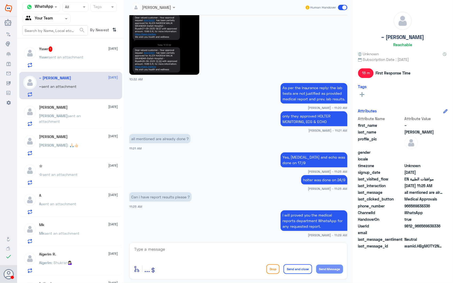
drag, startPoint x: 281, startPoint y: 249, endPoint x: 292, endPoint y: 249, distance: 10.7
click at [281, 250] on textarea at bounding box center [239, 252] width 210 height 13
paste textarea "يرجى التواصل مع قسم التقارير الطبية (واتساب) على الرقم : 0550181732"
type textarea "يرجى التواصل مع قسم التقارير الطبية (واتساب) على الرقم : 0550181732"
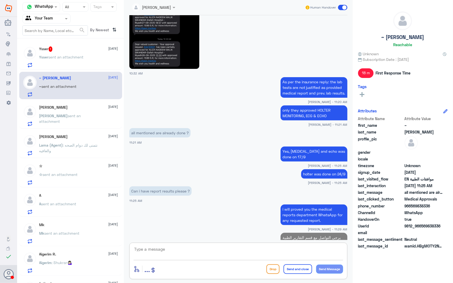
scroll to position [837, 0]
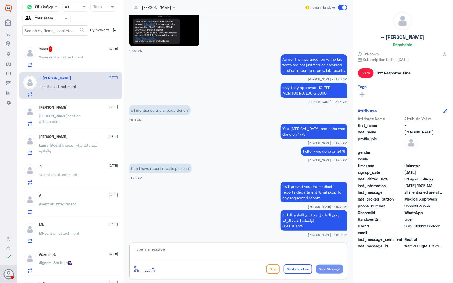
click at [58, 58] on span "sent an attachment" at bounding box center [66, 57] width 35 height 5
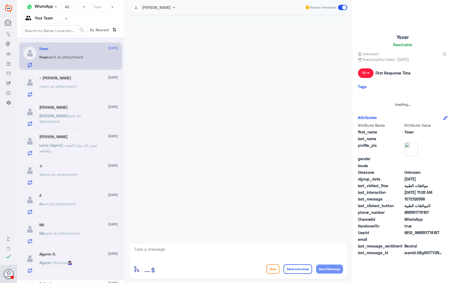
scroll to position [123, 0]
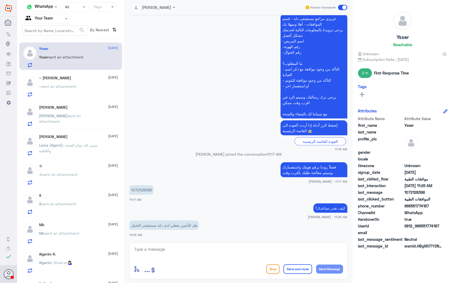
click at [183, 225] on p "هل التأمين يغطي لدى دلة مستشفى النخيل" at bounding box center [164, 225] width 70 height 9
click at [160, 224] on p "هل التأمين يغطي لدى دلة مستشفى النخيل" at bounding box center [164, 225] width 70 height 9
click at [140, 189] on p "1072128398" at bounding box center [141, 190] width 24 height 9
click at [220, 257] on textarea at bounding box center [239, 252] width 210 height 13
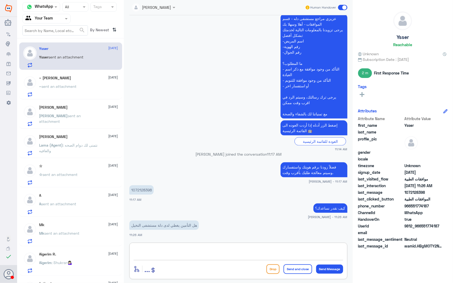
type textarea "k"
type textarea "يمكنك الاطلاع على شبكة المستشفيات الخصة بك من خلال التواصل مباشرة مع شركة التأم…"
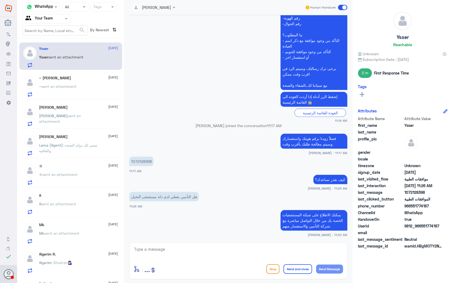
click at [54, 98] on div "~ Malik 28 September ~ sent an attachment" at bounding box center [70, 86] width 103 height 28
click at [60, 88] on span "sent an attachment" at bounding box center [59, 86] width 35 height 5
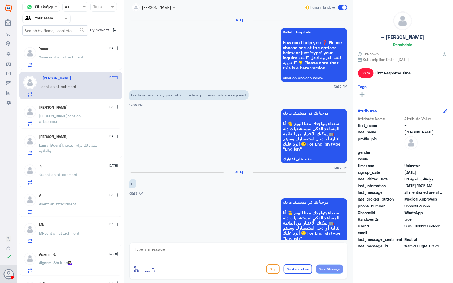
scroll to position [755, 0]
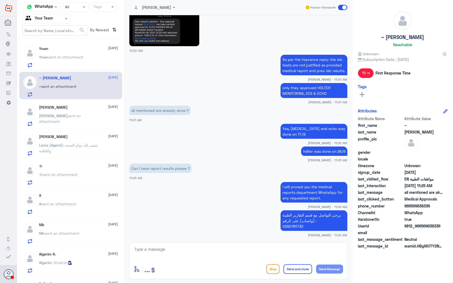
click at [94, 112] on div "Salman 28 September Salman sent an attachment" at bounding box center [78, 115] width 79 height 21
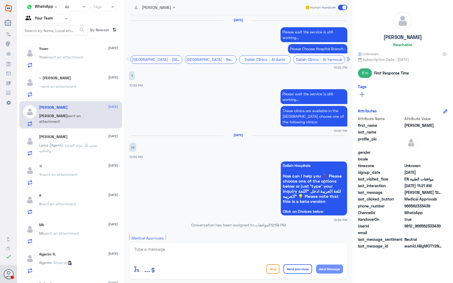
scroll to position [788, 0]
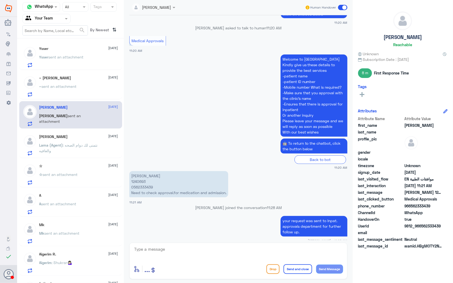
click at [140, 171] on p "Fareeha Masood 1240693 0562333439 Need to check approval.for medication and adm…" at bounding box center [178, 184] width 99 height 26
click at [84, 87] on div "~ sent an attachment" at bounding box center [78, 91] width 79 height 12
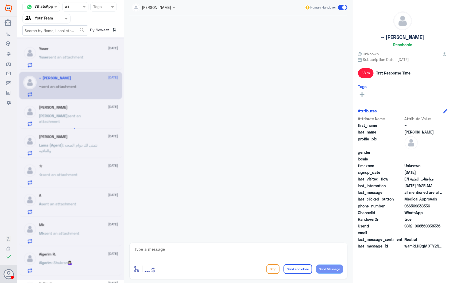
scroll to position [755, 0]
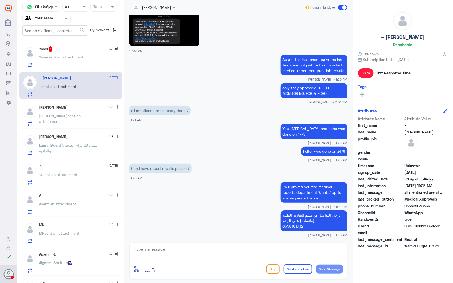
click at [60, 53] on div "Ysser 1 28 September Ysser sent an attachment" at bounding box center [78, 57] width 79 height 21
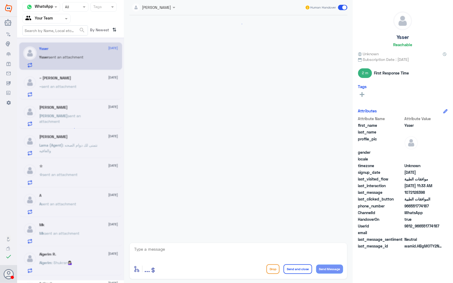
scroll to position [170, 0]
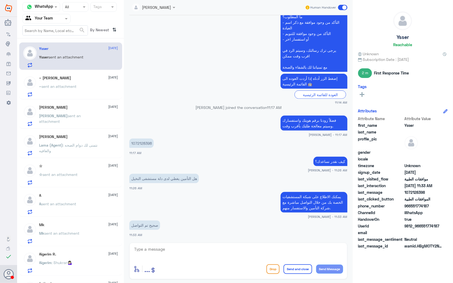
click at [66, 80] on div "~ Malik 28 September ~ sent an attachment" at bounding box center [78, 86] width 79 height 21
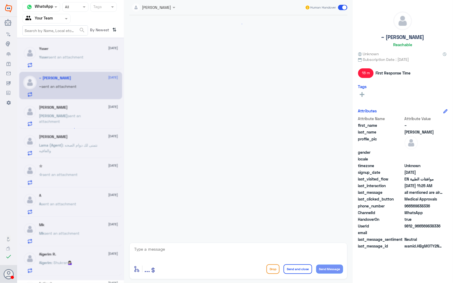
scroll to position [755, 0]
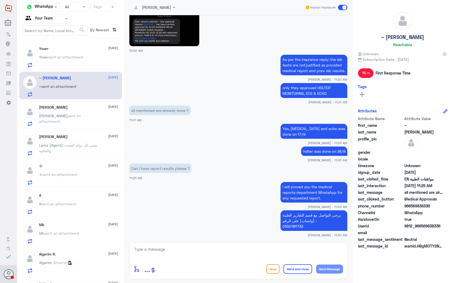
click at [76, 114] on span "sent an attachment" at bounding box center [60, 119] width 42 height 10
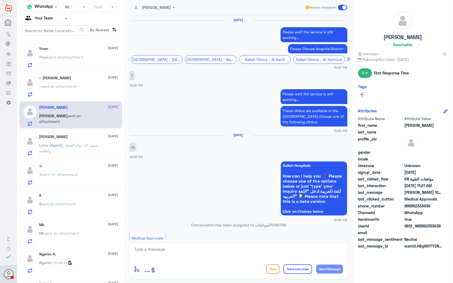
scroll to position [788, 0]
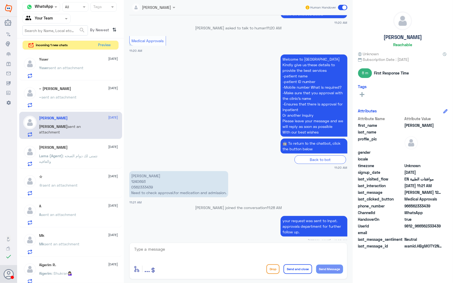
click at [136, 175] on p "Fareeha Masood 1240693 0562333439 Need to check approval.for medication and adm…" at bounding box center [178, 184] width 99 height 26
click at [62, 103] on p "~ sent an attachment" at bounding box center [57, 100] width 37 height 13
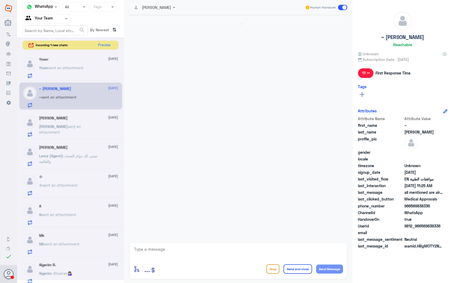
scroll to position [755, 0]
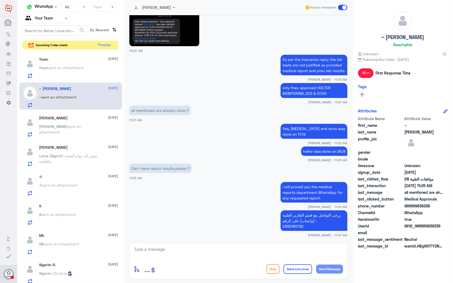
click at [86, 68] on div "Ysser sent an attachment" at bounding box center [78, 72] width 79 height 12
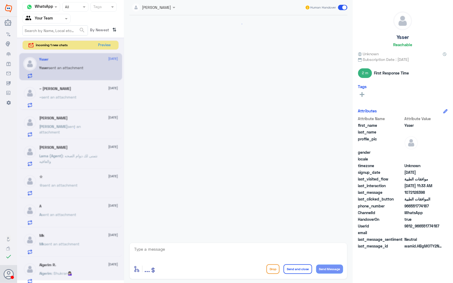
scroll to position [170, 0]
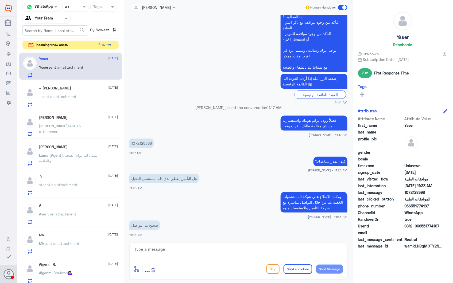
click at [100, 42] on button "Preview" at bounding box center [105, 45] width 17 height 8
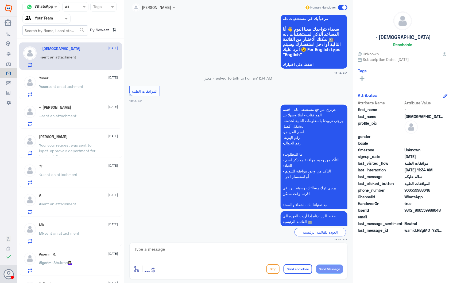
scroll to position [1012, 0]
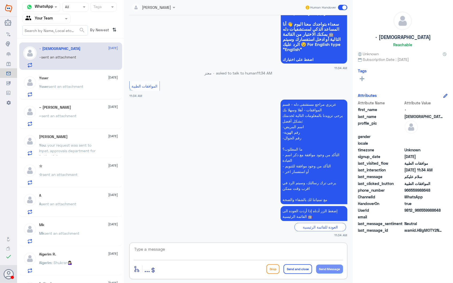
drag, startPoint x: 147, startPoint y: 250, endPoint x: 151, endPoint y: 245, distance: 6.1
click at [147, 249] on textarea at bounding box center [239, 252] width 210 height 13
paste textarea "فضلاً زودنا برقم هويتك واستفسارك وسيتم معالجة طلبك بأقرب وقت."
type textarea "فضلاً زودنا برقم هويتك واستفسارك وسيتم معالجة طلبك بأقرب وقت."
click at [300, 272] on button "Send and close" at bounding box center [298, 270] width 29 height 10
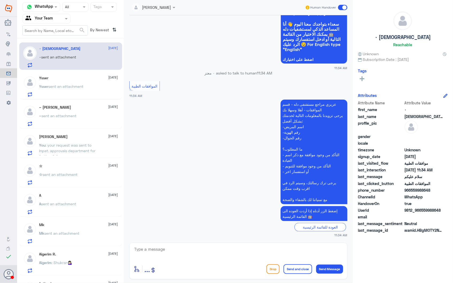
scroll to position [1035, 0]
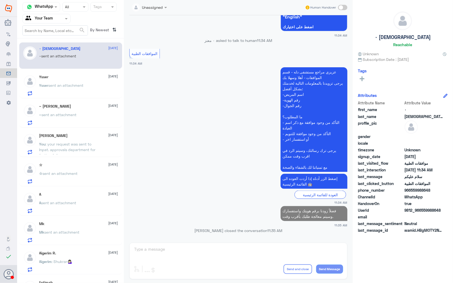
click at [341, 6] on span at bounding box center [342, 7] width 9 height 5
click at [0, 0] on input "checkbox" at bounding box center [0, 0] width 0 height 0
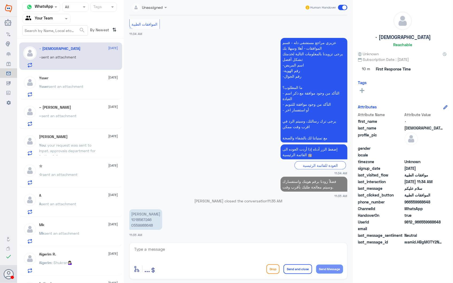
click at [145, 217] on p "Adaa Ayed Alqarni 1018567246 0559988648" at bounding box center [145, 220] width 33 height 21
click at [145, 218] on p "Adaa Ayed Alqarni 1018567246 0559988648" at bounding box center [145, 220] width 33 height 21
click at [181, 251] on textarea at bounding box center [239, 252] width 210 height 13
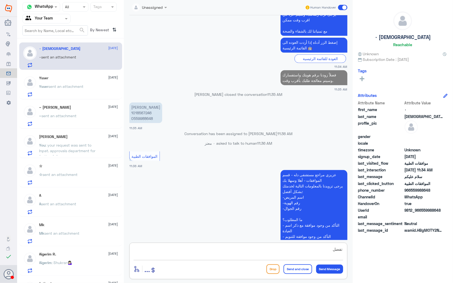
scroll to position [1123, 0]
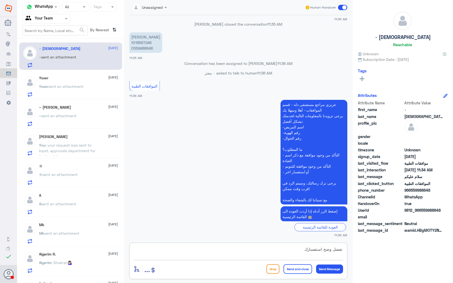
type textarea "تفضل وضح استفسارك"
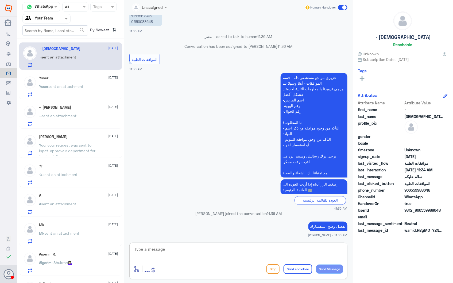
click at [157, 7] on div at bounding box center [149, 7] width 40 height 6
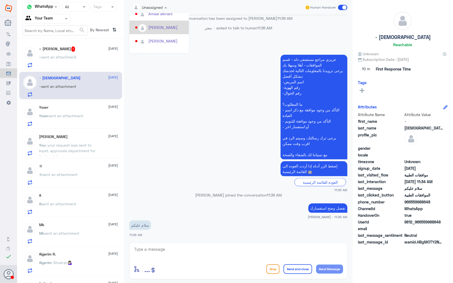
scroll to position [1019, 0]
click at [160, 25] on div "[PERSON_NAME]" at bounding box center [162, 28] width 29 height 6
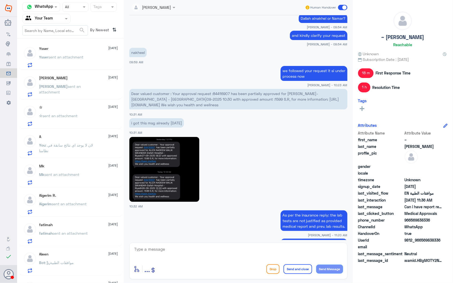
scroll to position [397, 0]
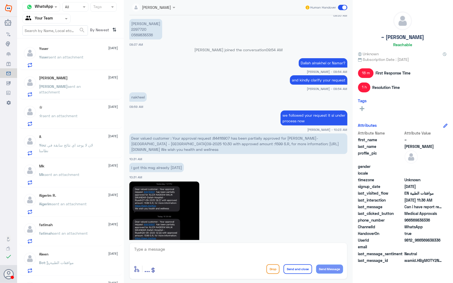
click at [56, 18] on div at bounding box center [47, 19] width 48 height 6
click at [53, 50] on div "Your Inbox" at bounding box center [46, 54] width 48 height 12
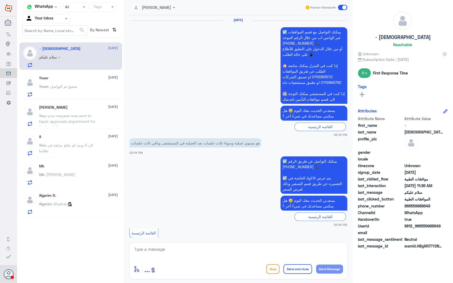
scroll to position [955, 0]
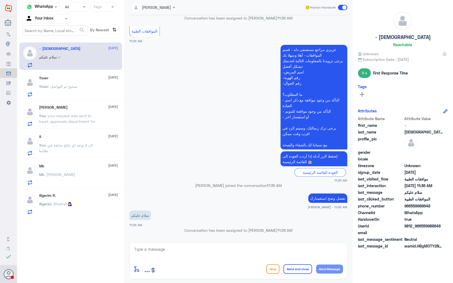
click at [183, 257] on textarea at bounding box center [239, 252] width 210 height 13
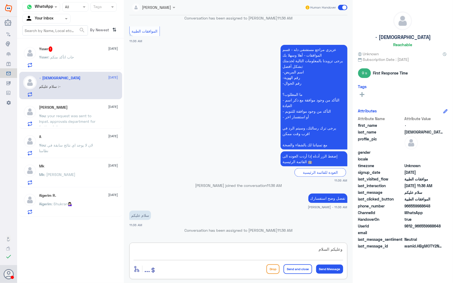
type textarea "وعليكم السلام"
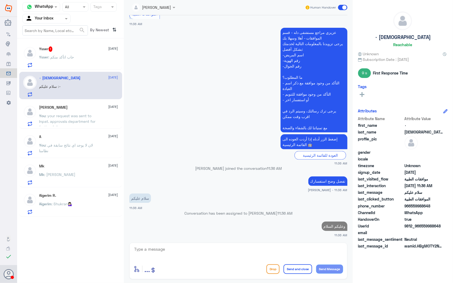
click at [68, 60] on p "Ysser : حاب اتأكد منكم" at bounding box center [56, 60] width 35 height 13
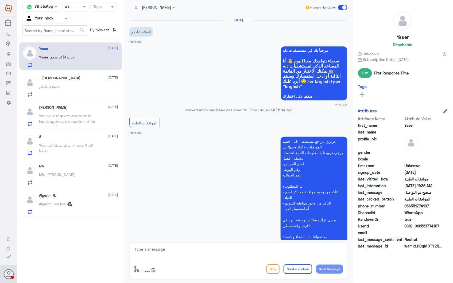
scroll to position [188, 0]
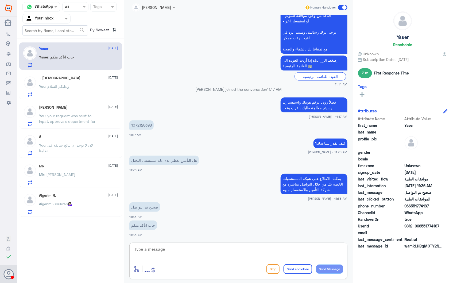
click at [174, 246] on textarea at bounding box center [239, 252] width 210 height 13
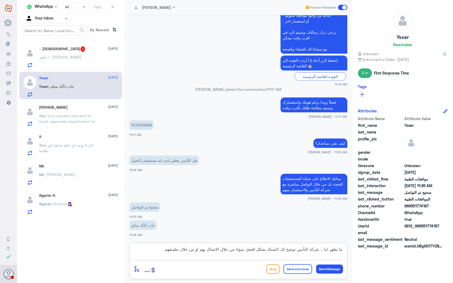
type textarea "ما يظهر لنا .. شركة التأمين توضح لك الشبكة بشكل افضل سواء من خلال الاتصال بهم ا…"
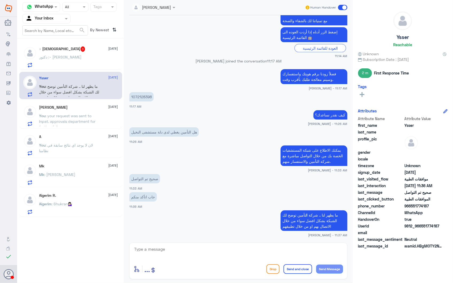
click at [66, 57] on span ": دكتور طارق محمد" at bounding box center [60, 57] width 43 height 5
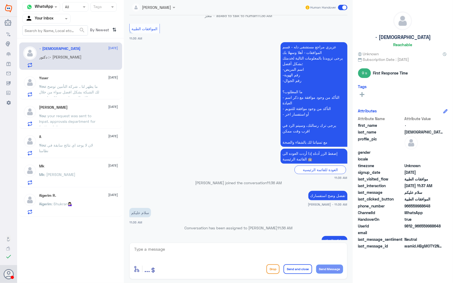
scroll to position [623, 0]
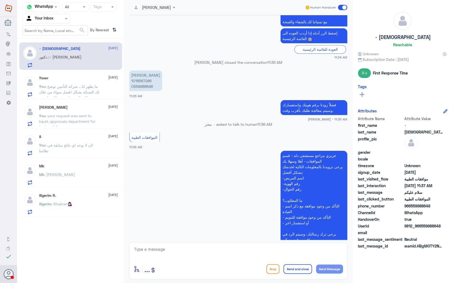
click at [140, 80] on p "Adaa Ayed Alqarni 1018567246 0559988648" at bounding box center [145, 81] width 33 height 21
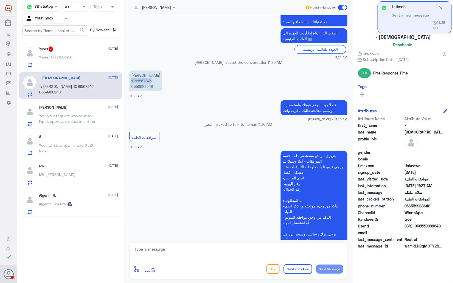
scroll to position [831, 0]
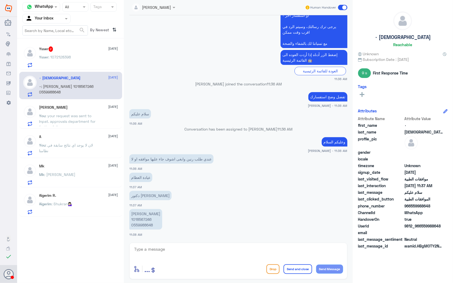
click at [175, 249] on textarea at bounding box center [239, 252] width 210 height 13
type textarea "h"
type textarea "اشعة رنين للكتف صحيح؟"
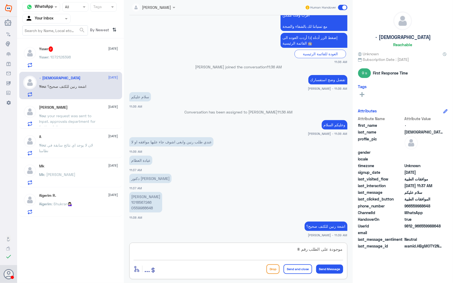
paste textarea "43771608"
type textarea "موجودة على الطلب رقم # 43771608"
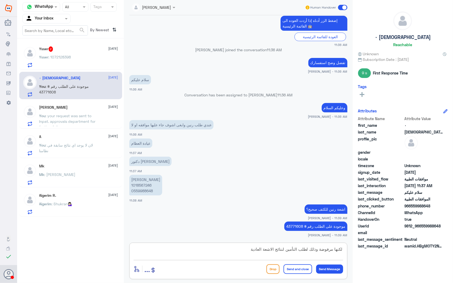
type textarea "لكنها مرفوضة وذلك لطلب التأمين لنتائج الاشعة العادية"
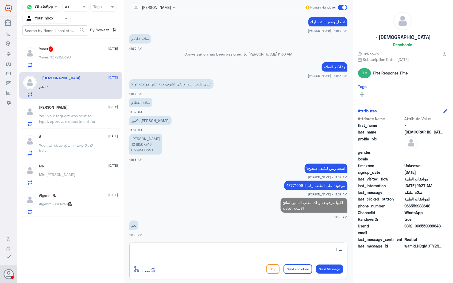
scroll to position [843, 0]
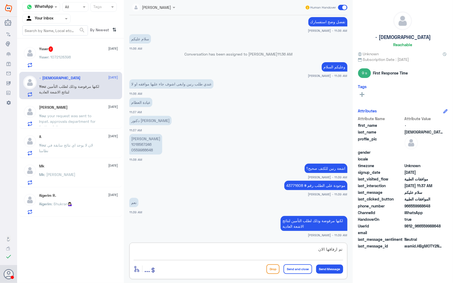
type textarea "تم ارفاقها الان"
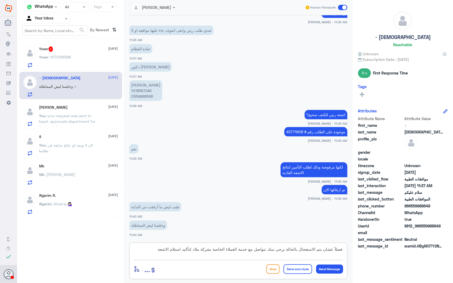
scroll to position [916, 0]
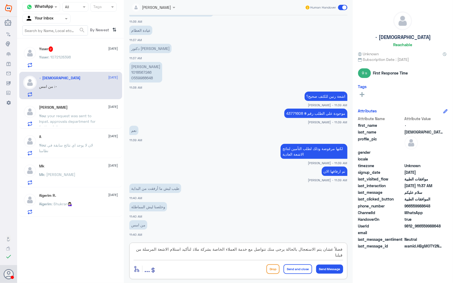
type textarea "فضلاً عشان يتم الاستعجال بالحالة يرجى منك تتواصل مع خدمة العملاء الخاصة بشركة م…"
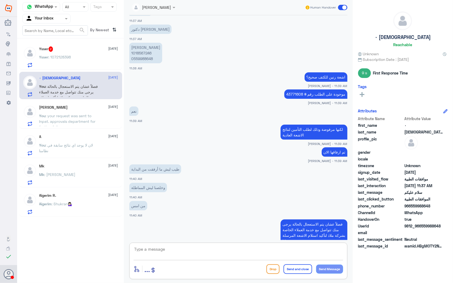
scroll to position [950, 0]
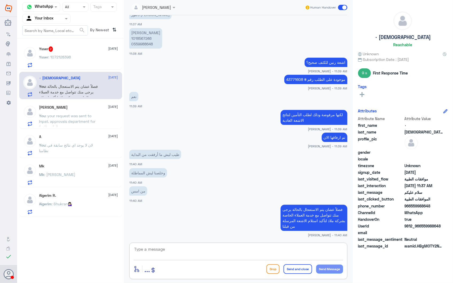
click at [169, 252] on textarea at bounding box center [239, 252] width 210 height 13
type textarea "م"
type textarea "ما اعرف مين كان ماسك حالتك امس"
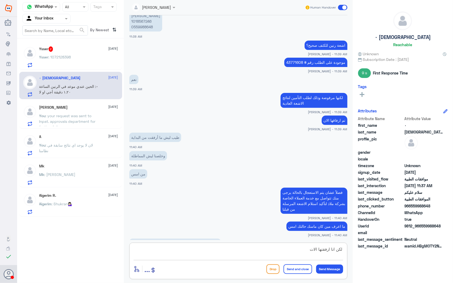
scroll to position [985, 0]
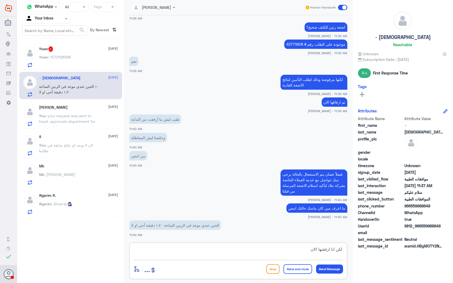
type textarea "لكن انا ارفقتها الان"
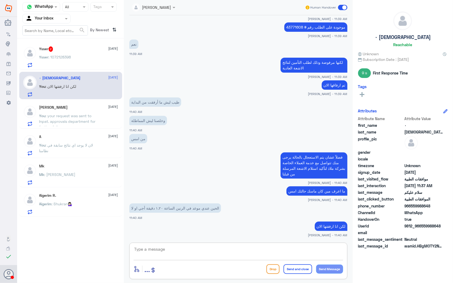
click at [70, 68] on div "Ysser 2 28 September Ysser : 1072128398" at bounding box center [70, 57] width 103 height 28
drag, startPoint x: 189, startPoint y: 247, endPoint x: 195, endPoint y: 250, distance: 6.0
click at [191, 249] on textarea at bounding box center [239, 252] width 210 height 13
type textarea "يجب وجود موافقة اولاً قبل حضوركم للموعد"
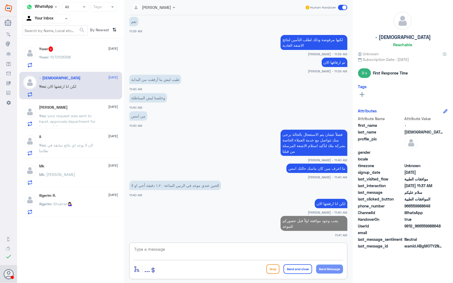
click at [76, 58] on div "Ysser : 1072128398" at bounding box center [78, 62] width 79 height 12
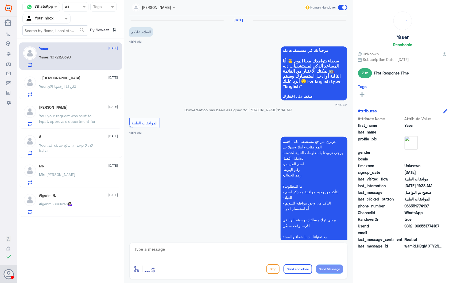
scroll to position [253, 0]
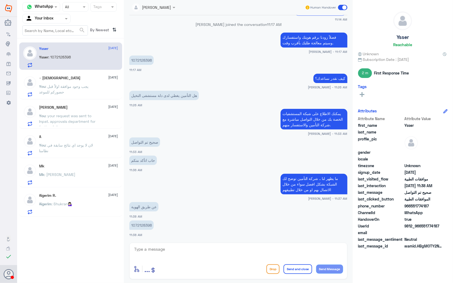
click at [140, 227] on p "1072128398" at bounding box center [141, 225] width 24 height 9
click at [146, 207] on p "عن طريق الهوية" at bounding box center [143, 206] width 29 height 9
click at [143, 222] on p "1072128398" at bounding box center [141, 225] width 24 height 9
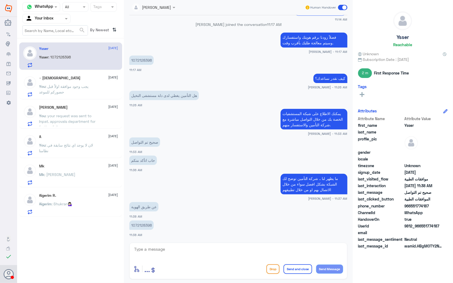
drag, startPoint x: 143, startPoint y: 222, endPoint x: 271, endPoint y: 170, distance: 138.2
click at [276, 173] on div "ما يظهر لنا .. شركة التأمين توضح لك الشبكة بشكل افضل سواء من خلال الاتصال بهم ا…" at bounding box center [238, 187] width 218 height 28
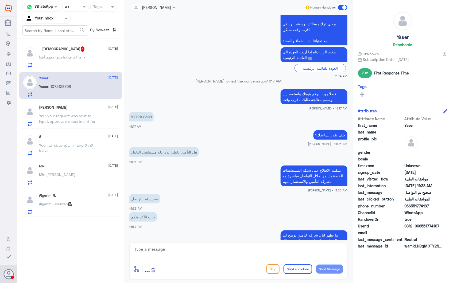
scroll to position [164, 0]
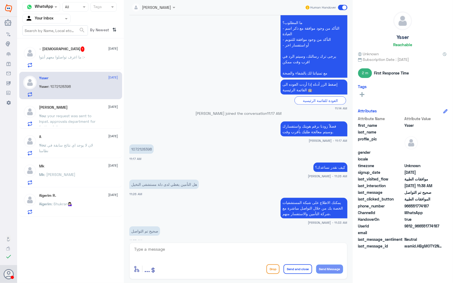
click at [75, 59] on p "٠ : ما اعرف تواصلوا معهم أنتوا" at bounding box center [62, 60] width 47 height 13
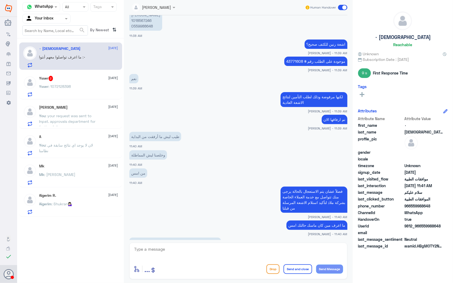
scroll to position [450, 0]
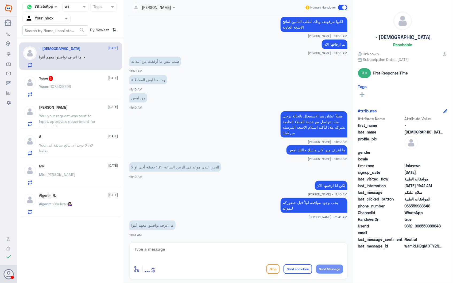
click at [177, 252] on textarea at bounding box center [239, 252] width 210 height 13
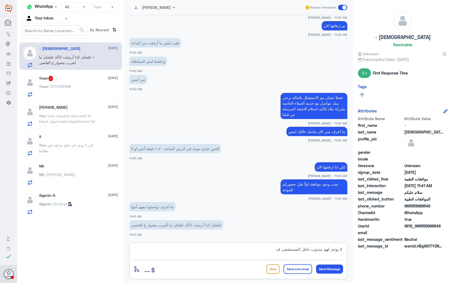
type textarea "لا يوجد لهم مندوب داخل المستشفى"
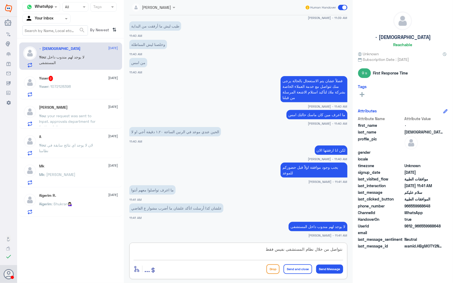
type textarea "نتواصل من خلال نظام المستشفى نفيس فقط"
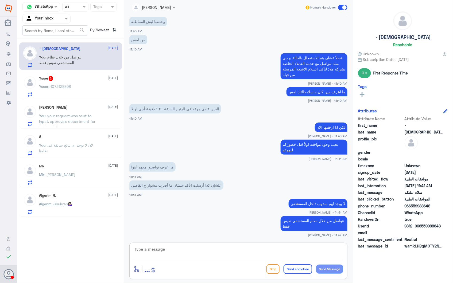
click at [74, 86] on div "Ysser : 1072128398" at bounding box center [78, 91] width 79 height 12
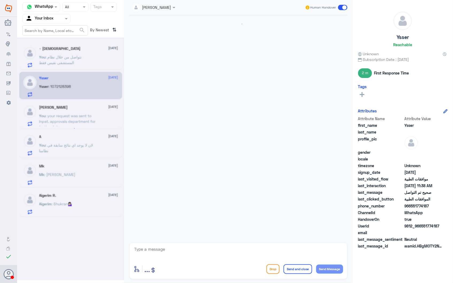
scroll to position [253, 0]
click at [70, 56] on span ": نتواصل من خلال نظام المستشفى نفيس فقط" at bounding box center [60, 60] width 43 height 10
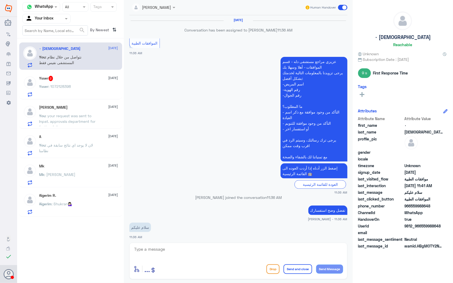
scroll to position [447, 0]
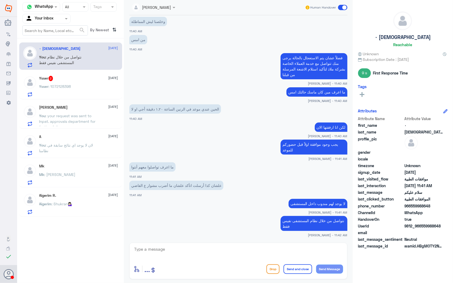
click at [60, 88] on span ": 1072128398" at bounding box center [60, 86] width 22 height 5
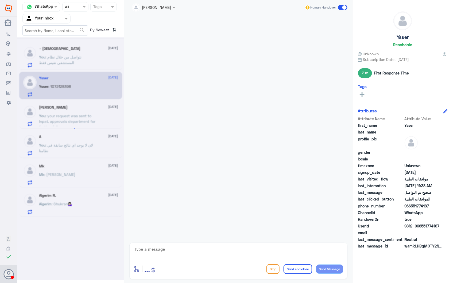
scroll to position [253, 0]
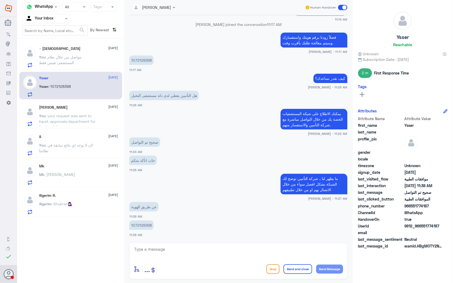
click at [141, 225] on p "1072128398" at bounding box center [141, 225] width 24 height 9
click at [69, 109] on div "Salman 28 September" at bounding box center [78, 107] width 79 height 5
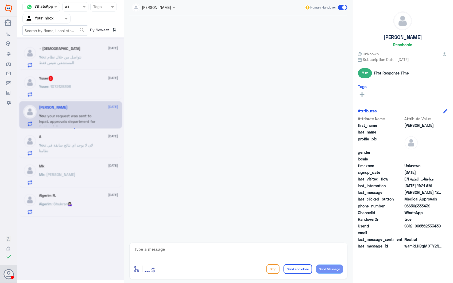
scroll to position [788, 0]
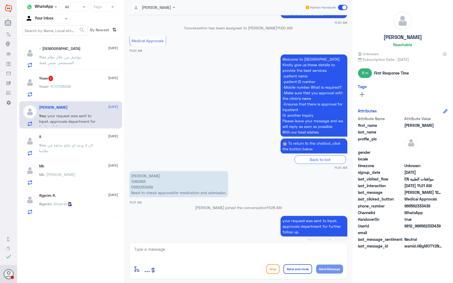
click at [62, 143] on span ": لان لا يوجد اي نتائج سابقة في نظامنا" at bounding box center [66, 148] width 54 height 10
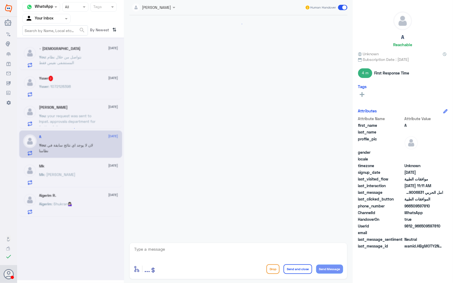
scroll to position [385, 0]
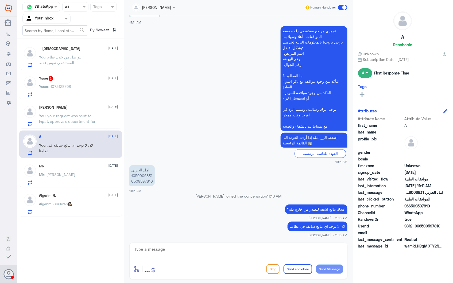
click at [44, 19] on input "text" at bounding box center [39, 19] width 29 height 6
click at [55, 58] on div "Your Team" at bounding box center [46, 60] width 48 height 12
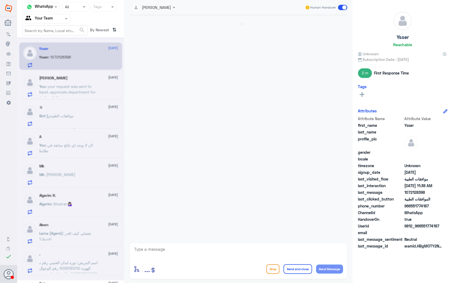
scroll to position [253, 0]
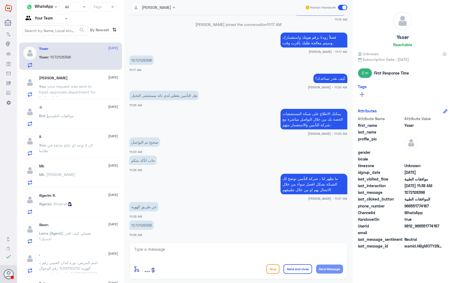
click at [70, 92] on span ": your request was sent to Inpat. approvals department for further follow up." at bounding box center [67, 92] width 56 height 16
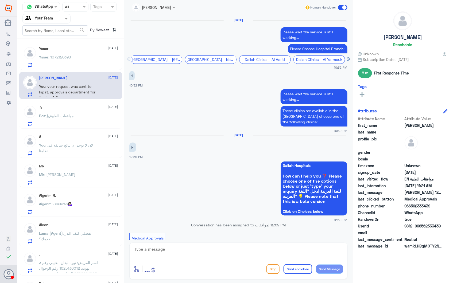
scroll to position [788, 0]
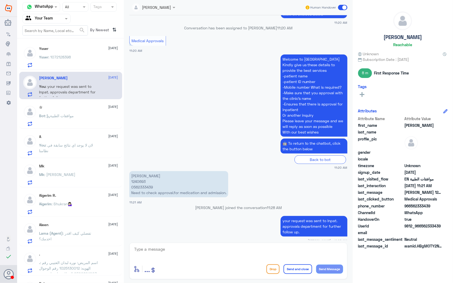
click at [73, 114] on span ": موافقات الطبية" at bounding box center [59, 116] width 29 height 5
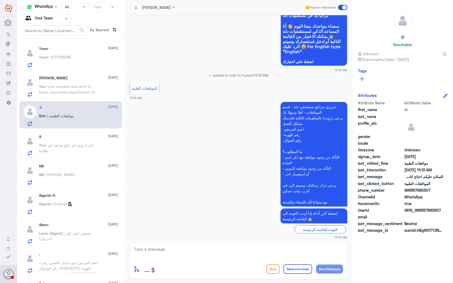
scroll to position [43, 0]
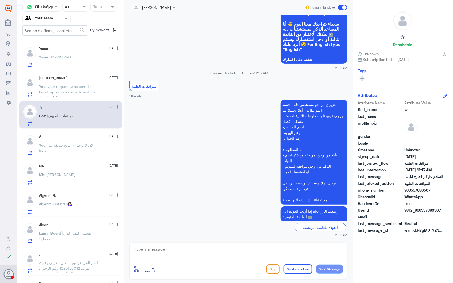
click at [166, 253] on textarea at bounding box center [239, 252] width 210 height 13
paste textarea "فضلاً زودنا برقم هويتك واستفسارك وسيتم معالجة طلبك بأقرب وقت."
type textarea "فضلاً زودنا برقم هويتك واستفسارك وسيتم معالجة طلبك بأقرب وقت."
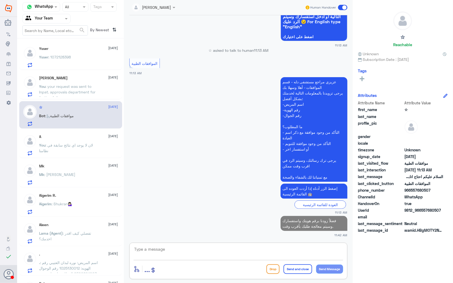
click at [80, 142] on div "A 28 September You : لان لا يوجد اي نتائج سابقة في نظامنا" at bounding box center [78, 145] width 79 height 21
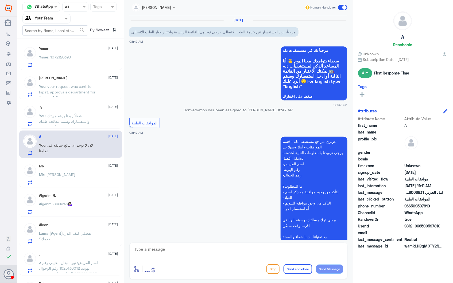
scroll to position [385, 0]
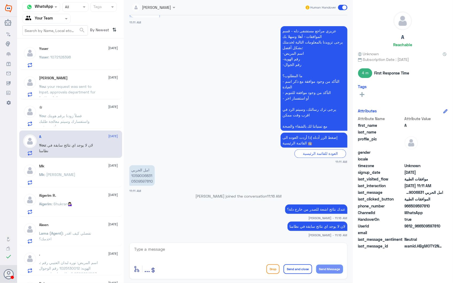
click at [78, 174] on div "Mk : شكرا حبيبينا" at bounding box center [78, 179] width 79 height 12
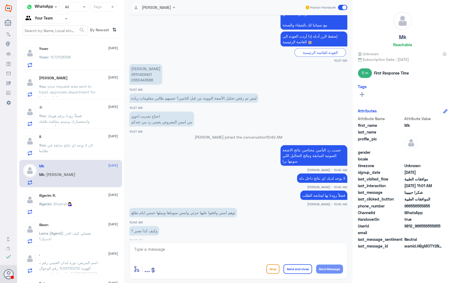
scroll to position [367, 0]
click at [139, 72] on p "Kaoutar Elgarai 2610429421 0550443568" at bounding box center [145, 74] width 33 height 21
click at [67, 62] on span ": رقم هويتي 1129208094 التأمين رافض اسوي رنين مغناطيسي ياليت تخدمني الله يعافيك" at bounding box center [66, 63] width 55 height 16
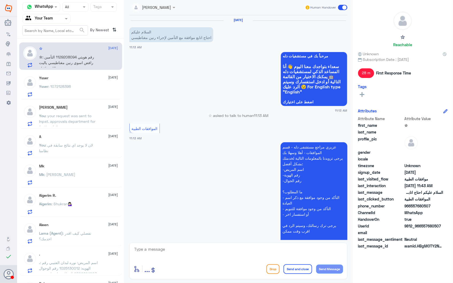
scroll to position [99, 0]
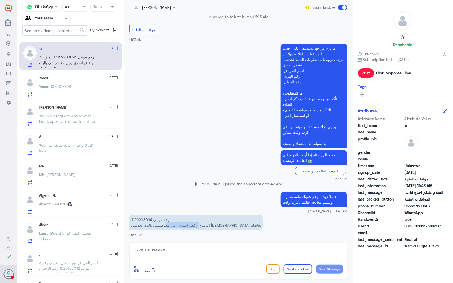
drag, startPoint x: 217, startPoint y: 225, endPoint x: 161, endPoint y: 223, distance: 56.2
click at [161, 223] on p "رقم هويتي 1129208094 التأمين رافض اسوي رنين مغناطيسي ياليت تخدمني الله يعافيك" at bounding box center [196, 222] width 134 height 15
drag, startPoint x: 161, startPoint y: 223, endPoint x: 182, endPoint y: 227, distance: 21.3
click at [172, 225] on p "رقم هويتي 1129208094 التأمين رافض اسوي رنين مغناطيسي ياليت تخدمني الله يعافيك" at bounding box center [196, 222] width 134 height 15
click at [138, 220] on p "رقم هويتي 1129208094 التأمين رافض اسوي رنين مغناطيسي ياليت تخدمني الله يعافيك" at bounding box center [196, 222] width 134 height 15
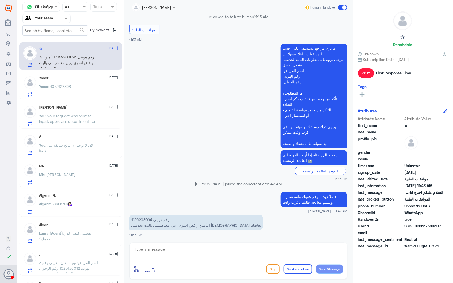
click at [139, 219] on p "رقم هويتي 1129208094 التأمين رافض اسوي رنين مغناطيسي ياليت تخدمني الله يعافيك" at bounding box center [196, 222] width 134 height 15
drag, startPoint x: 177, startPoint y: 255, endPoint x: 219, endPoint y: 249, distance: 42.7
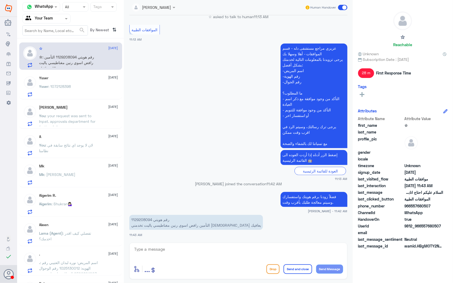
click at [182, 256] on textarea at bounding box center [239, 252] width 210 height 13
type textarea "ابشري"
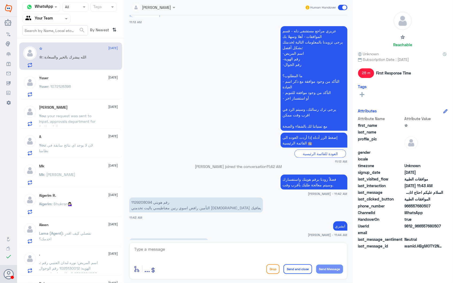
scroll to position [135, 0]
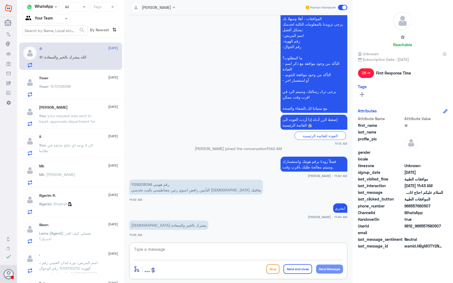
click at [225, 251] on textarea at bounding box center [239, 252] width 210 height 13
type textarea "ارفقت لهم تقرير الطبيب والاشعة العادية"
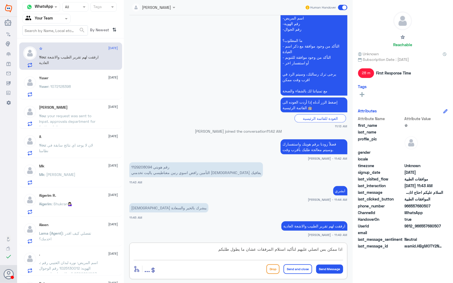
type textarea "اذا ممكن بس اتصلي عليهم لتأكيد استلام المرفقات عشان ما يطول طلبكم"
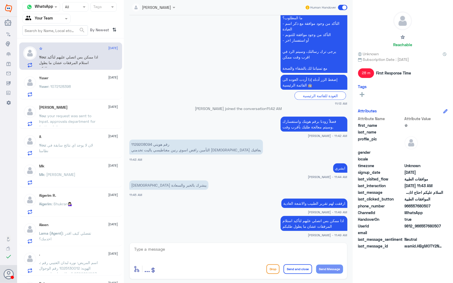
click at [75, 78] on div "Ysser 28 September" at bounding box center [78, 78] width 79 height 5
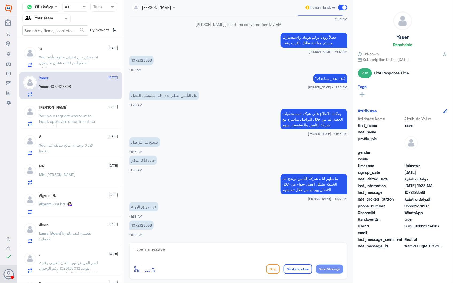
click at [79, 205] on div "Aigerim : Shukran💁🏻‍♀️" at bounding box center [78, 209] width 79 height 12
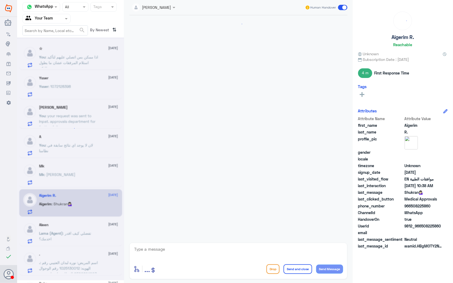
scroll to position [381, 0]
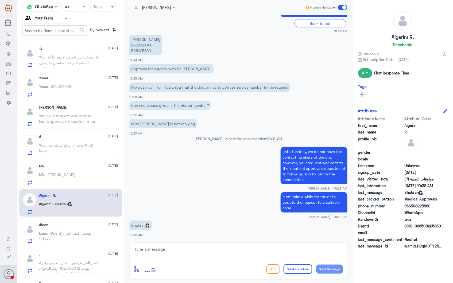
click at [87, 62] on span ": اذا ممكن بس اتصلي عليهم لتأكيد استلام المرفقات عشان ما يطول طلبكم" at bounding box center [68, 63] width 59 height 16
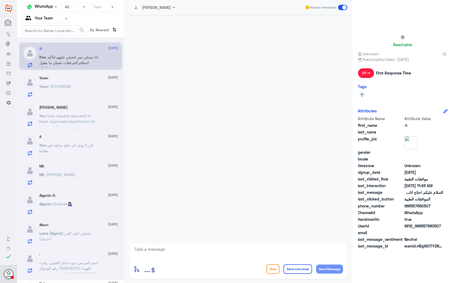
scroll to position [174, 0]
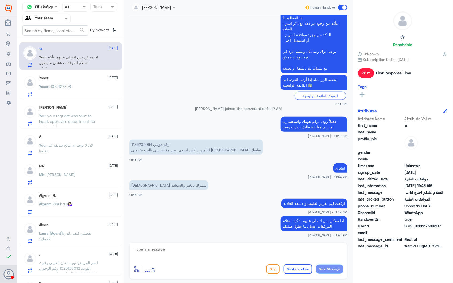
click at [80, 91] on div "Ysser : 1072128398" at bounding box center [78, 91] width 79 height 12
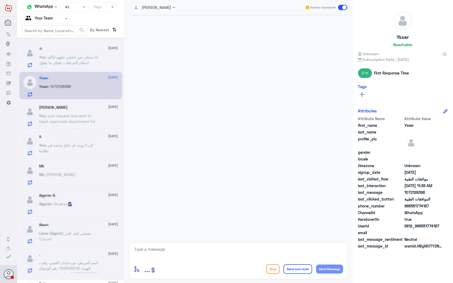
scroll to position [253, 0]
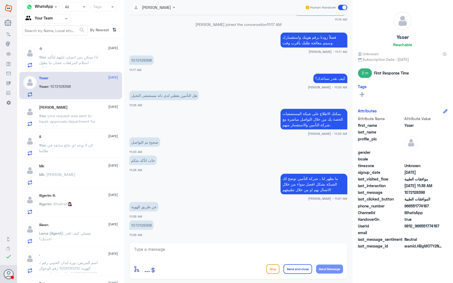
click at [137, 225] on p "1072128398" at bounding box center [141, 225] width 24 height 9
drag, startPoint x: 137, startPoint y: 225, endPoint x: 167, endPoint y: 227, distance: 30.0
click at [167, 227] on app-msgs-text "1072128398" at bounding box center [238, 226] width 218 height 10
click at [74, 57] on span ": اذا ممكن بس اتصلي عليهم لتأكيد استلام المرفقات عشان ما يطول طلبكم" at bounding box center [68, 63] width 59 height 16
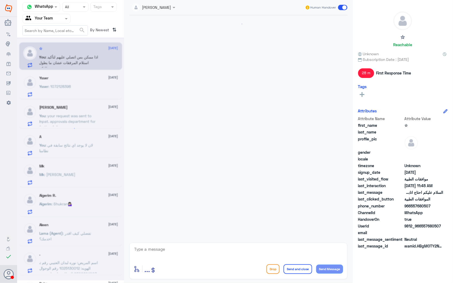
scroll to position [174, 0]
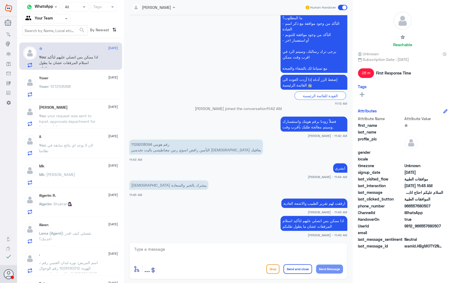
click at [139, 144] on p "رقم هويتي 1129208094 التأمين رافض اسوي رنين مغناطيسي ياليت تخدمني الله يعافيك" at bounding box center [196, 147] width 134 height 15
click at [78, 85] on div "Ysser 28 September Ysser : 1072128398" at bounding box center [78, 86] width 79 height 21
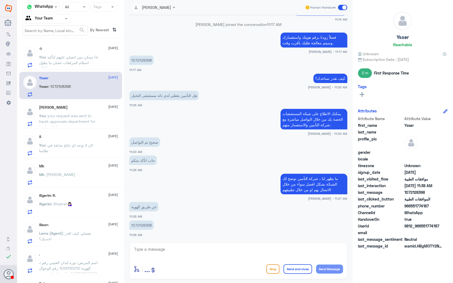
click at [91, 205] on div "Aigerim : Shukran💁🏻‍♀️" at bounding box center [78, 209] width 79 height 12
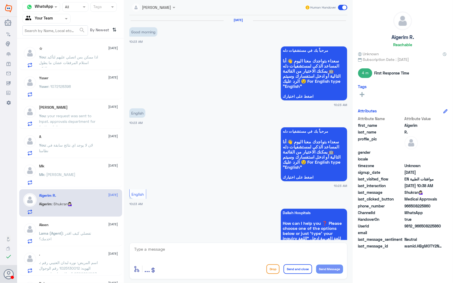
scroll to position [381, 0]
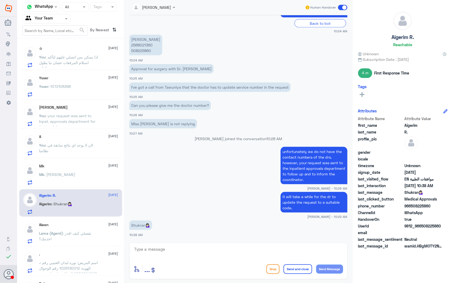
click at [82, 175] on div "Mk : شكرا حبيبينا" at bounding box center [78, 179] width 79 height 12
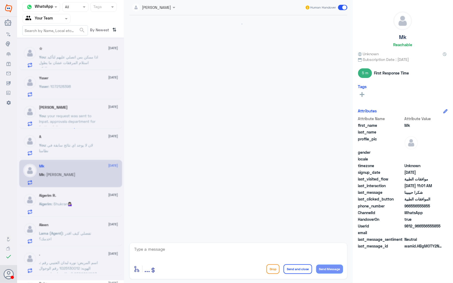
scroll to position [605, 0]
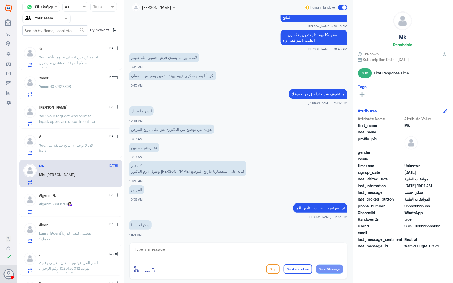
click at [75, 144] on span ": لان لا يوجد اي نتائج سابقة في نظامنا" at bounding box center [66, 148] width 54 height 10
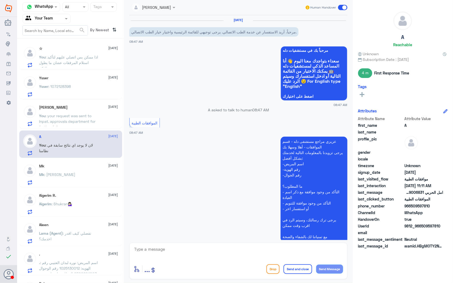
scroll to position [385, 0]
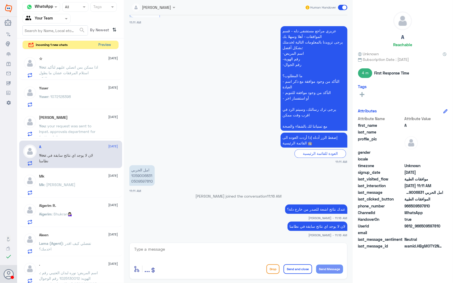
click at [110, 41] on button "Preview" at bounding box center [105, 45] width 17 height 8
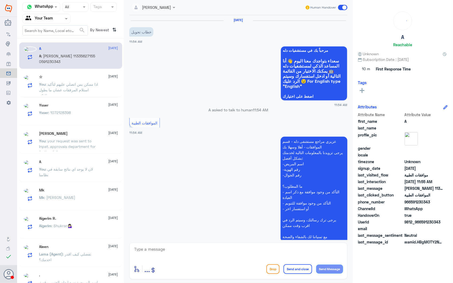
scroll to position [67, 0]
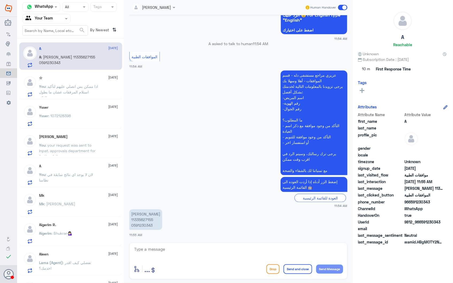
click at [141, 217] on p "منيرة عايض 11335627155 0591230343" at bounding box center [145, 220] width 33 height 21
click at [141, 218] on p "منيرة عايض 11335627155 0591230343" at bounding box center [145, 220] width 33 height 21
click at [137, 224] on p "منيرة عايض 11335627155 0591230343" at bounding box center [145, 220] width 33 height 21
click at [195, 248] on textarea at bounding box center [239, 252] width 210 height 13
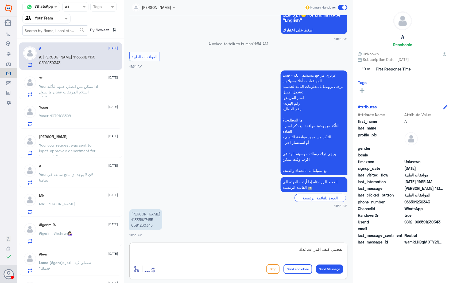
type textarea "تفضلي كيف اقدر اساعدك؟"
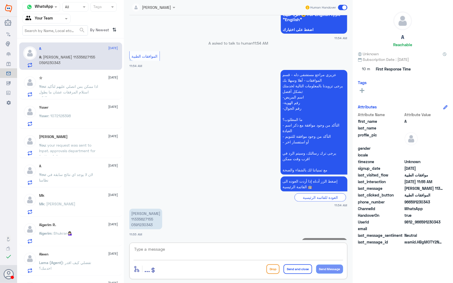
scroll to position [84, 0]
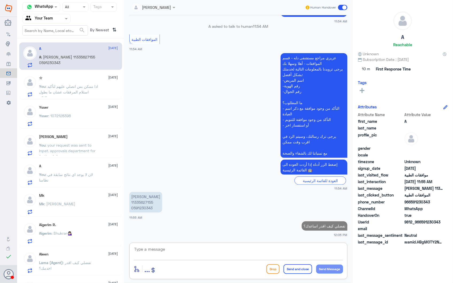
click at [59, 82] on div "☆ 28 September You : اذا ممكن بس اتصلي عليهم لتأكيد استلام المرفقات عشان ما يطو…" at bounding box center [78, 86] width 79 height 21
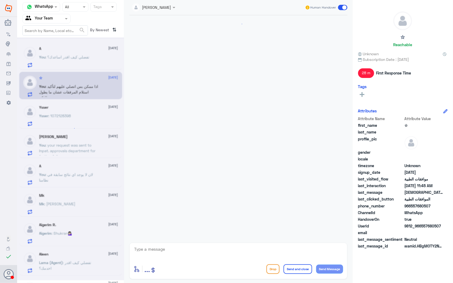
scroll to position [174, 0]
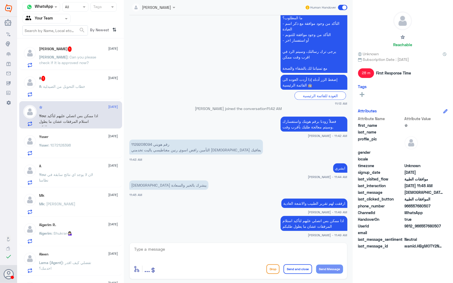
click at [96, 87] on div "A : خطاب التحويل من الصيدلية" at bounding box center [78, 91] width 79 height 12
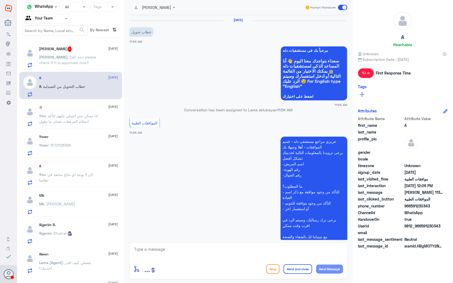
scroll to position [112, 0]
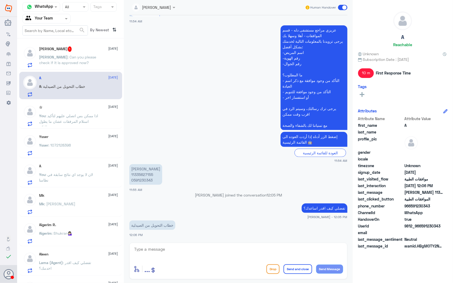
click at [191, 255] on textarea at bounding box center [239, 252] width 210 height 13
type textarea "ه"
type textarea "هل استلمت الوصفة المختمة من الصيدلية؟"
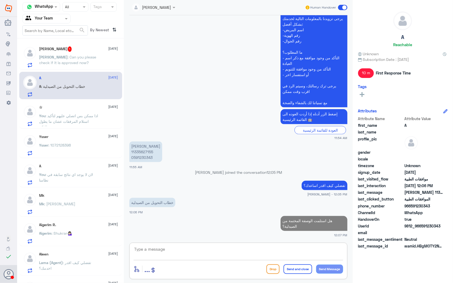
click at [81, 53] on div "Salman 1 28 September Salman : Can you please check if it is approved now?" at bounding box center [78, 57] width 79 height 21
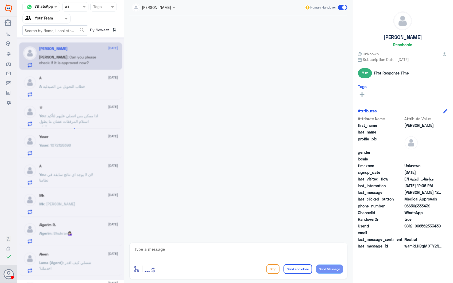
scroll to position [763, 0]
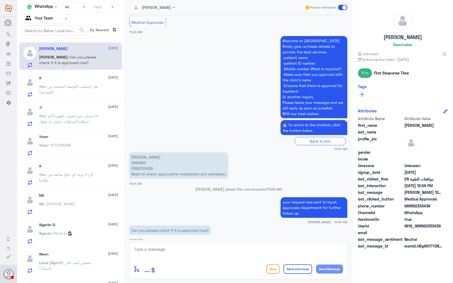
drag, startPoint x: 147, startPoint y: 226, endPoint x: 177, endPoint y: 223, distance: 30.4
click at [177, 226] on p "Can you please check if it is approved now?" at bounding box center [169, 230] width 81 height 9
drag, startPoint x: 177, startPoint y: 223, endPoint x: 187, endPoint y: 223, distance: 9.9
click at [187, 226] on p "Can you please check if it is approved now?" at bounding box center [169, 230] width 81 height 9
click at [136, 156] on p "Fareeha Masood 1240693 0562333439 Need to check approval.for medication and adm…" at bounding box center [178, 166] width 99 height 26
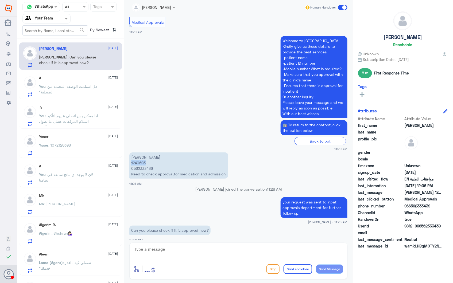
click at [136, 156] on p "Fareeha Masood 1240693 0562333439 Need to check approval.for medication and adm…" at bounding box center [178, 166] width 99 height 26
click at [222, 255] on textarea at bounding box center [239, 252] width 210 height 13
type textarea "غ"
type textarea "yes"
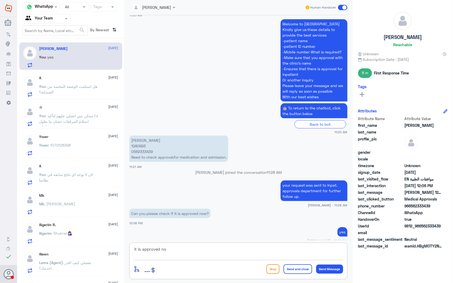
type textarea "it is approved now"
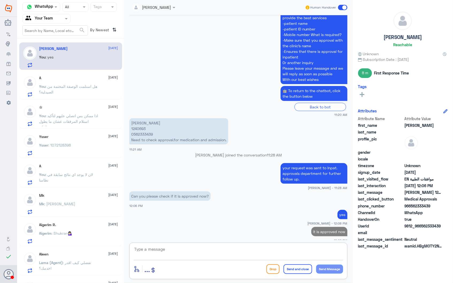
click at [87, 86] on span ": هل استلمت الوصفة المختمة من الصيدلية؟" at bounding box center [68, 89] width 58 height 10
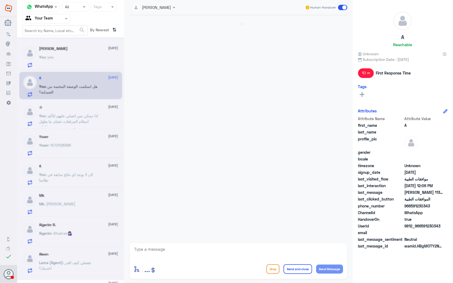
scroll to position [135, 0]
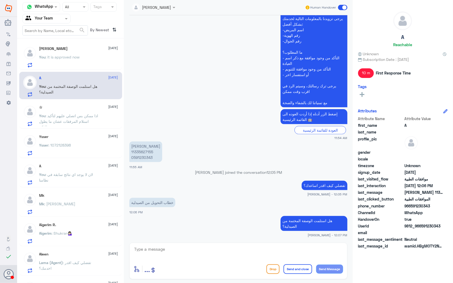
click at [60, 117] on span ": اذا ممكن بس اتصلي عليهم لتأكيد استلام المرفقات عشان ما يطول طلبكم" at bounding box center [68, 122] width 59 height 16
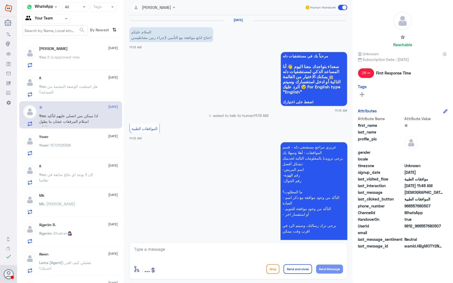
scroll to position [174, 0]
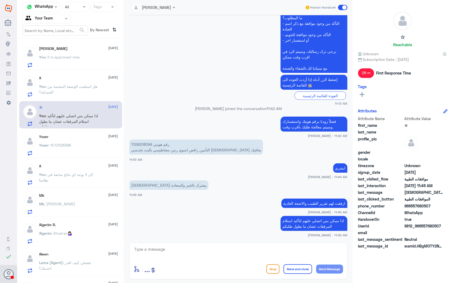
click at [143, 142] on p "رقم هويتي 1129208094 التأمين رافض اسوي رنين مغناطيسي ياليت تخدمني الله يعافيك" at bounding box center [196, 147] width 134 height 15
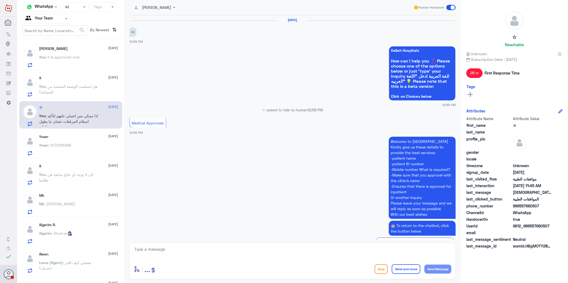
scroll to position [726, 0]
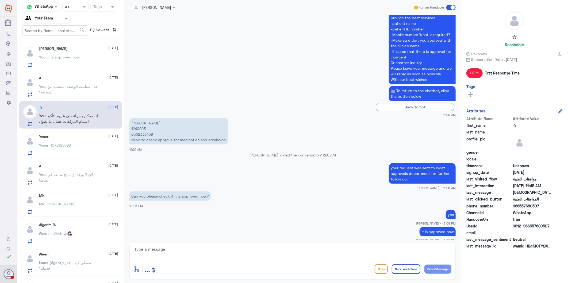
click at [79, 57] on span ": it is approved now" at bounding box center [63, 57] width 34 height 5
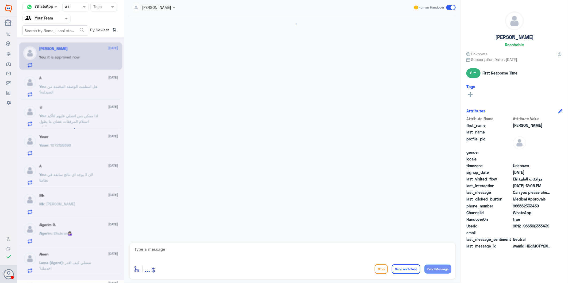
scroll to position [726, 0]
